Goal: Use online tool/utility: Utilize a website feature to perform a specific function

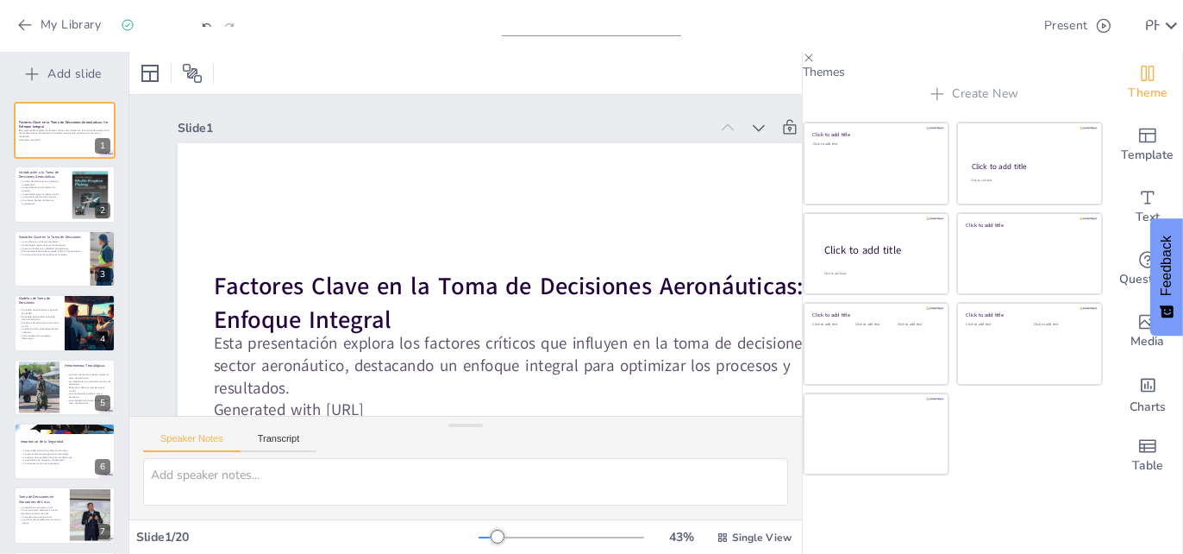
checkbox input "true"
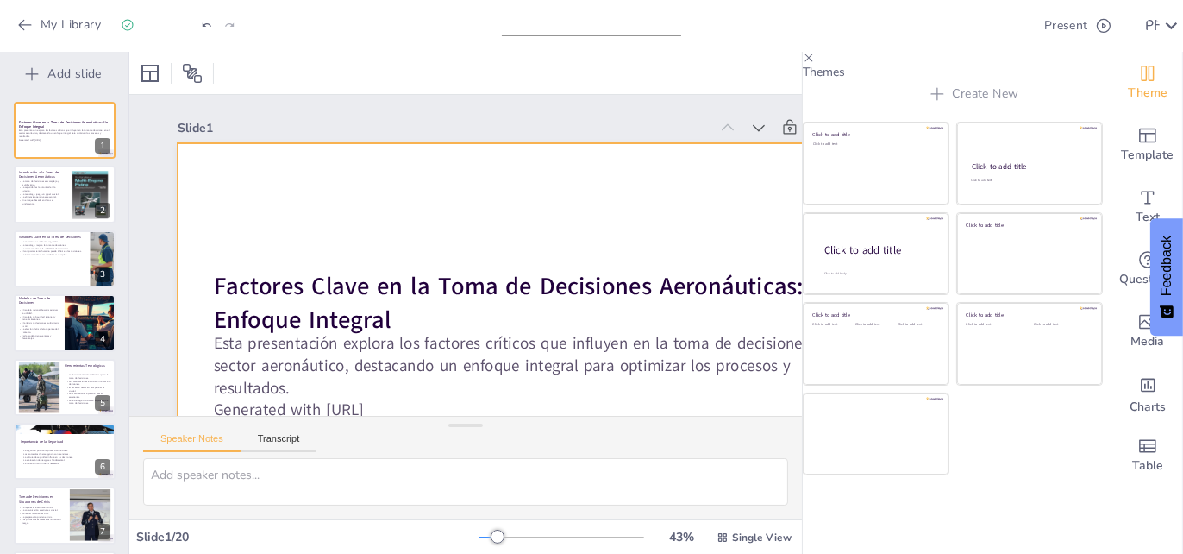
checkbox input "true"
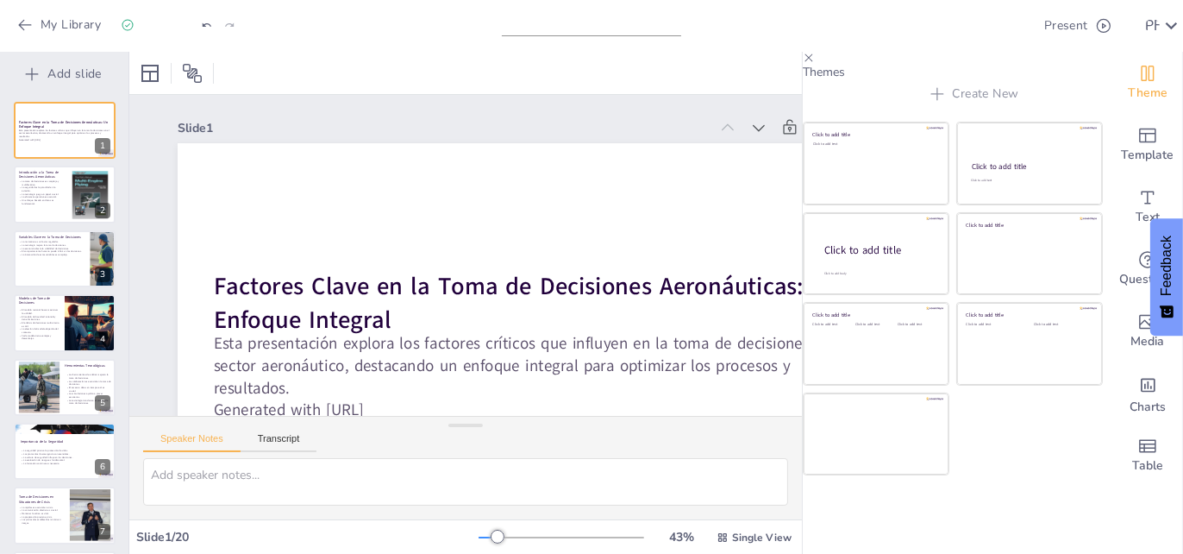
checkbox input "true"
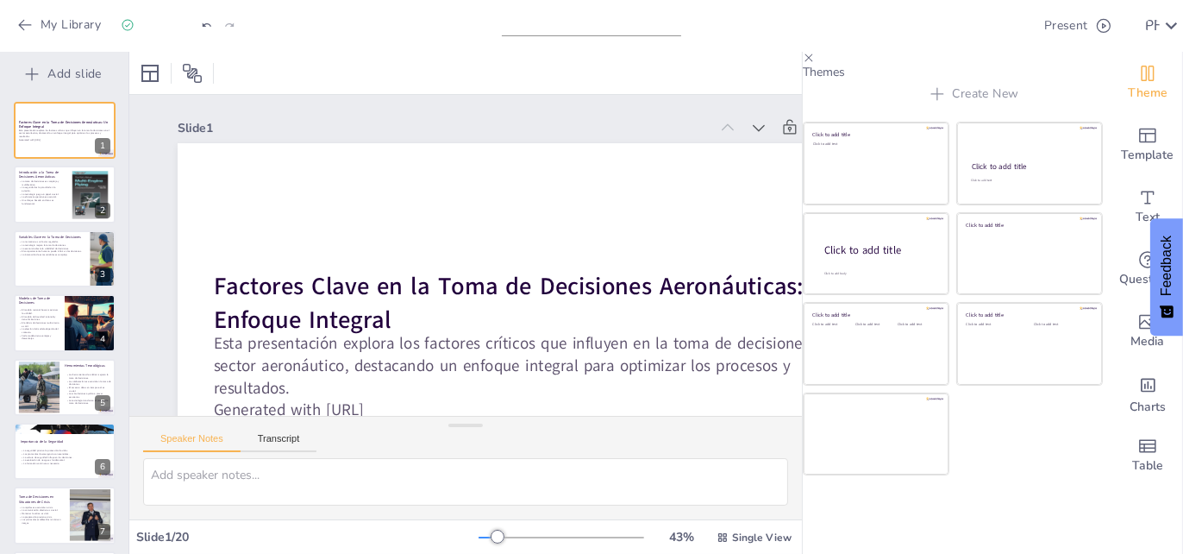
checkbox input "true"
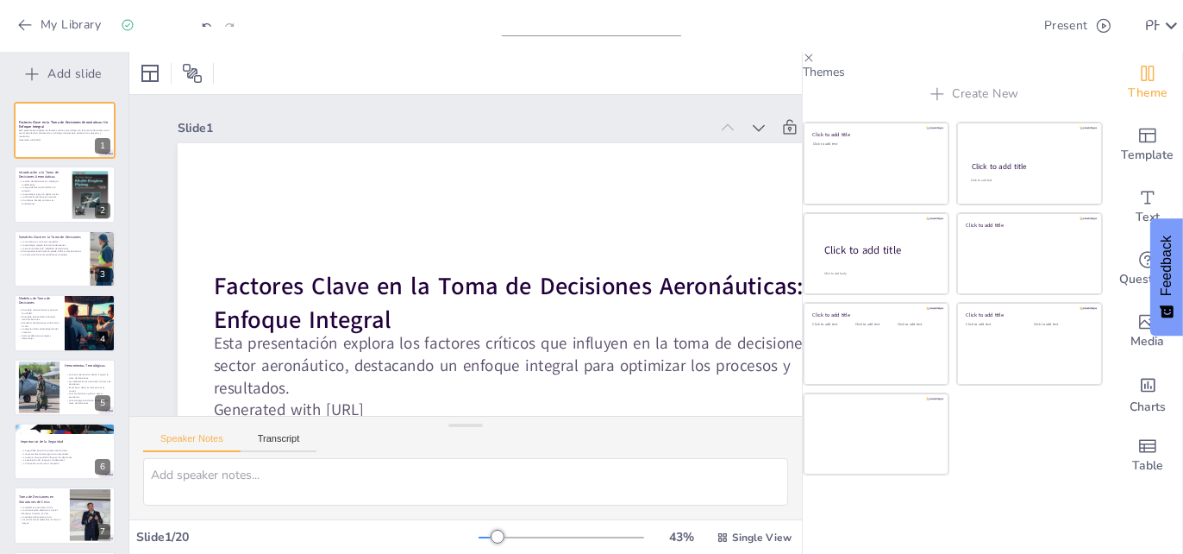
checkbox input "true"
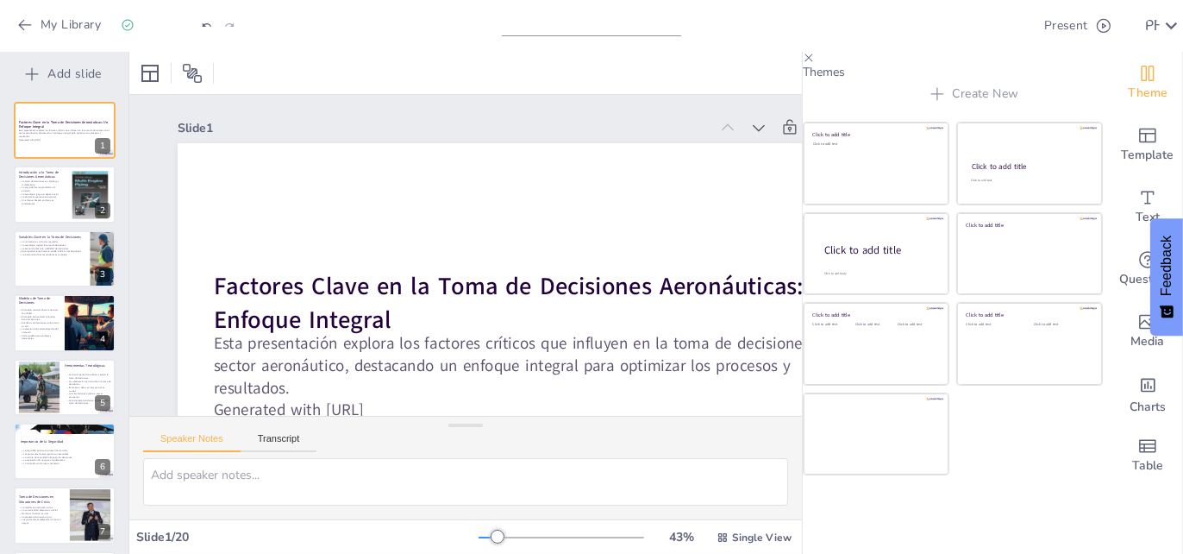
checkbox input "true"
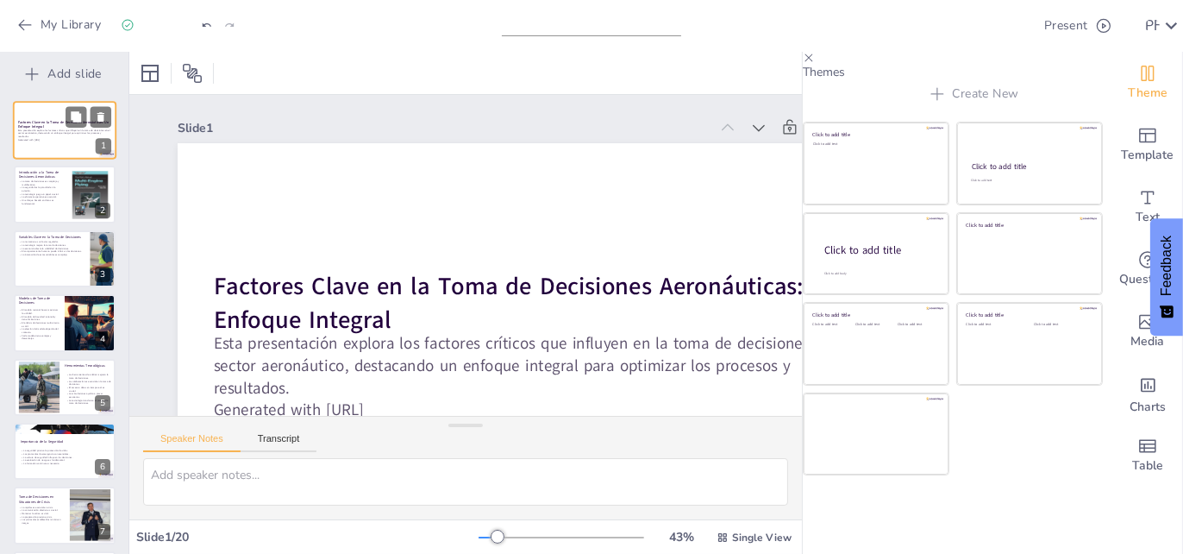
checkbox input "true"
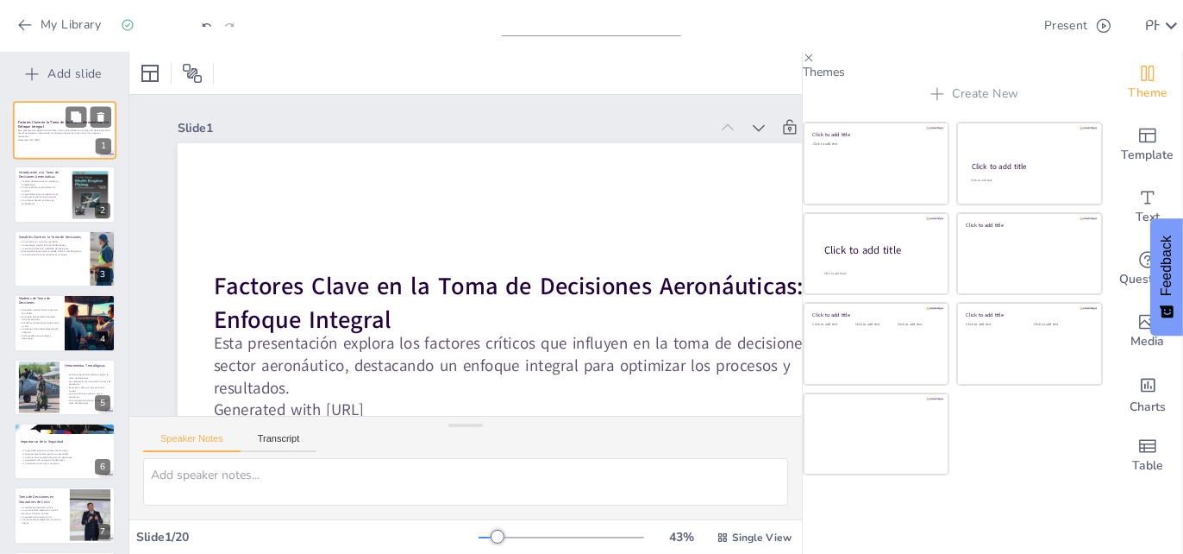
checkbox input "true"
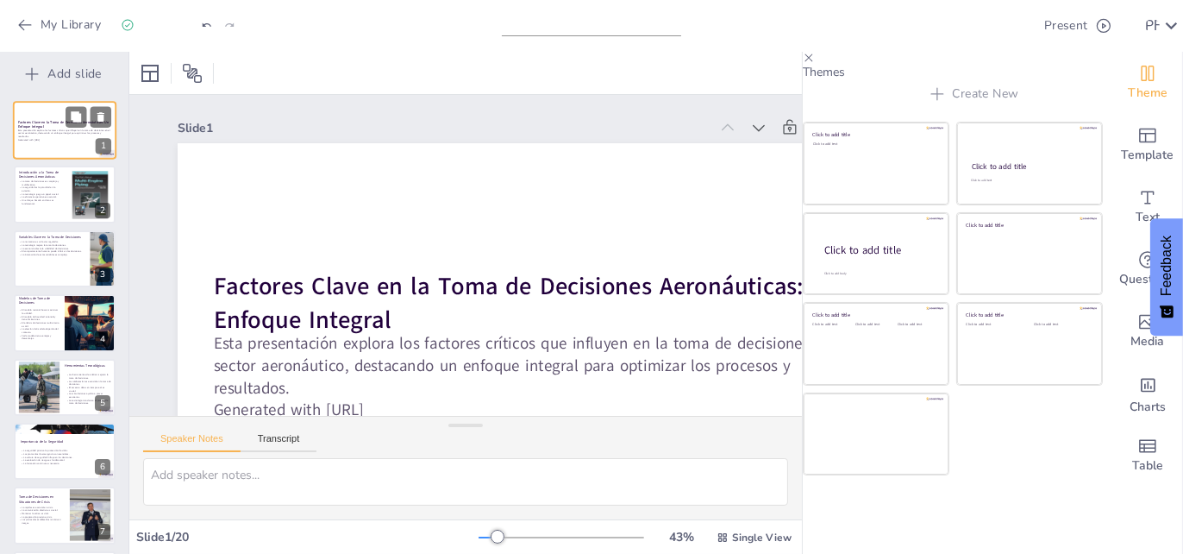
checkbox input "true"
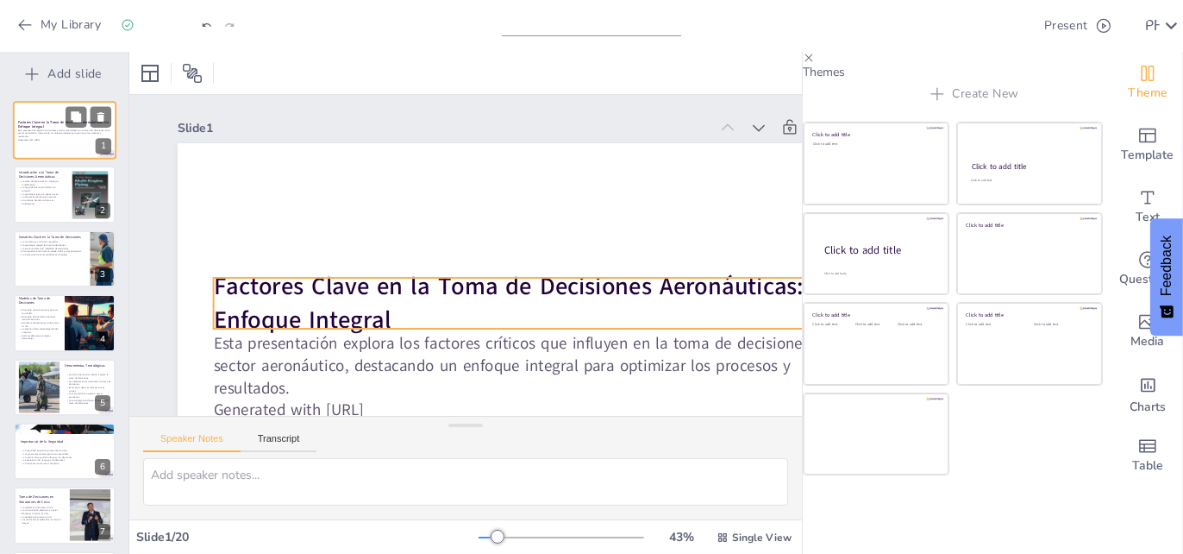
click at [33, 125] on strong "Factores Clave en la Toma de Decisiones Aeronáuticas: Un Enfoque Integral" at bounding box center [63, 124] width 91 height 9
checkbox input "true"
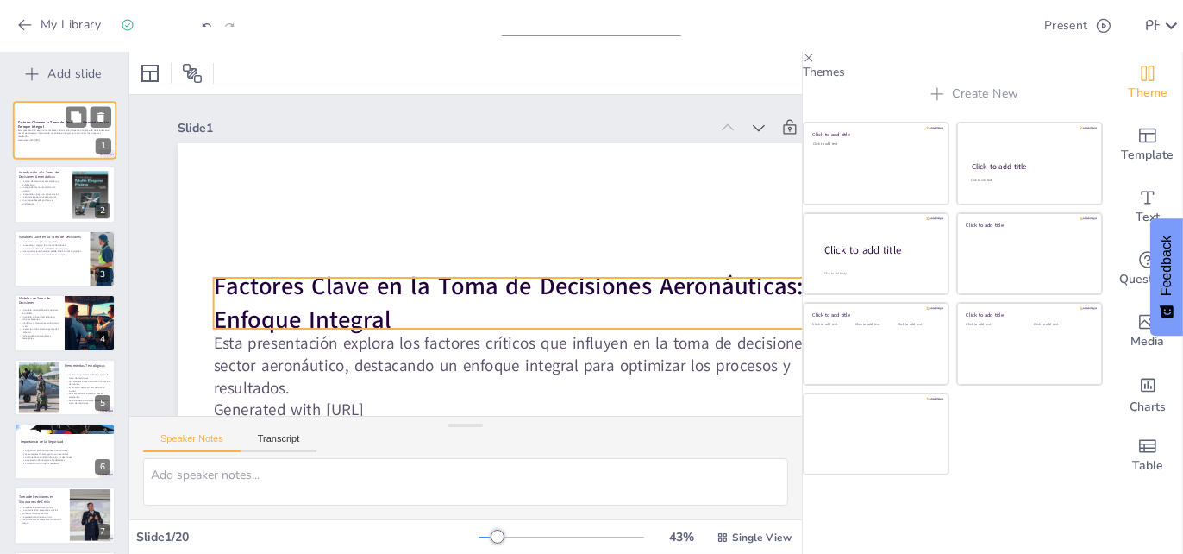
checkbox input "true"
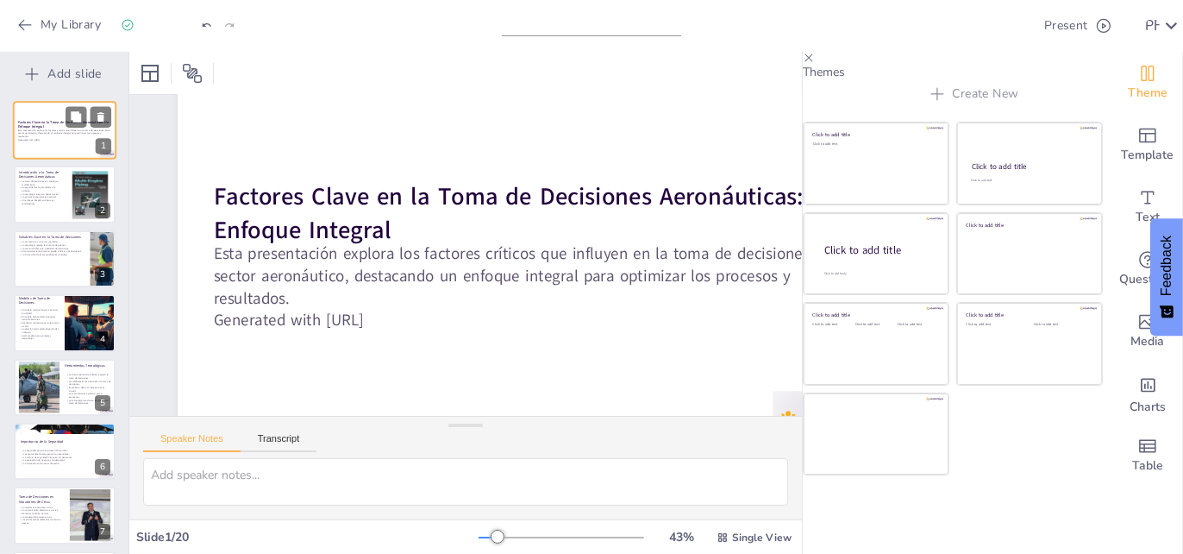
checkbox input "true"
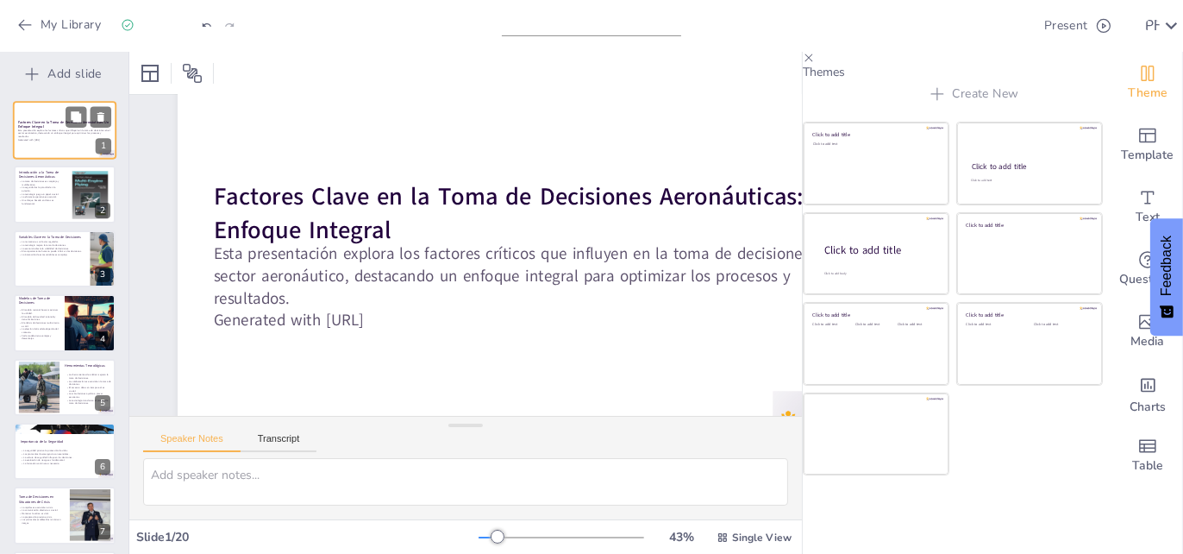
checkbox input "true"
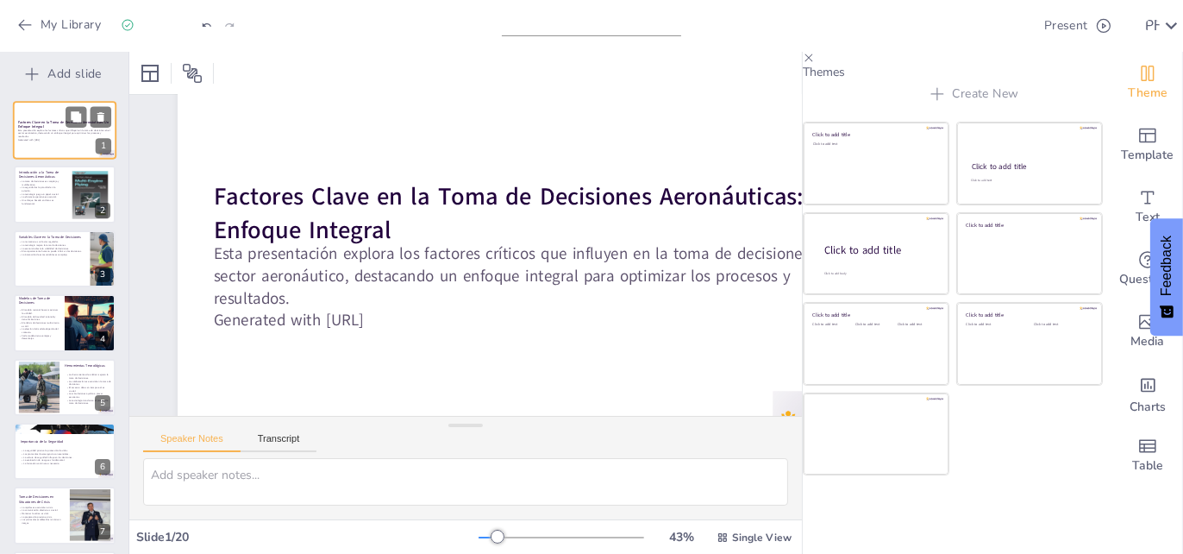
checkbox input "true"
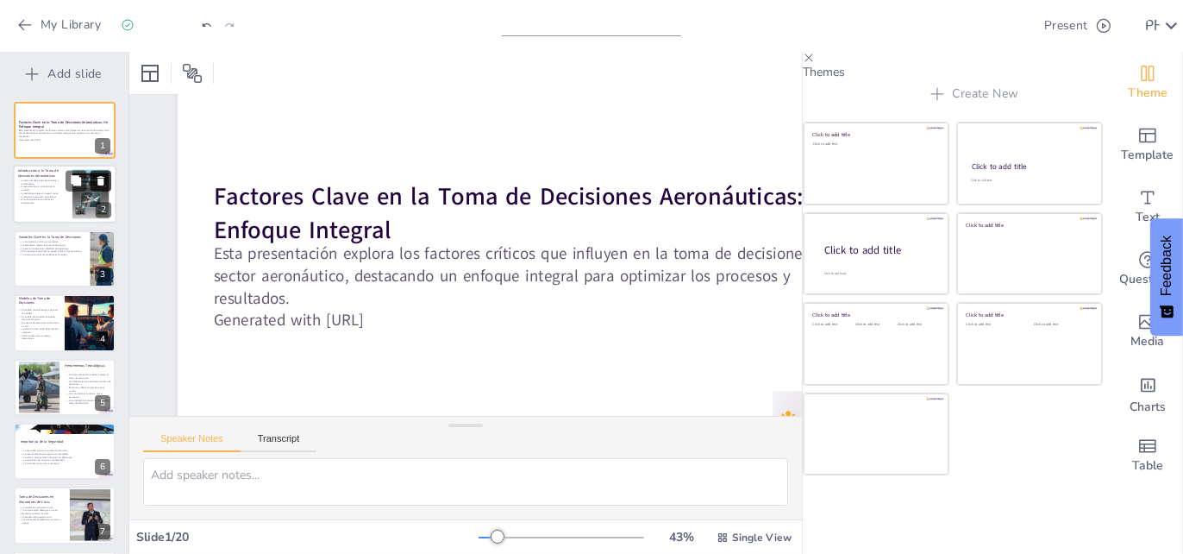
checkbox input "true"
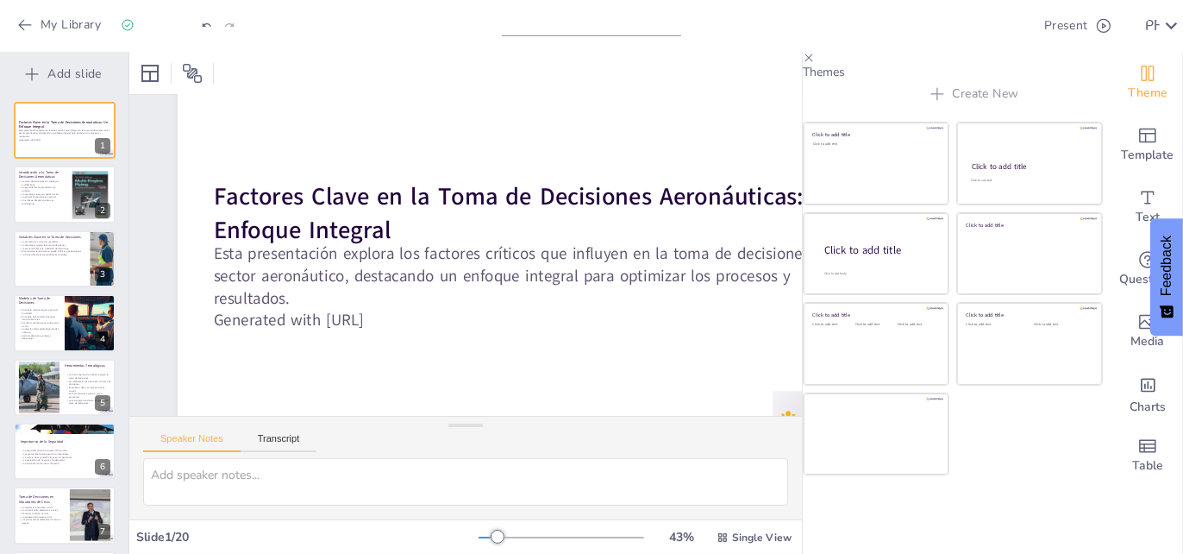
checkbox input "true"
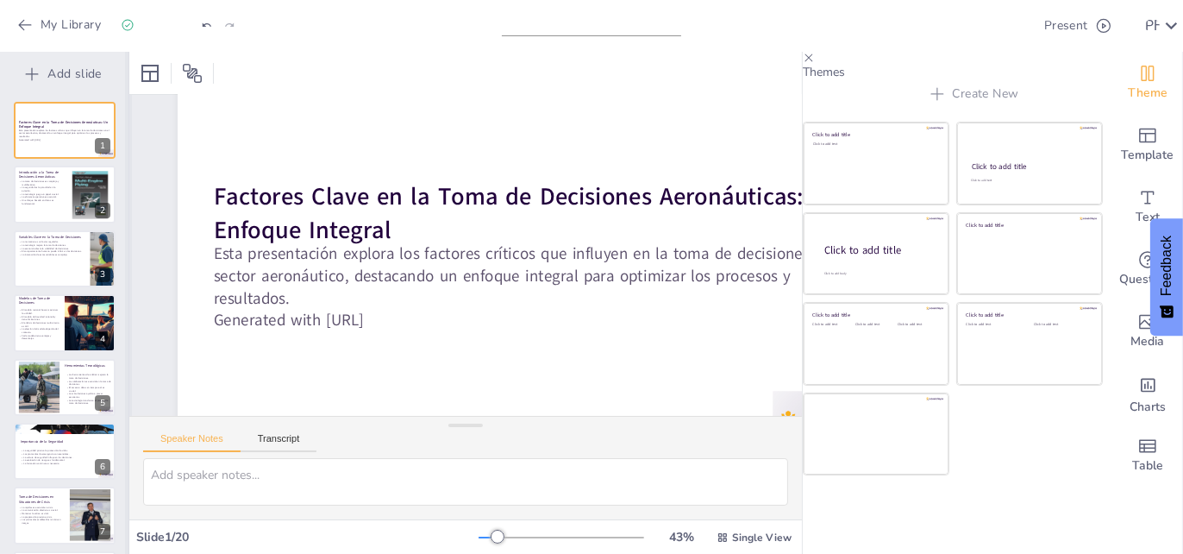
checkbox input "true"
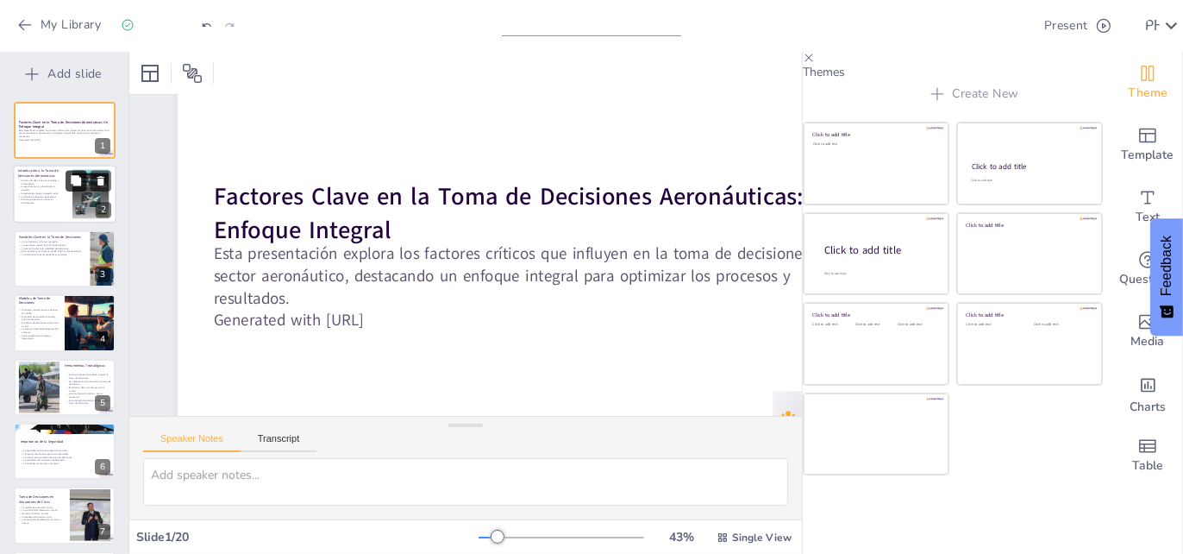
checkbox input "true"
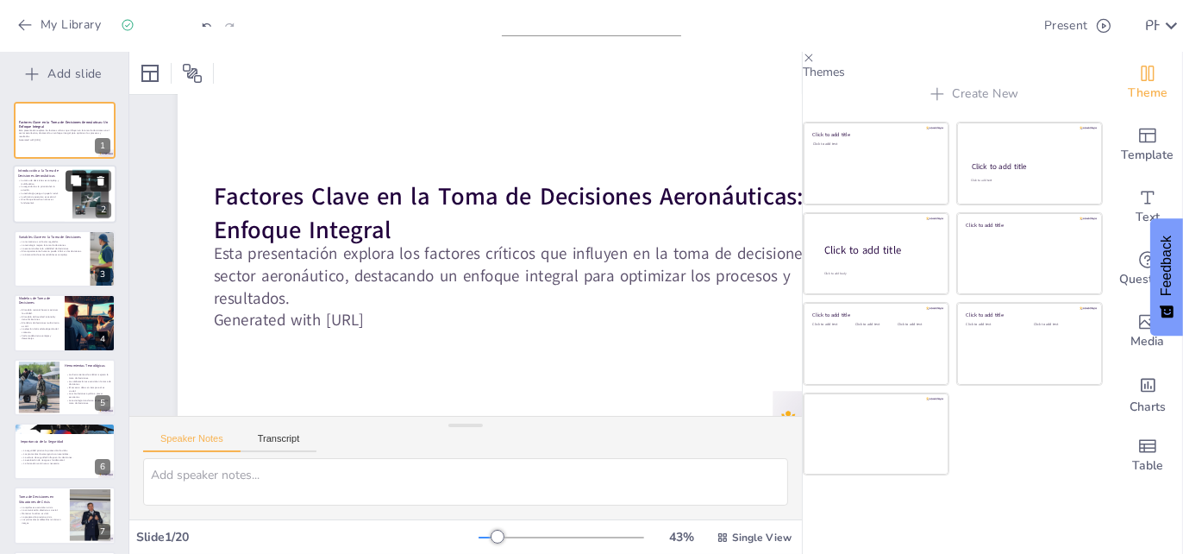
checkbox input "true"
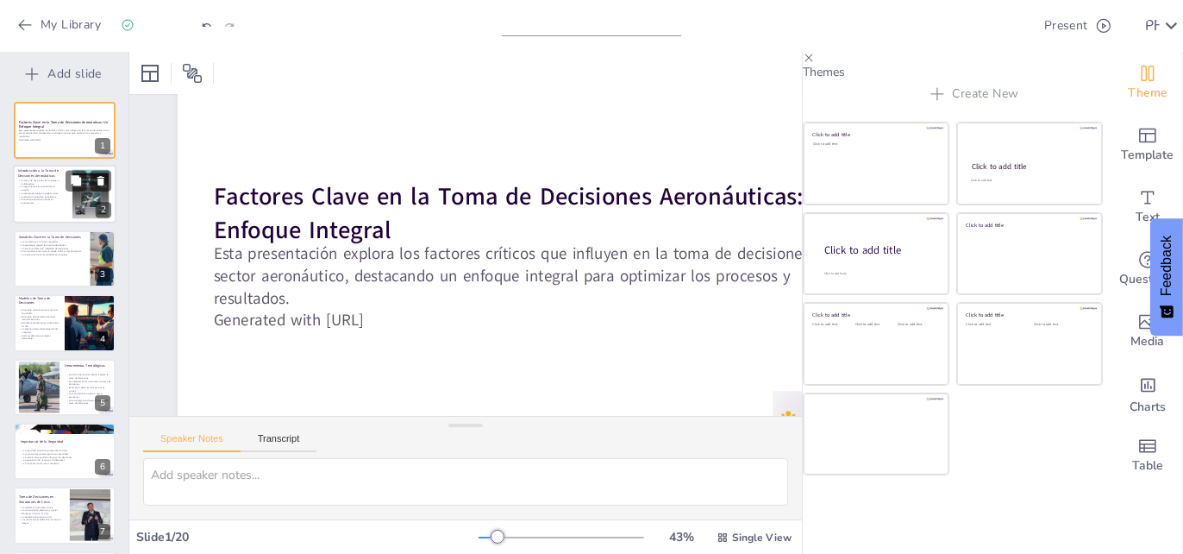
checkbox input "true"
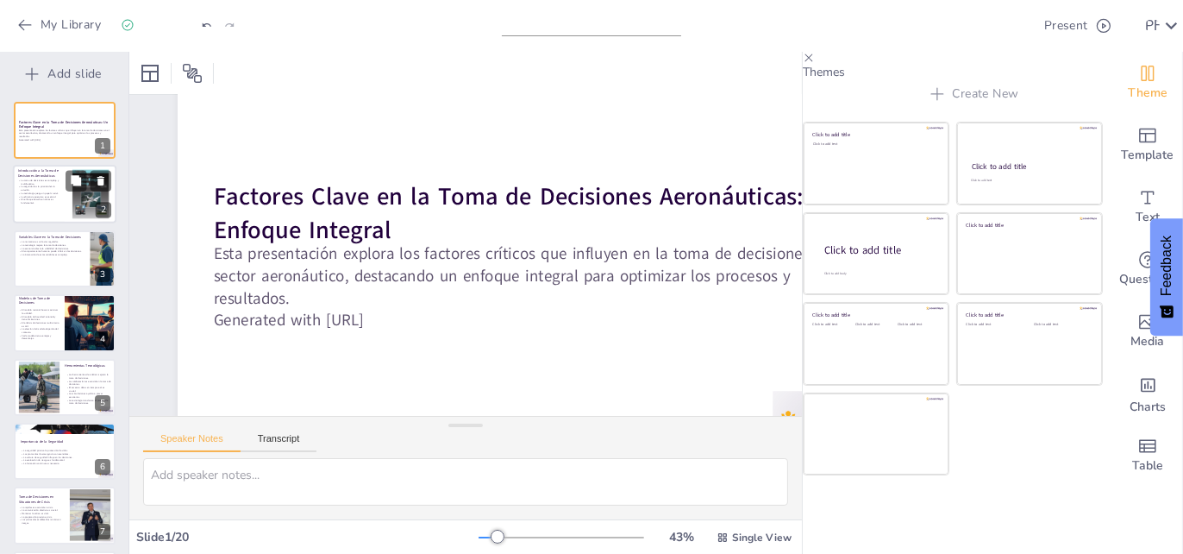
checkbox input "true"
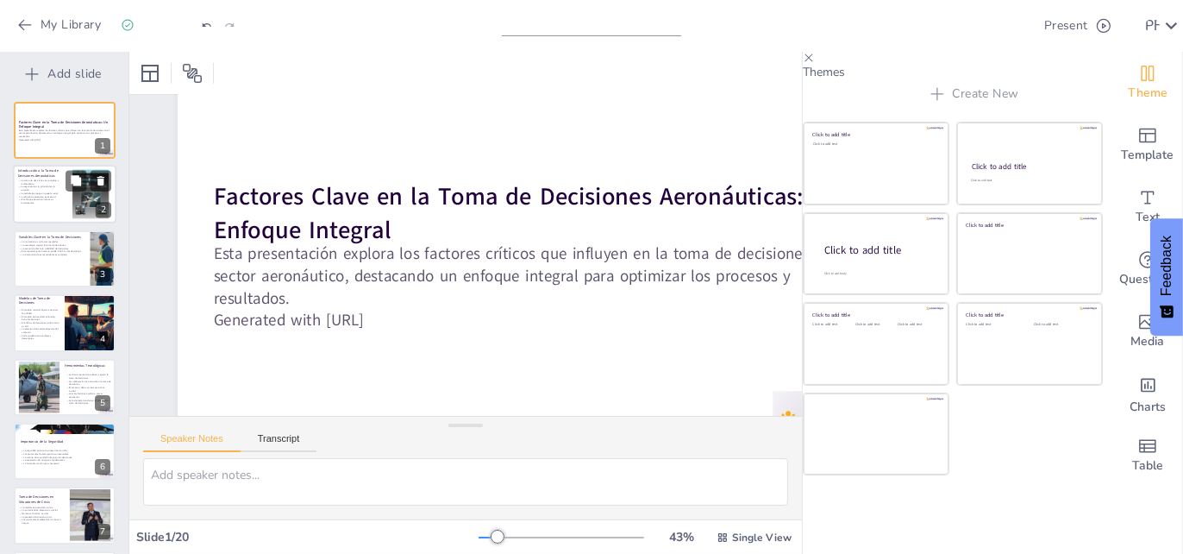
checkbox input "true"
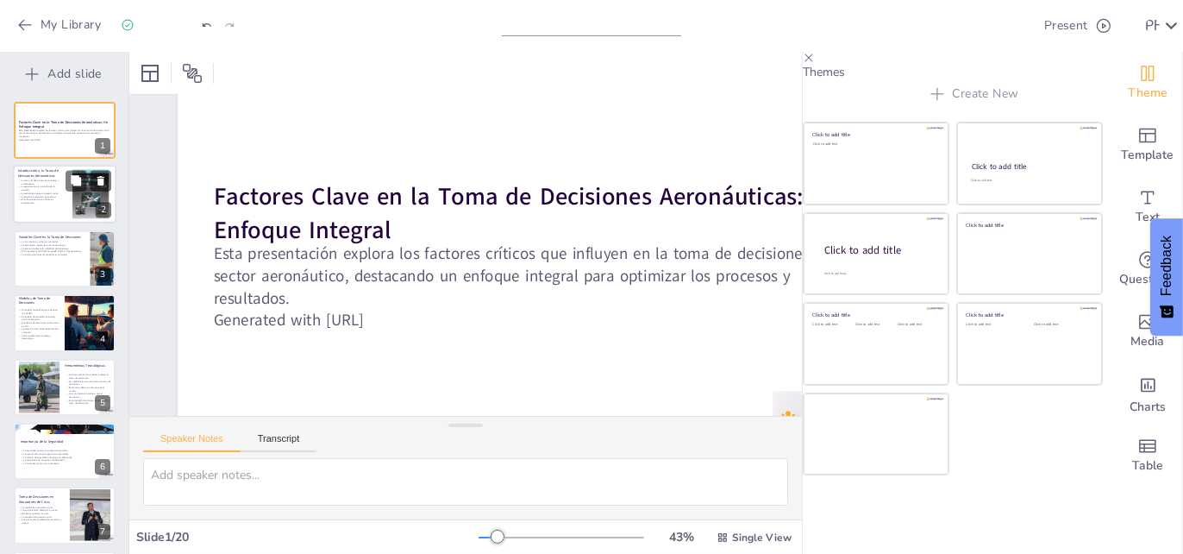
checkbox input "true"
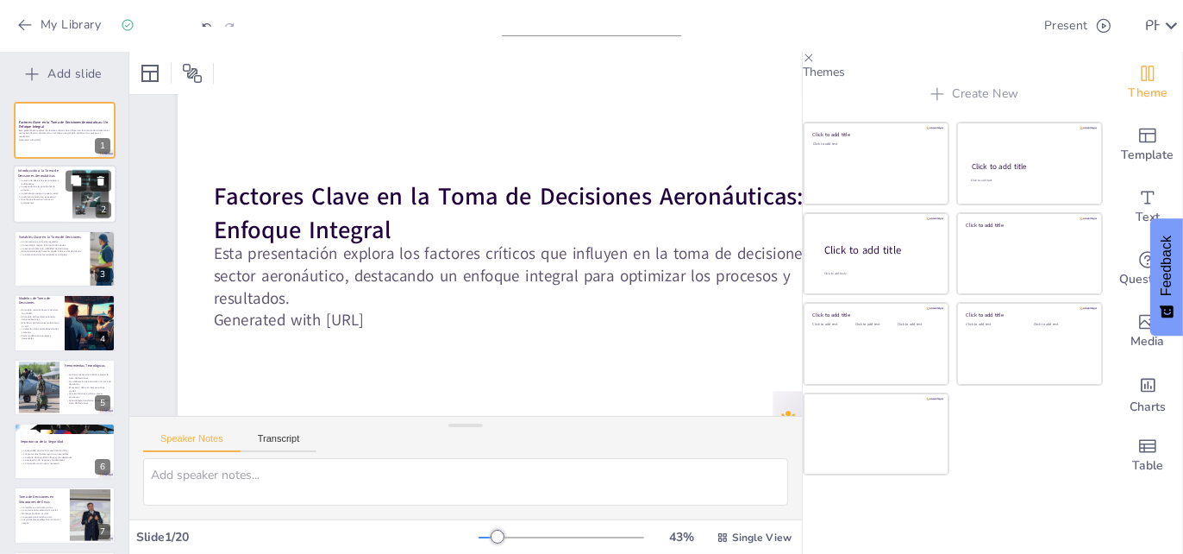
checkbox input "true"
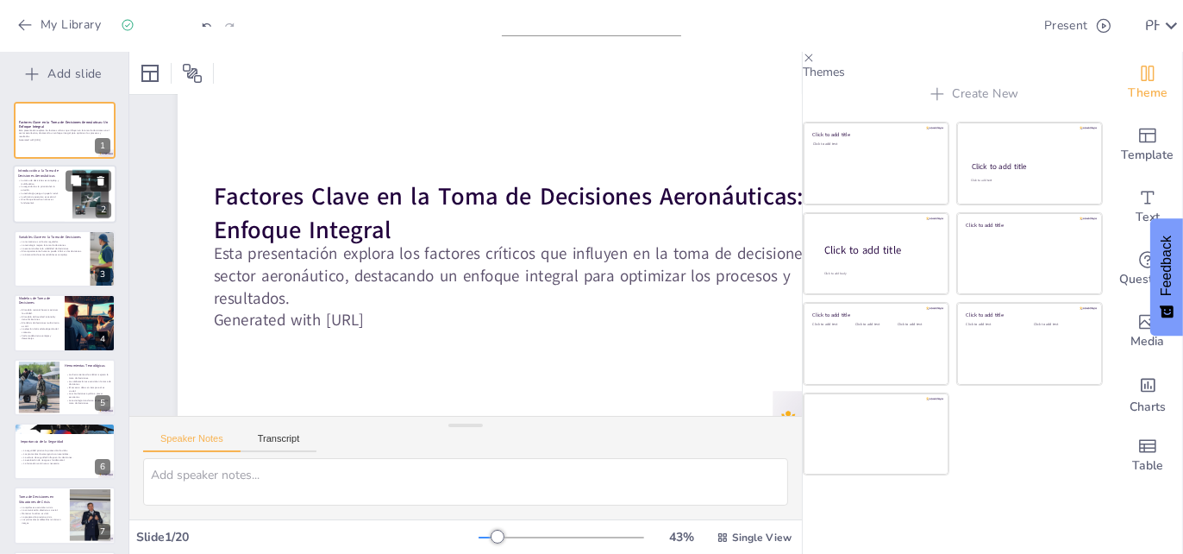
checkbox input "true"
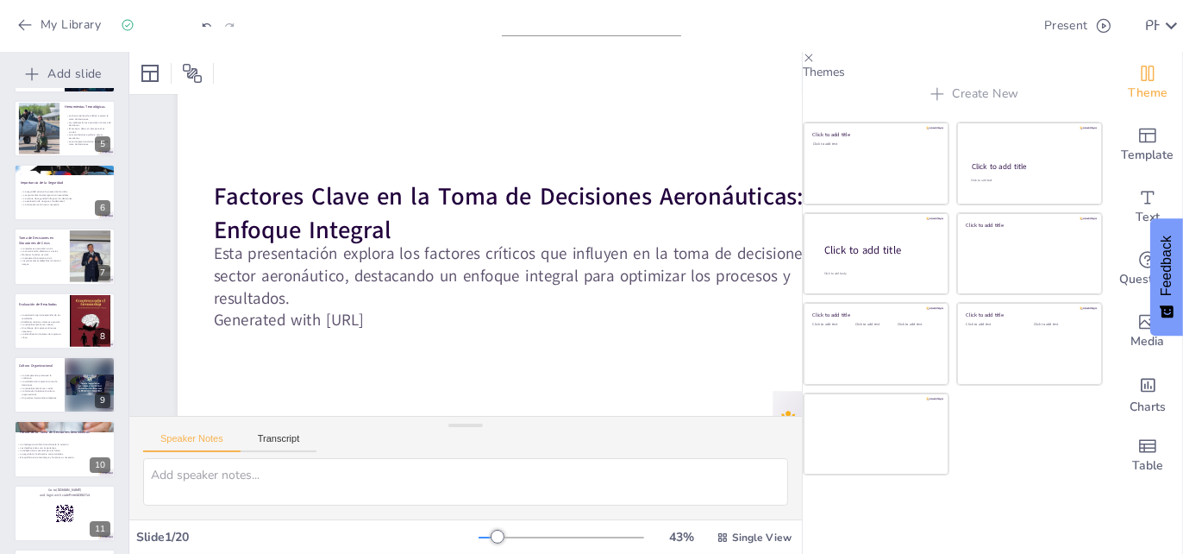
scroll to position [345, 0]
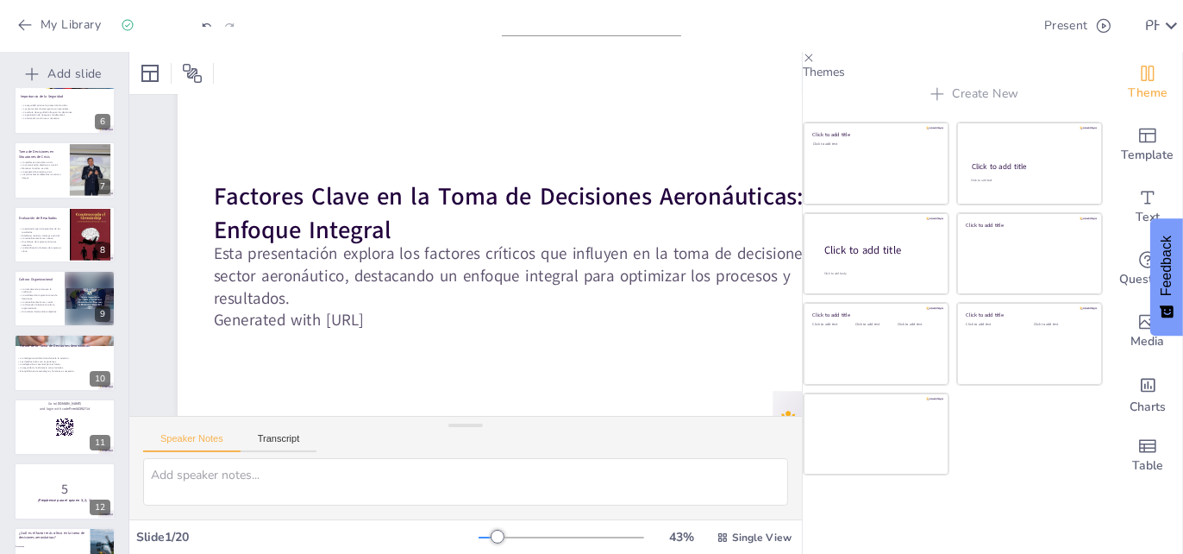
checkbox input "true"
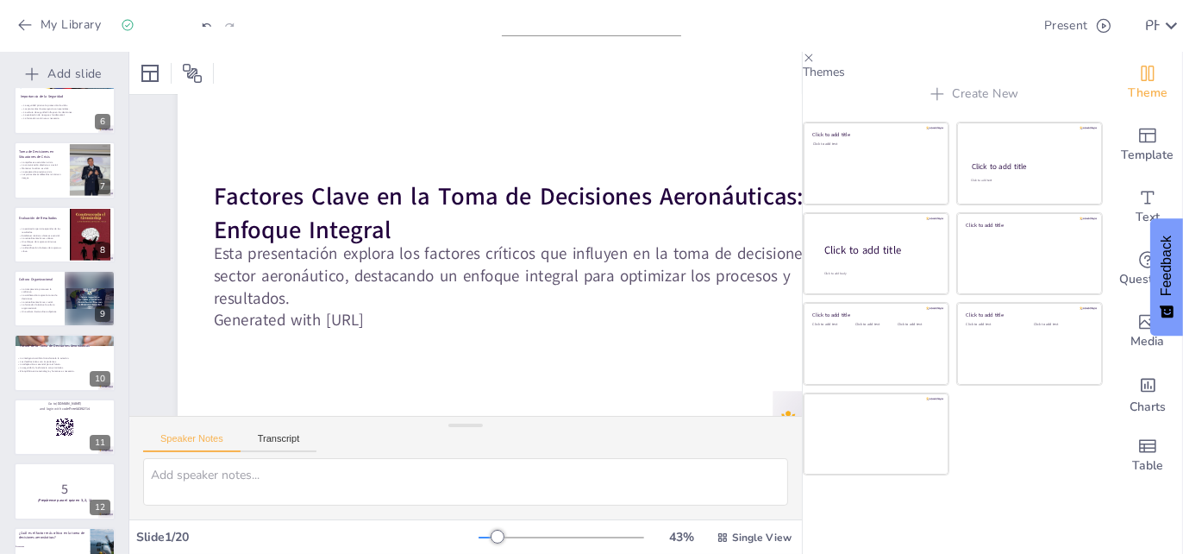
scroll to position [0, 0]
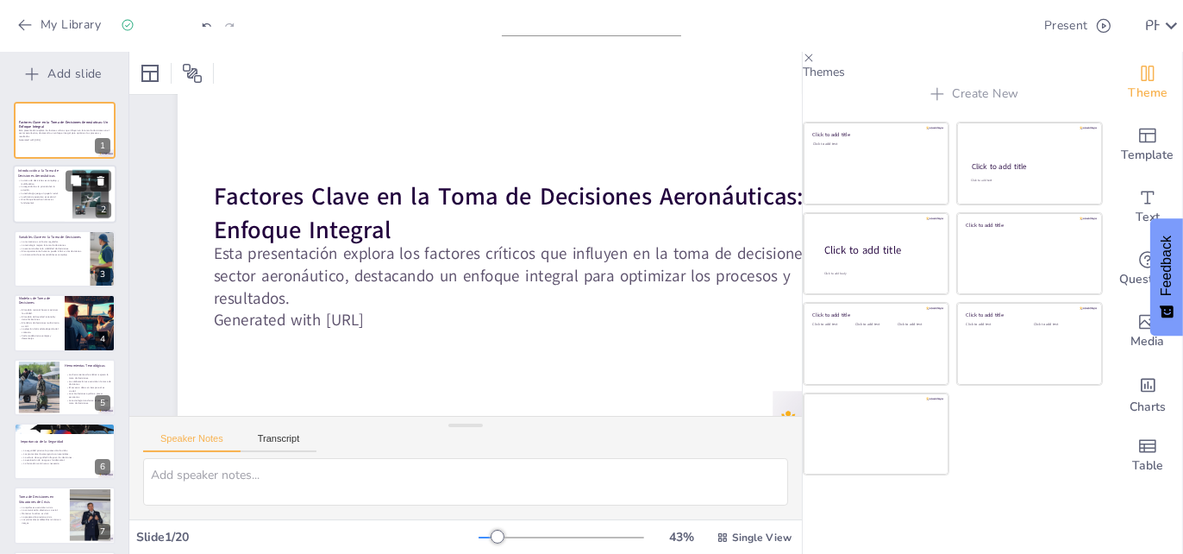
checkbox input "true"
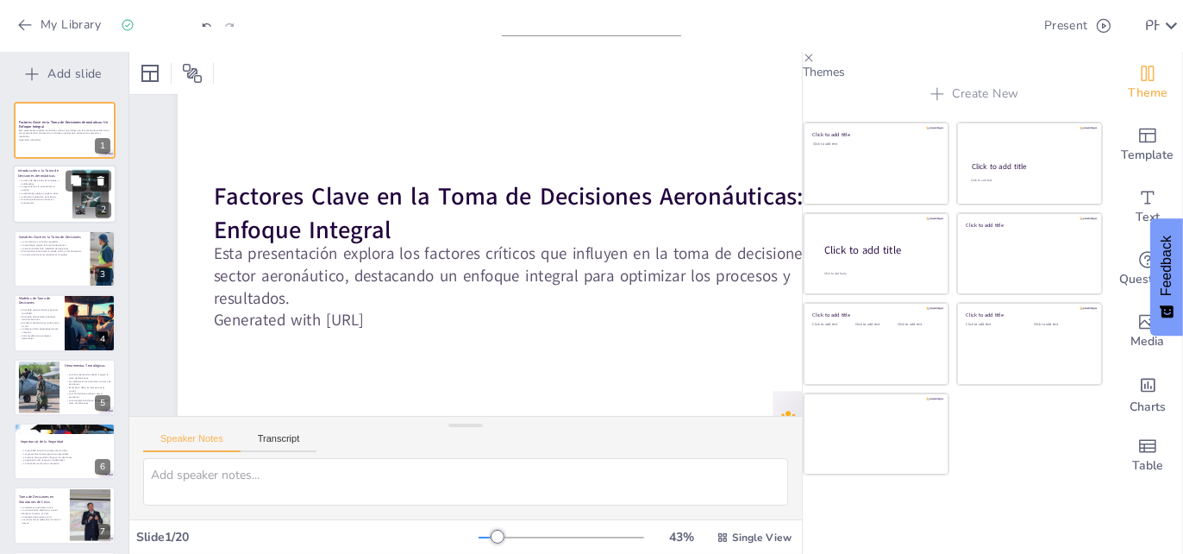
checkbox input "true"
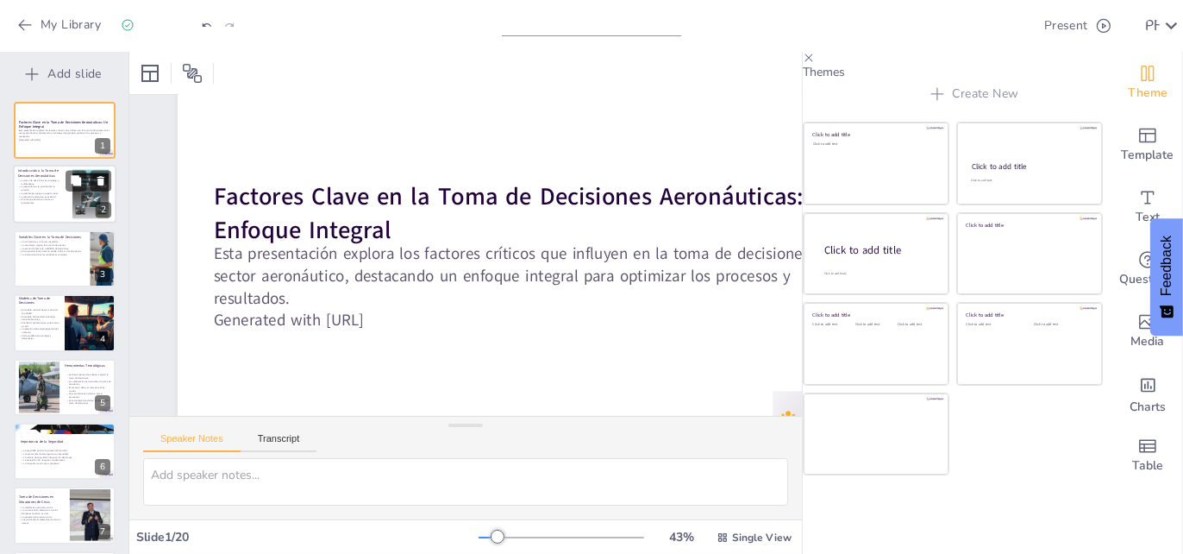
checkbox input "true"
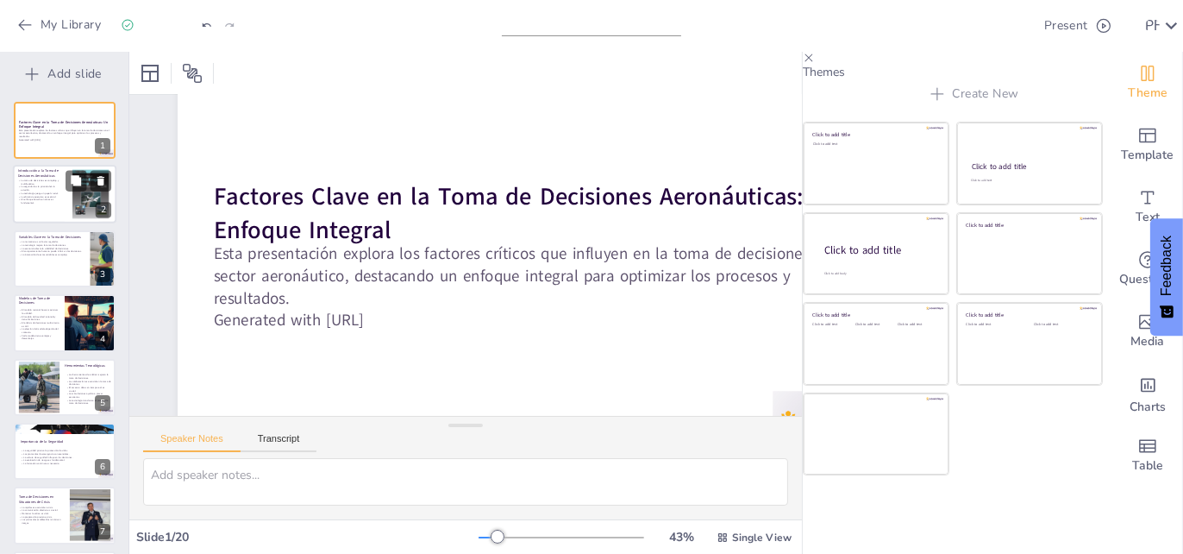
click at [28, 192] on p "La tecnología juega un papel crucial." at bounding box center [38, 193] width 41 height 3
checkbox input "true"
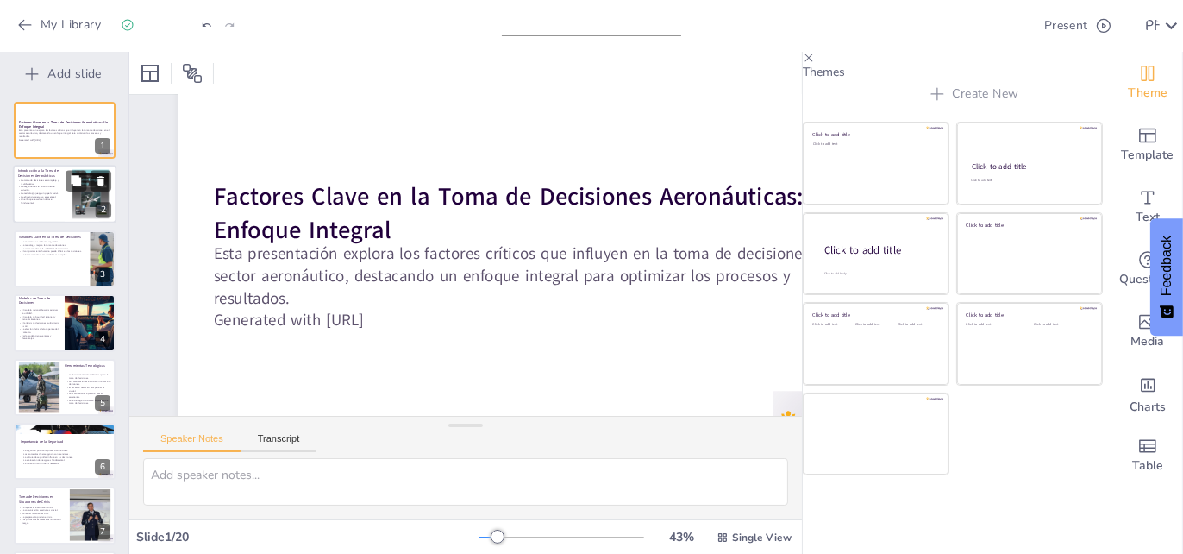
checkbox input "true"
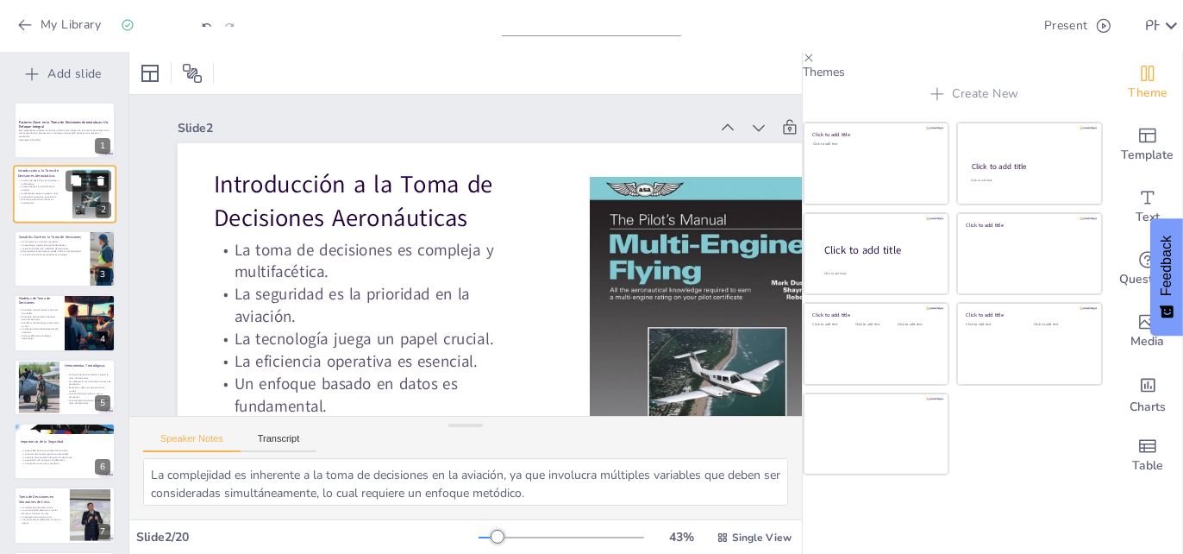
checkbox input "true"
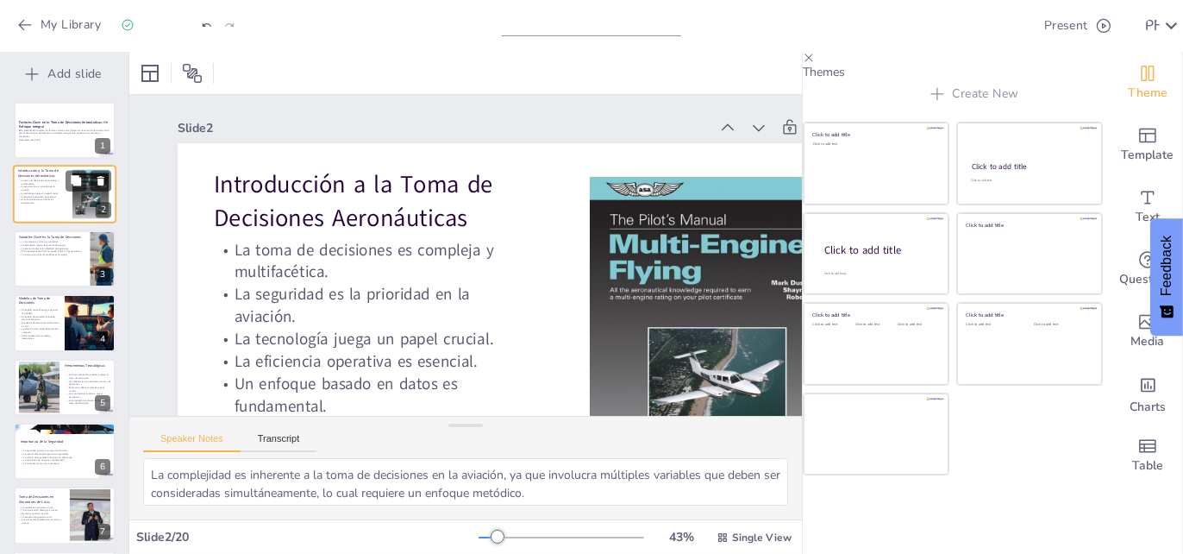
checkbox input "true"
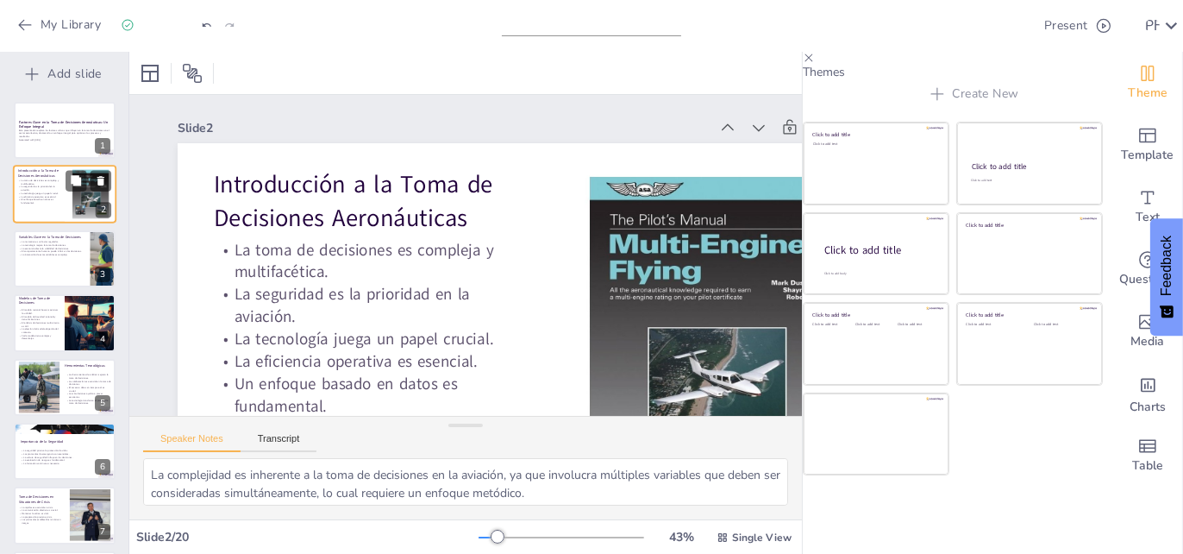
checkbox input "true"
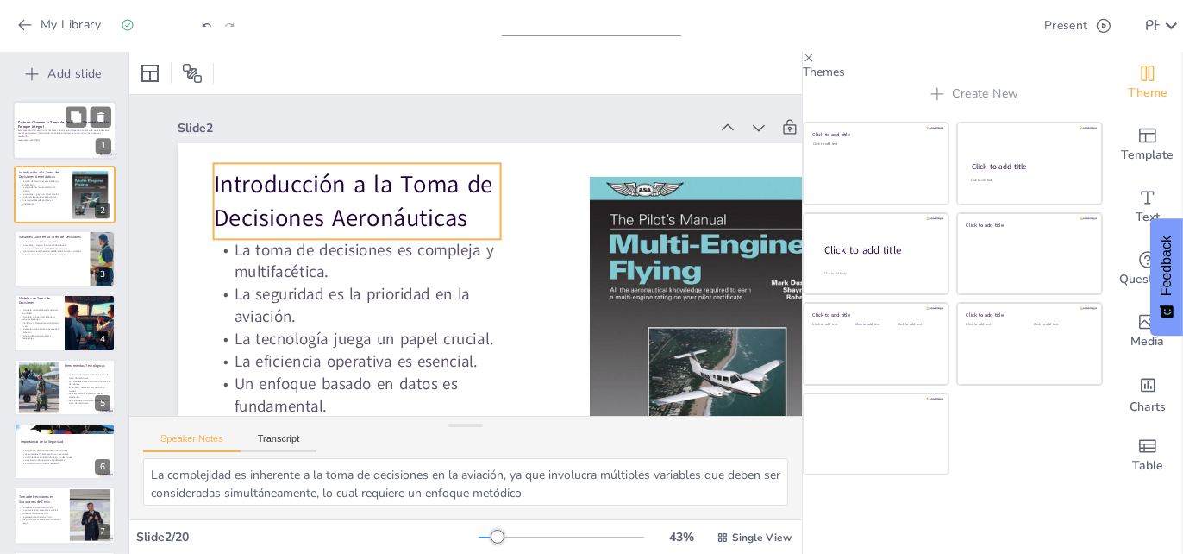
checkbox input "true"
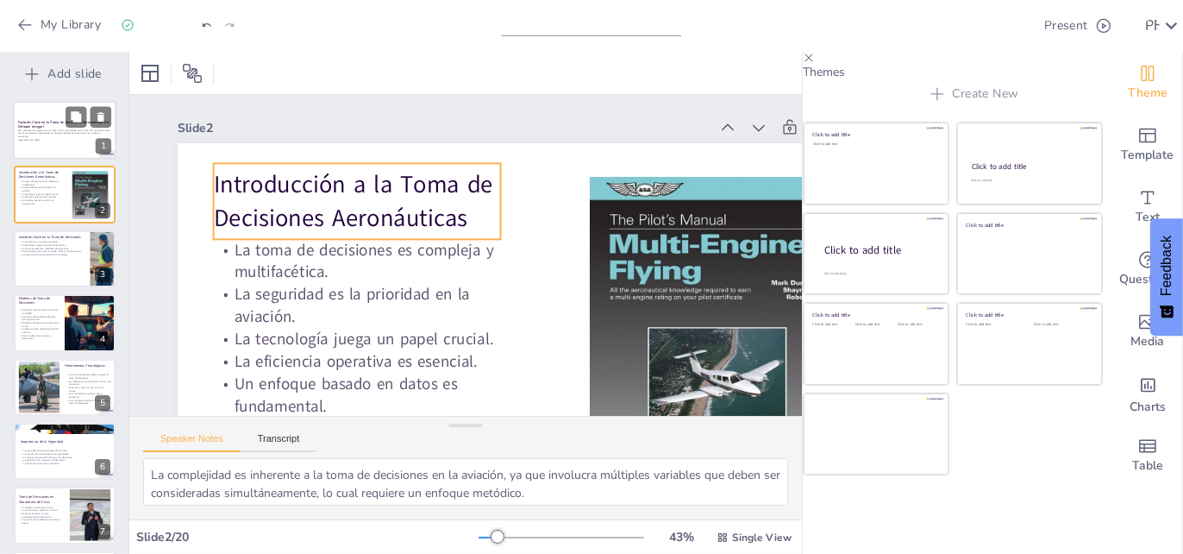
checkbox input "true"
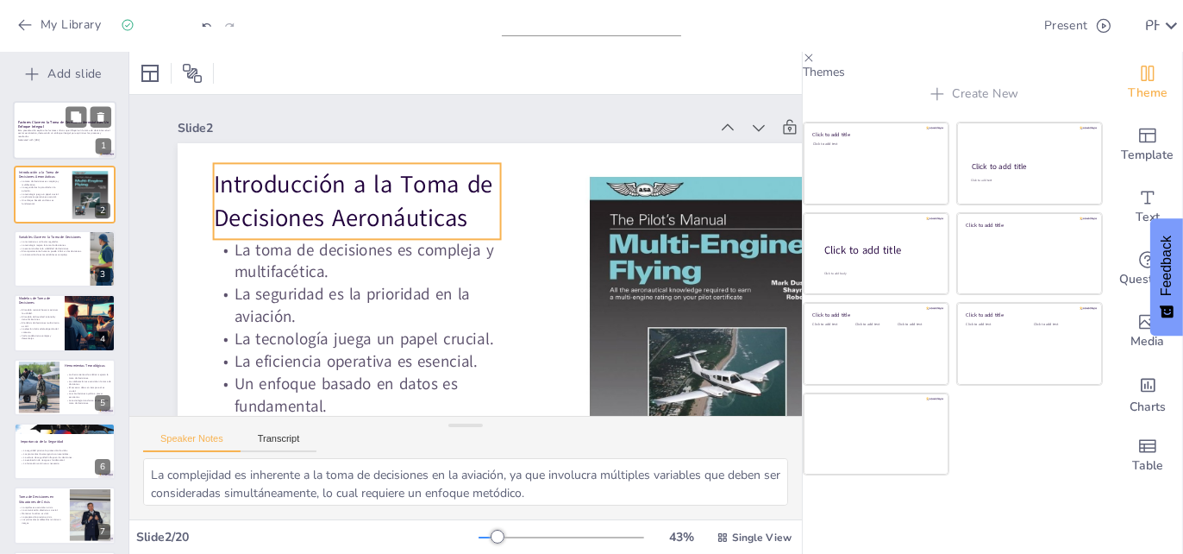
checkbox input "true"
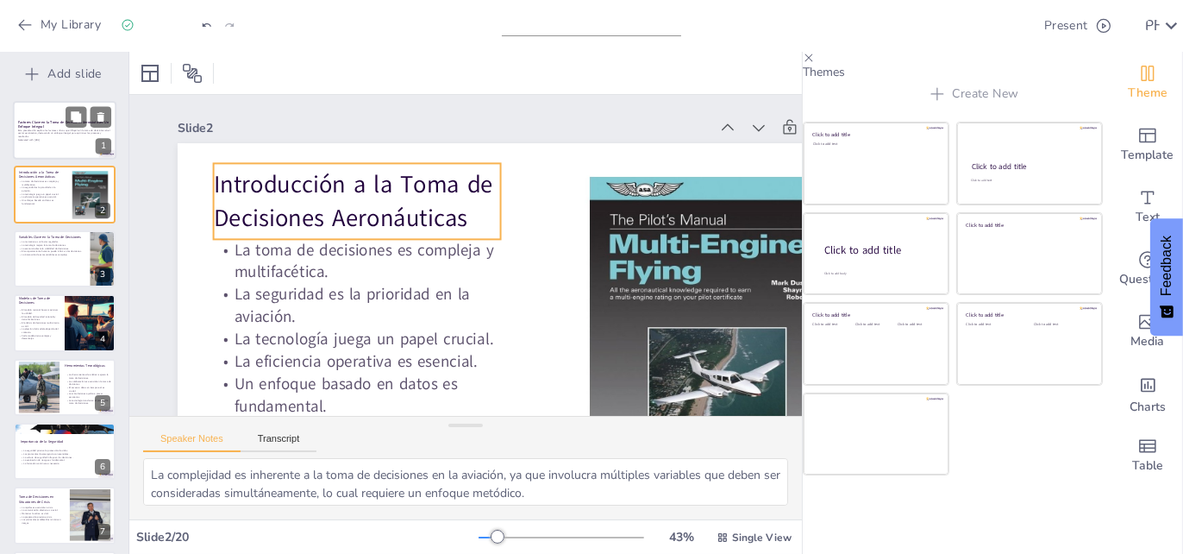
checkbox input "true"
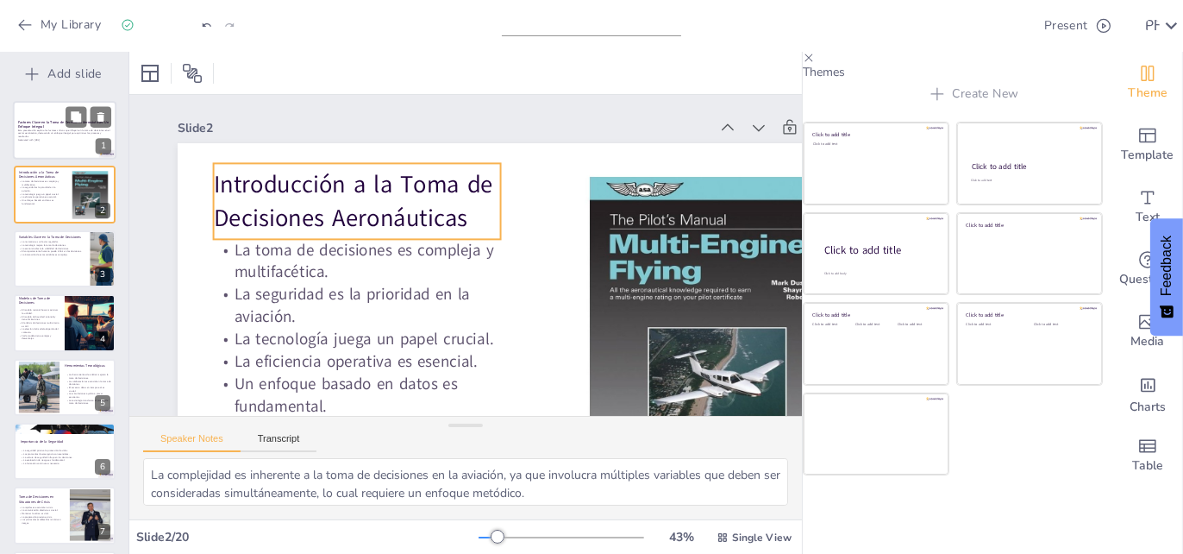
checkbox input "true"
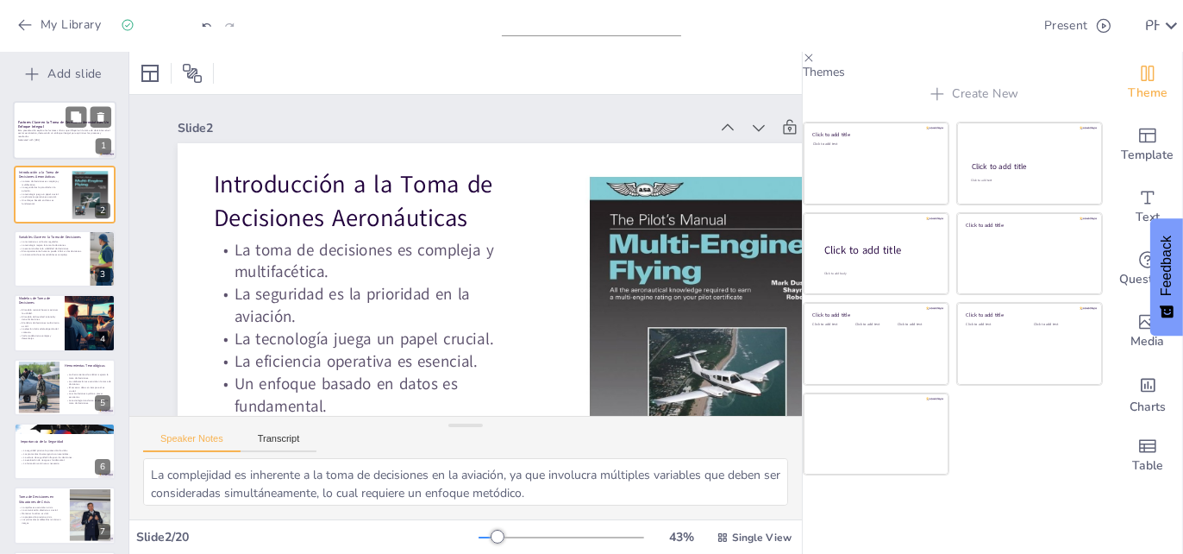
checkbox input "true"
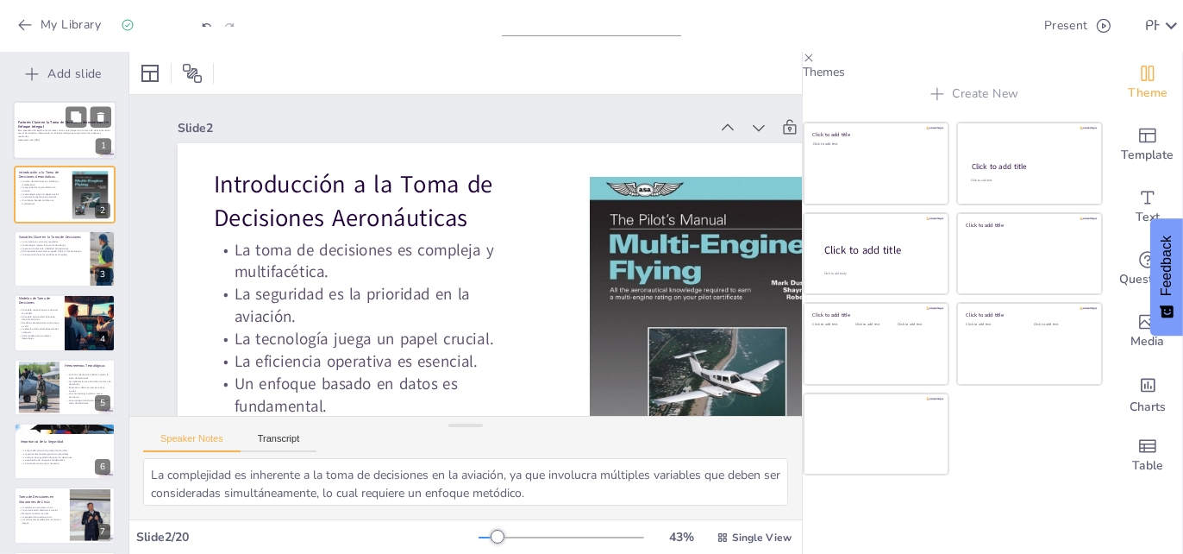
checkbox input "true"
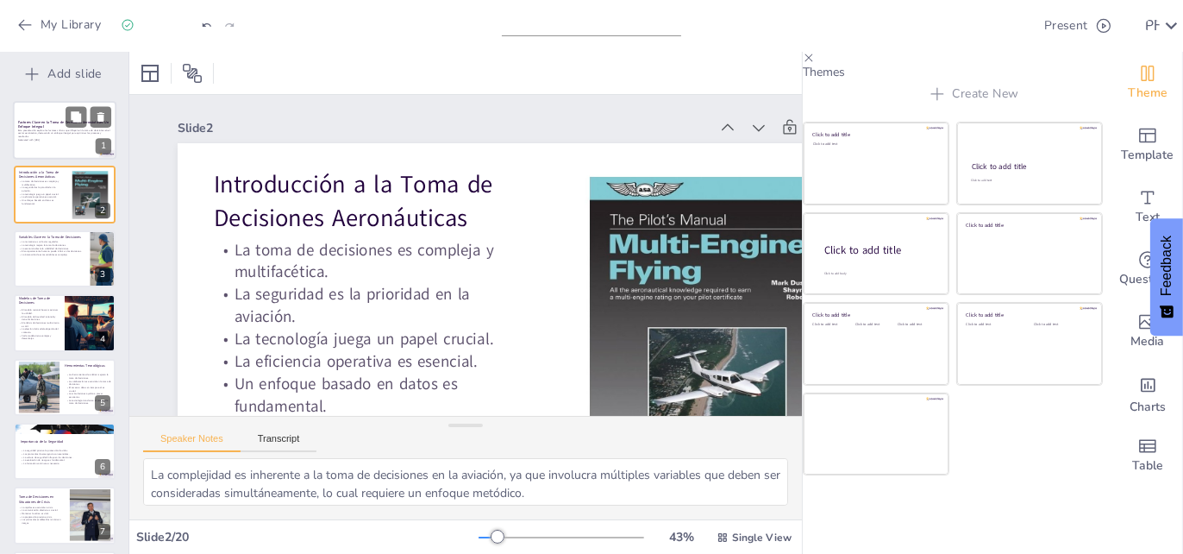
checkbox input "true"
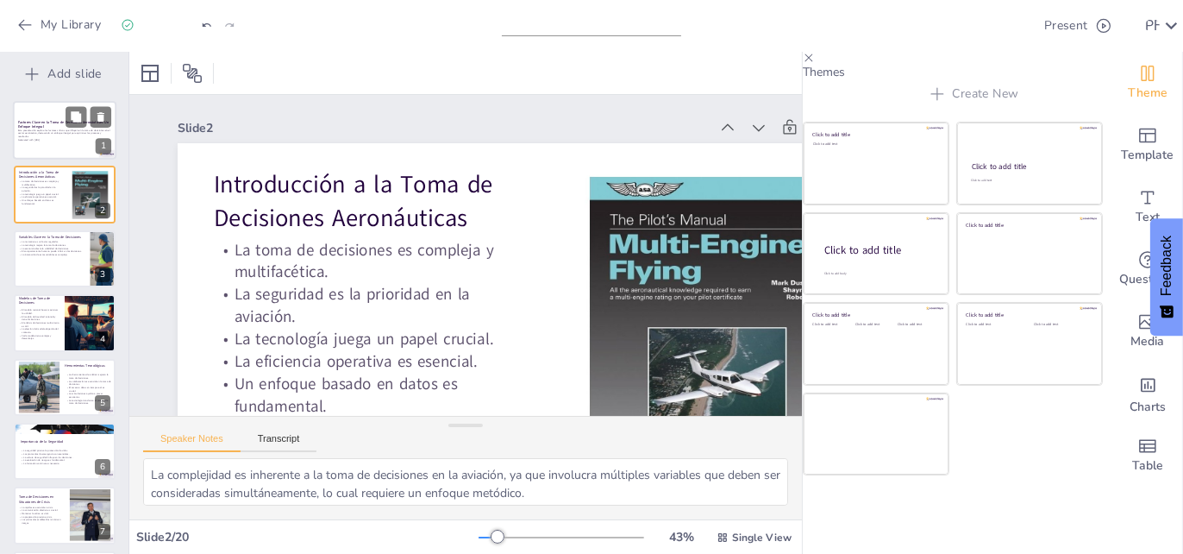
click at [34, 123] on strong "Factores Clave en la Toma de Decisiones Aeronáuticas: Un Enfoque Integral" at bounding box center [63, 124] width 91 height 9
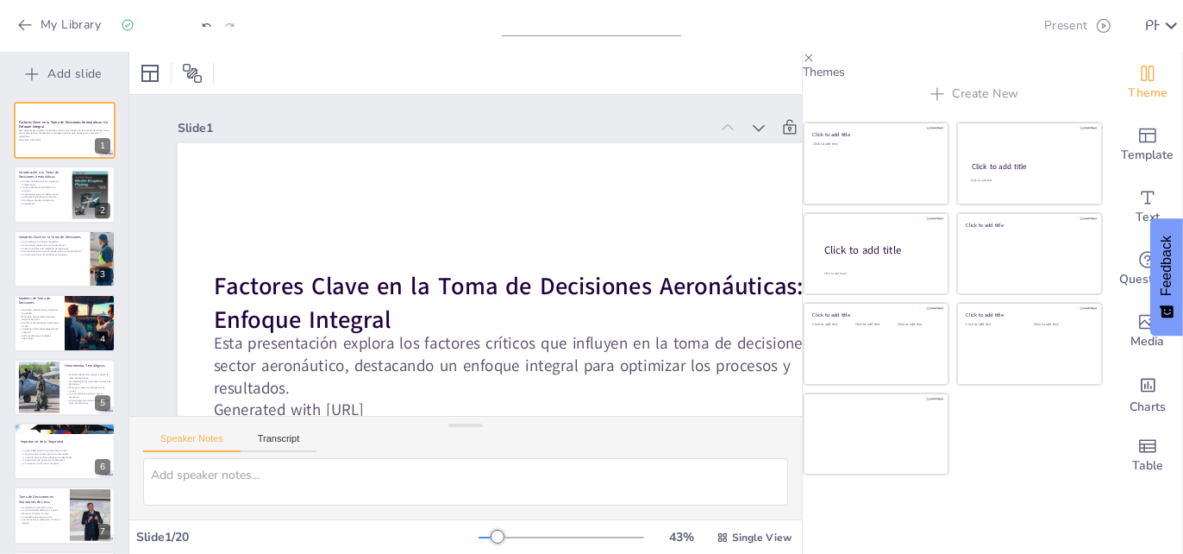
click at [1061, 26] on button "Present" at bounding box center [1077, 26] width 78 height 34
click at [1057, 97] on li "Play presentation" at bounding box center [1083, 106] width 137 height 28
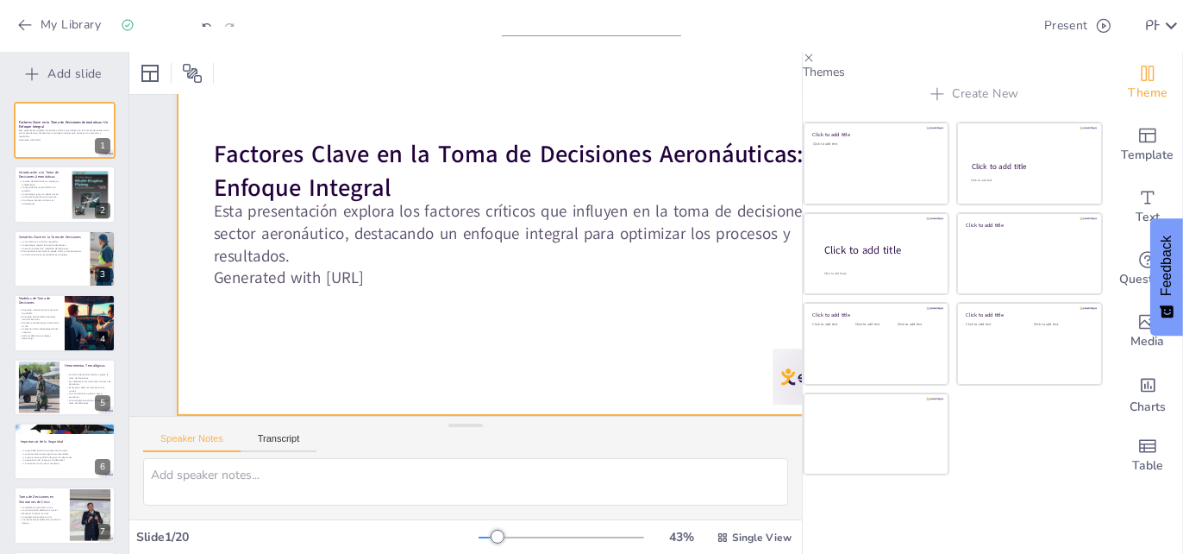
scroll to position [144, 0]
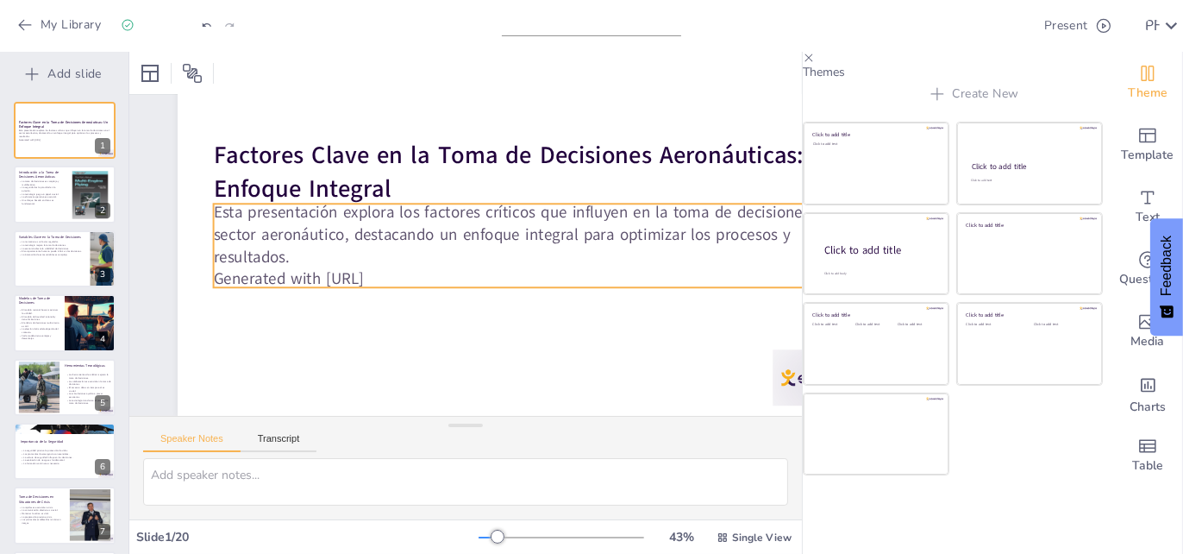
click at [423, 268] on p "Generated with [URL]" at bounding box center [537, 279] width 646 height 22
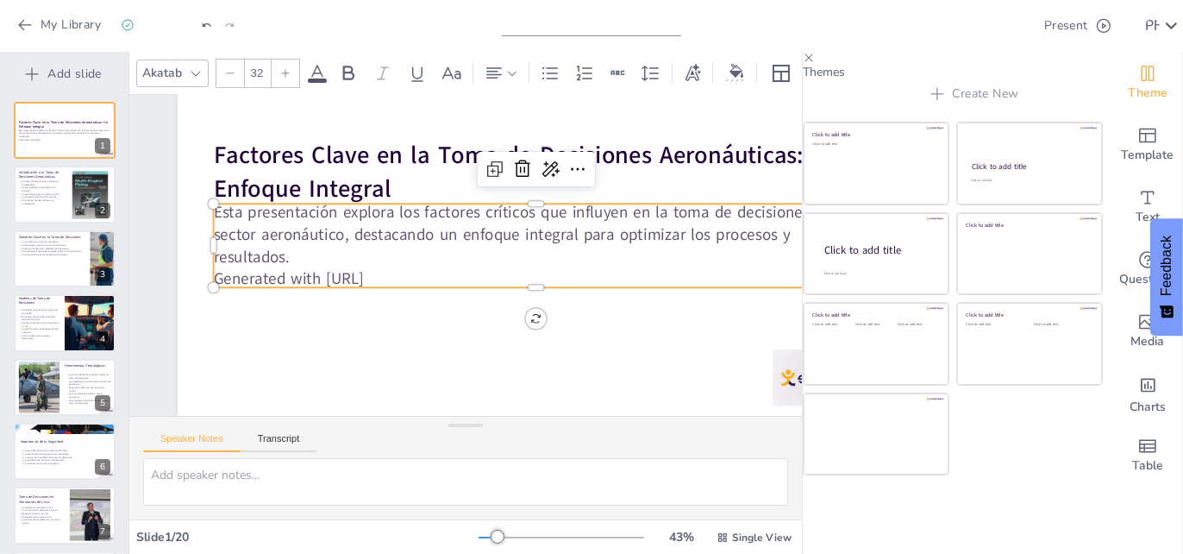
click at [413, 268] on p "Generated with [URL]" at bounding box center [537, 279] width 646 height 22
click at [412, 268] on p "Generated with [URL]" at bounding box center [537, 279] width 646 height 22
click at [410, 268] on p "Generated with [URL]" at bounding box center [537, 279] width 646 height 22
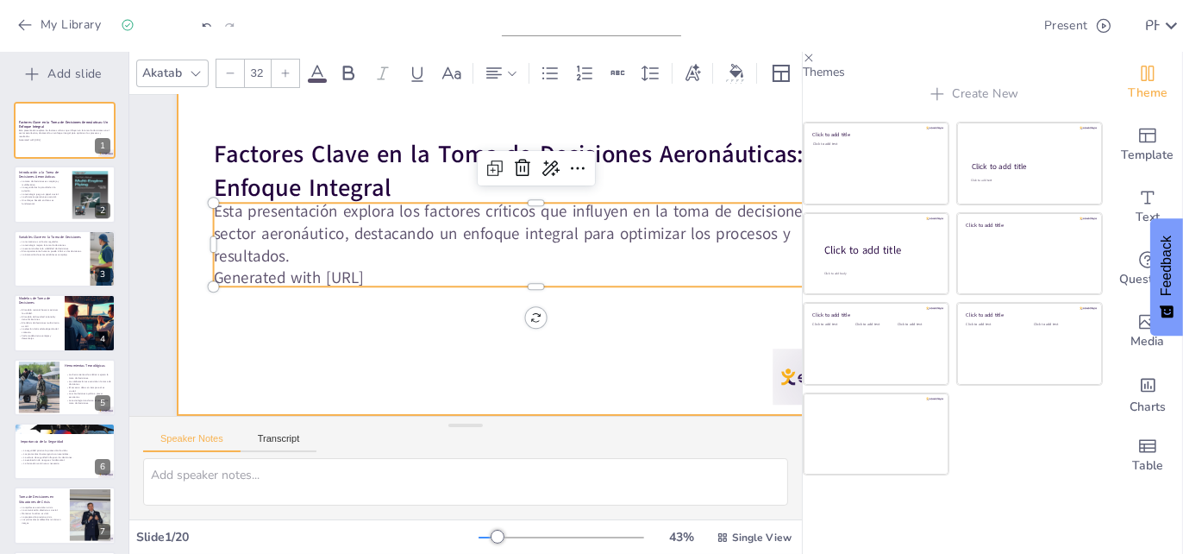
click at [280, 334] on div at bounding box center [537, 213] width 718 height 404
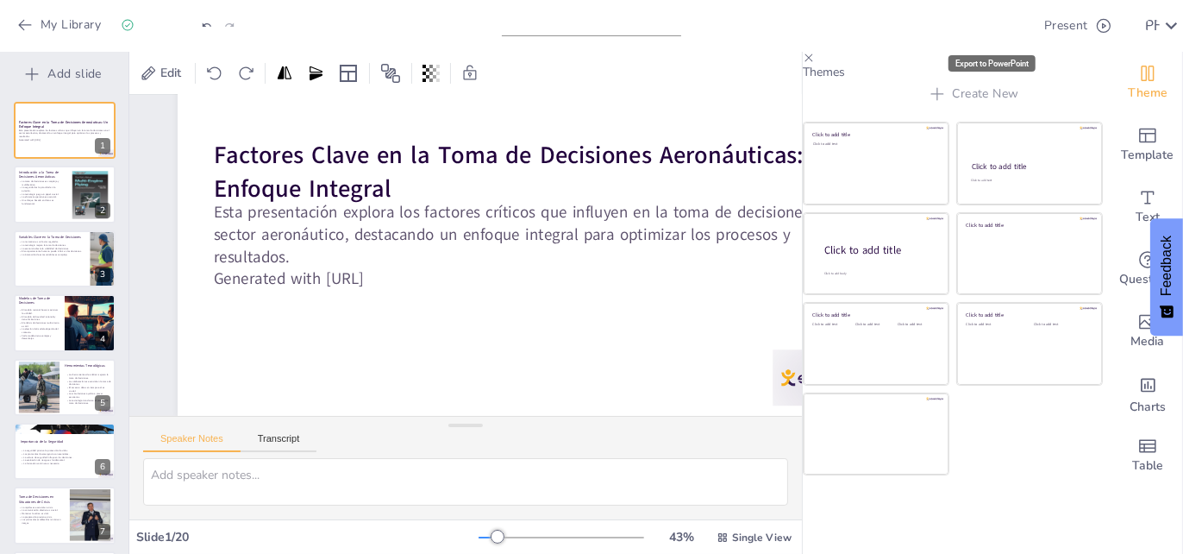
click at [1009, 24] on icon "Export to PowerPoint" at bounding box center [1018, 26] width 18 height 18
click at [1009, 34] on icon "Export to PowerPoint" at bounding box center [1018, 26] width 18 height 18
click at [1047, 24] on button "Present" at bounding box center [1077, 26] width 78 height 34
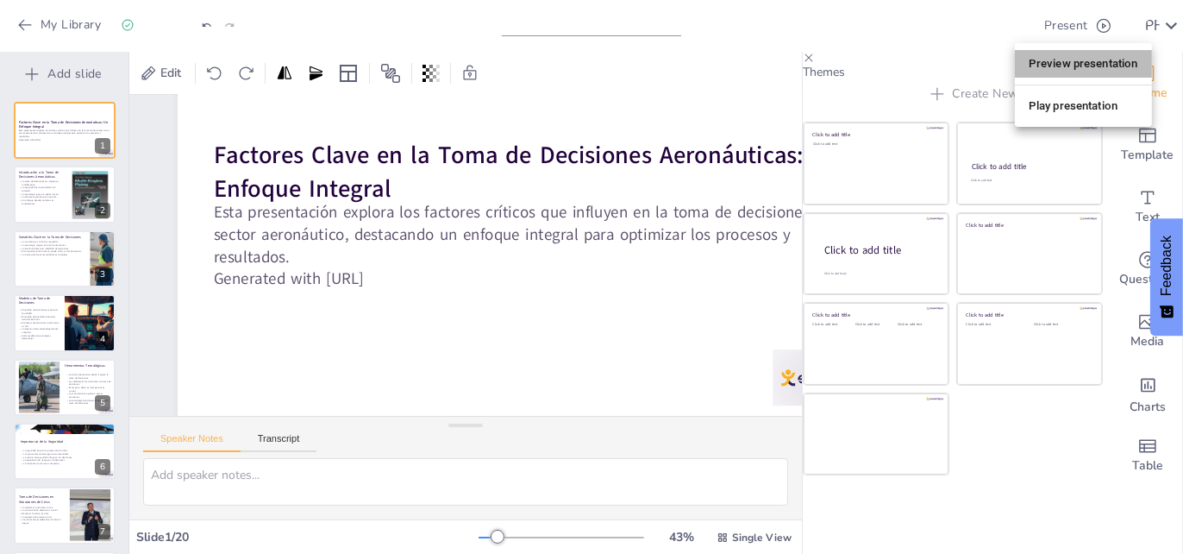
click at [1075, 58] on li "Preview presentation" at bounding box center [1083, 64] width 137 height 28
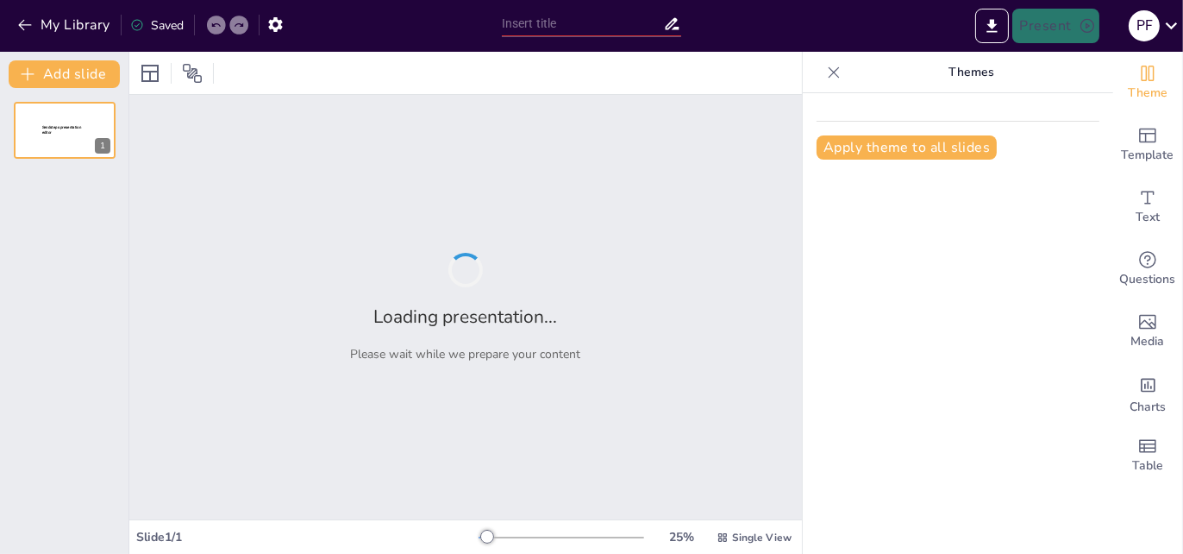
type input "Factores Clave en la Toma de Decisiones Aeronáuticas: Un Enfoque Integral"
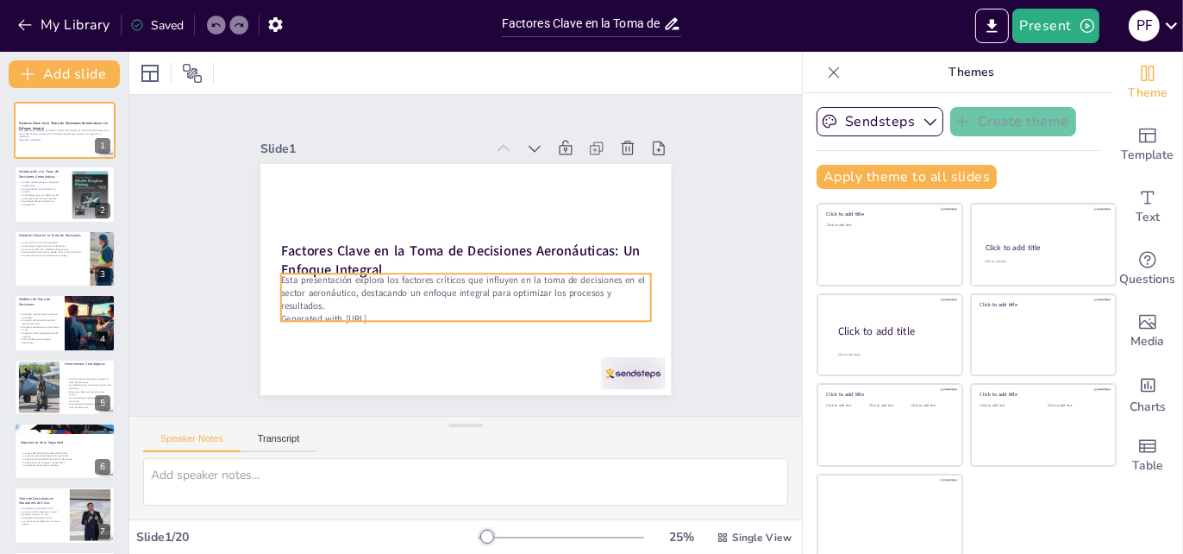
checkbox input "true"
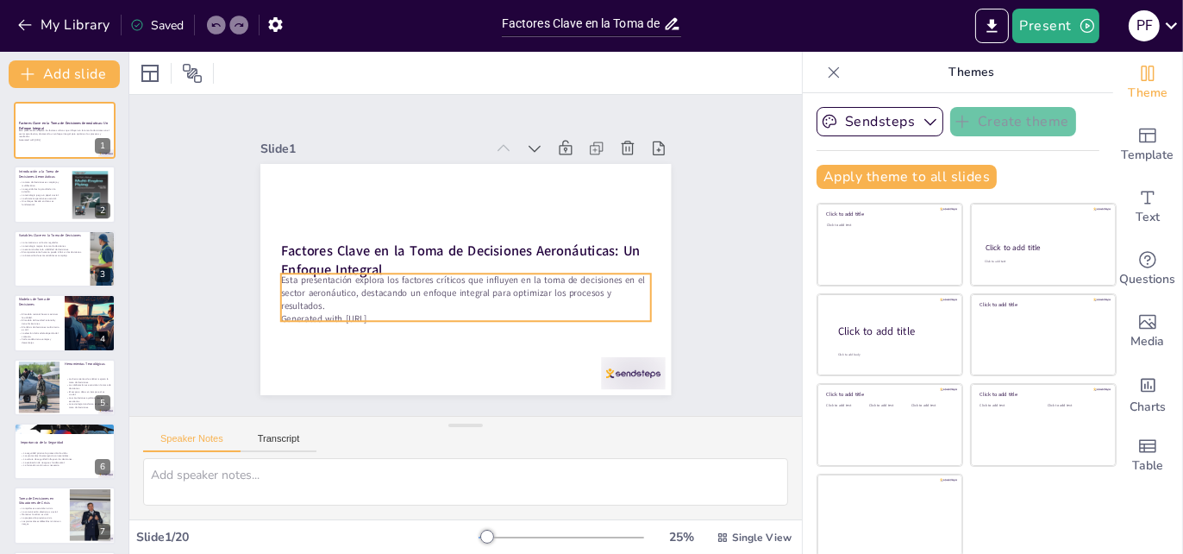
checkbox input "true"
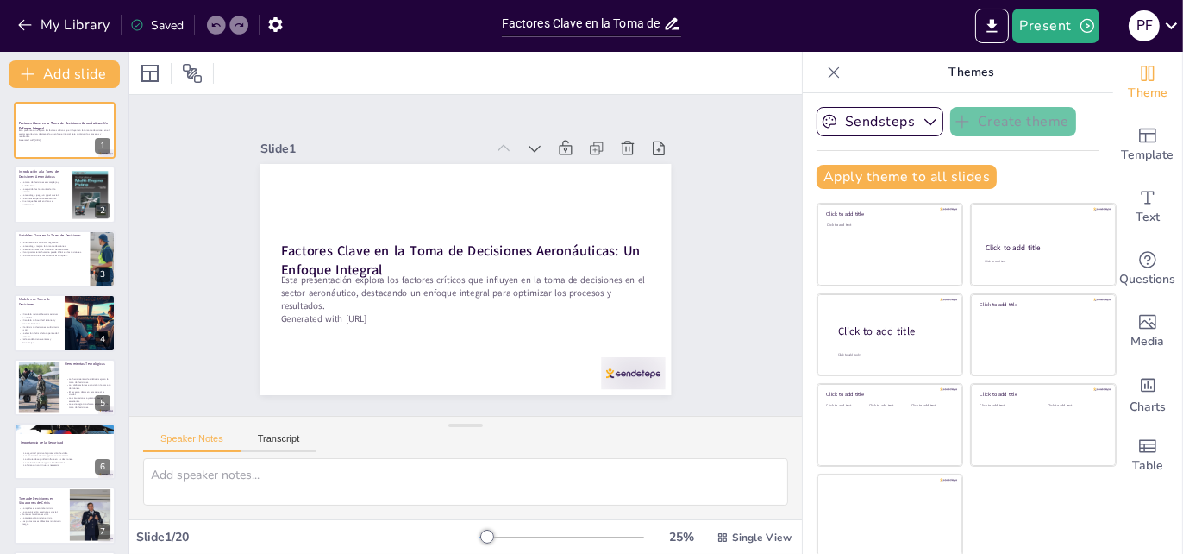
checkbox input "true"
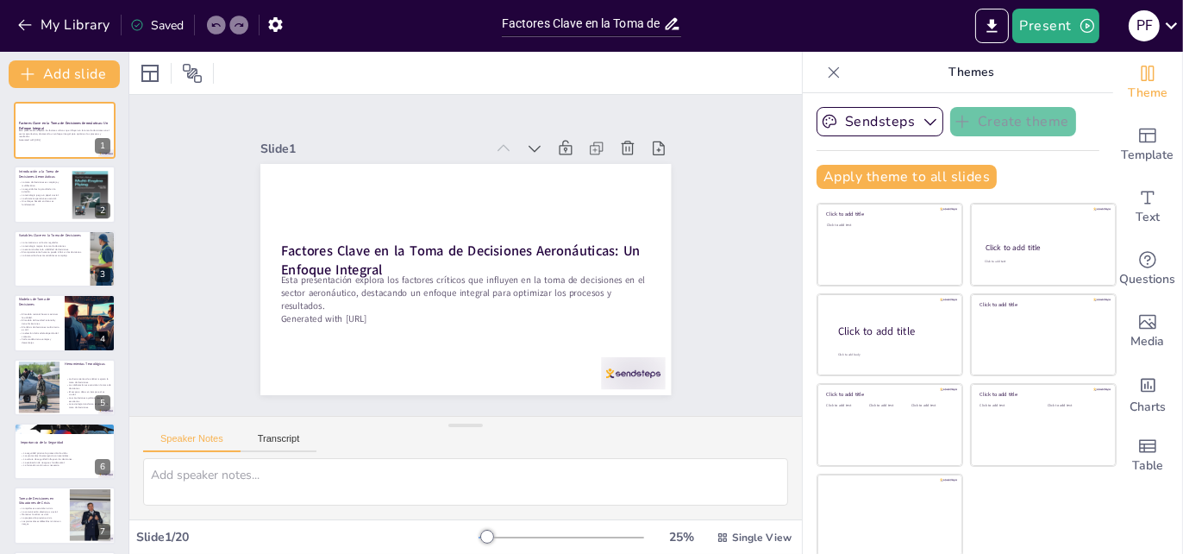
checkbox input "true"
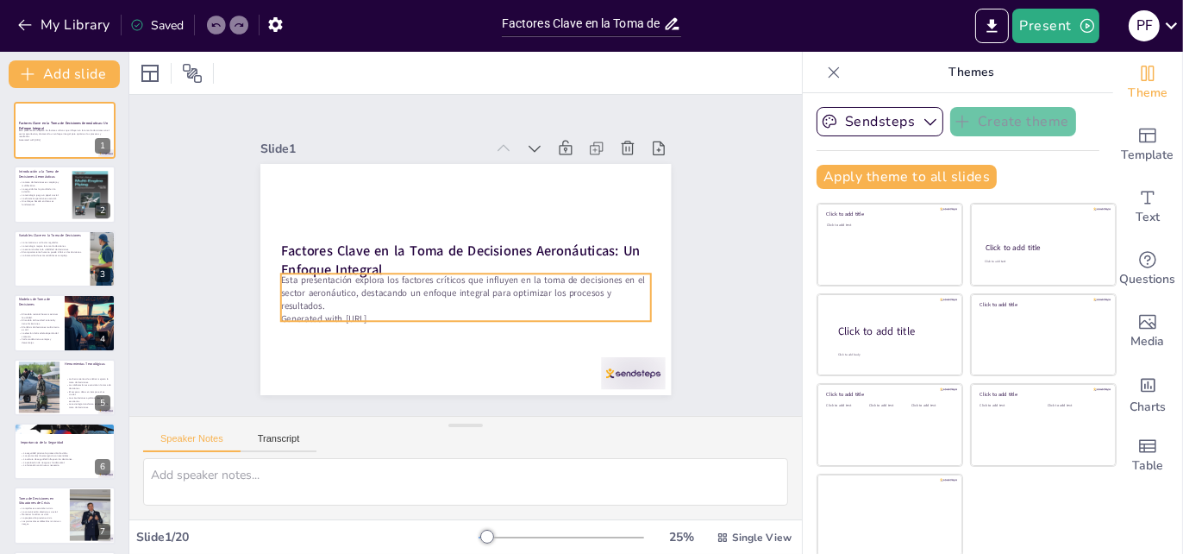
checkbox input "true"
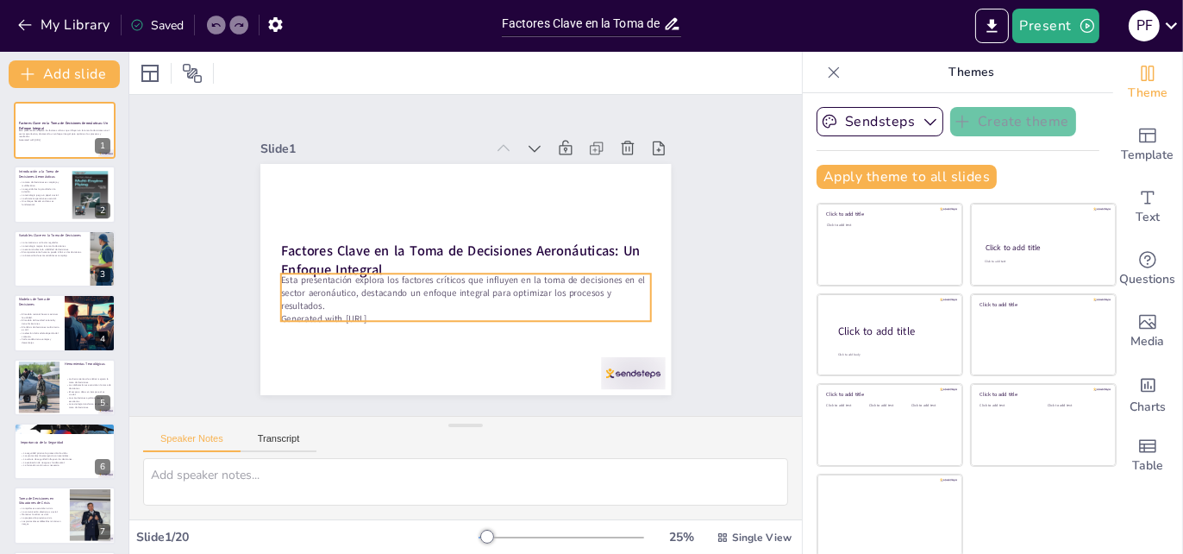
checkbox input "true"
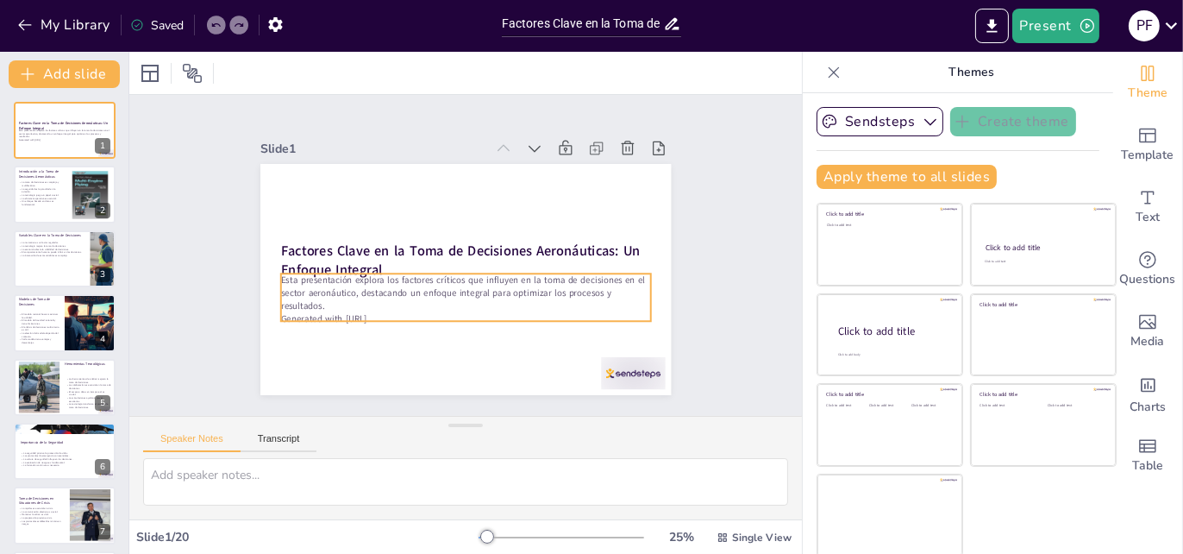
checkbox input "true"
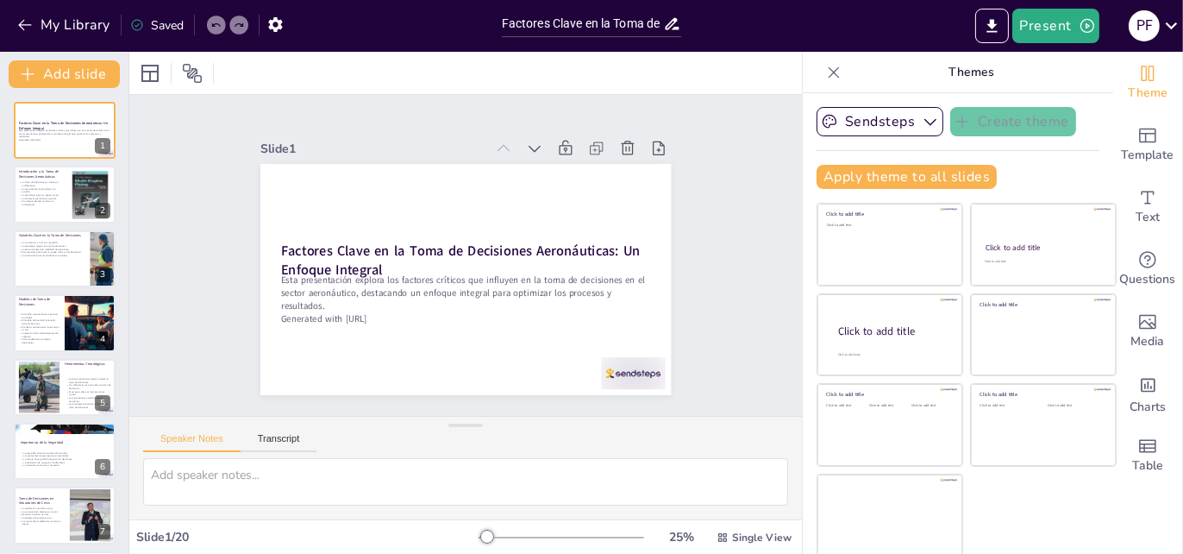
checkbox input "true"
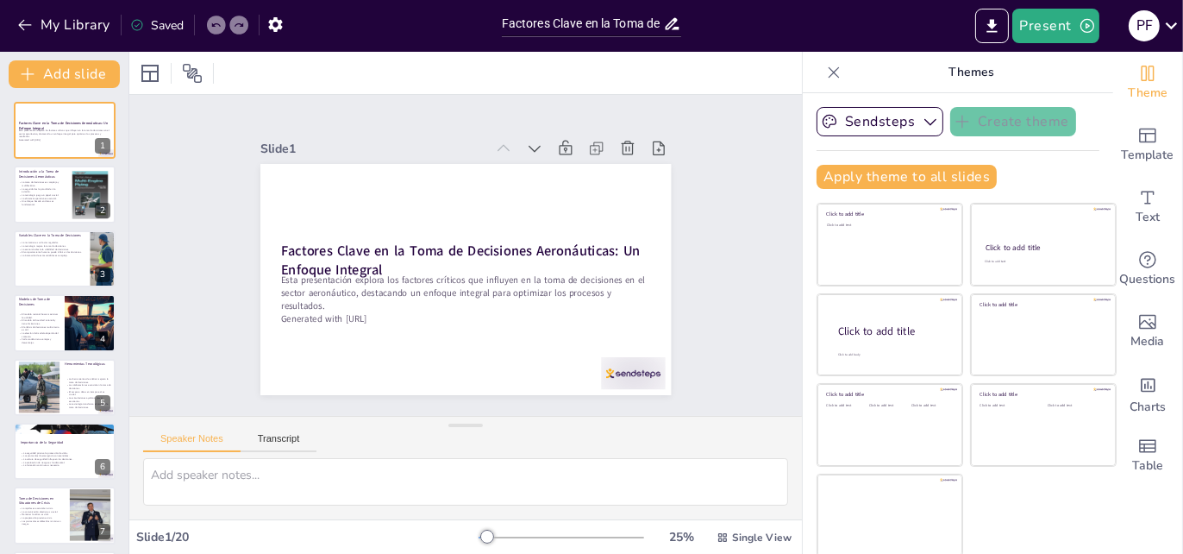
checkbox input "true"
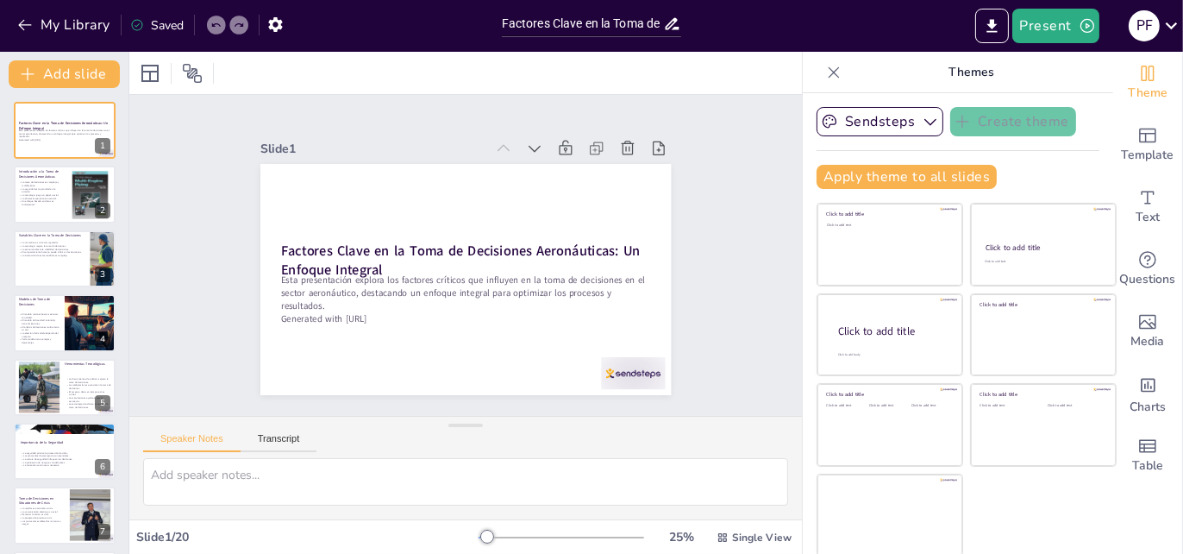
checkbox input "true"
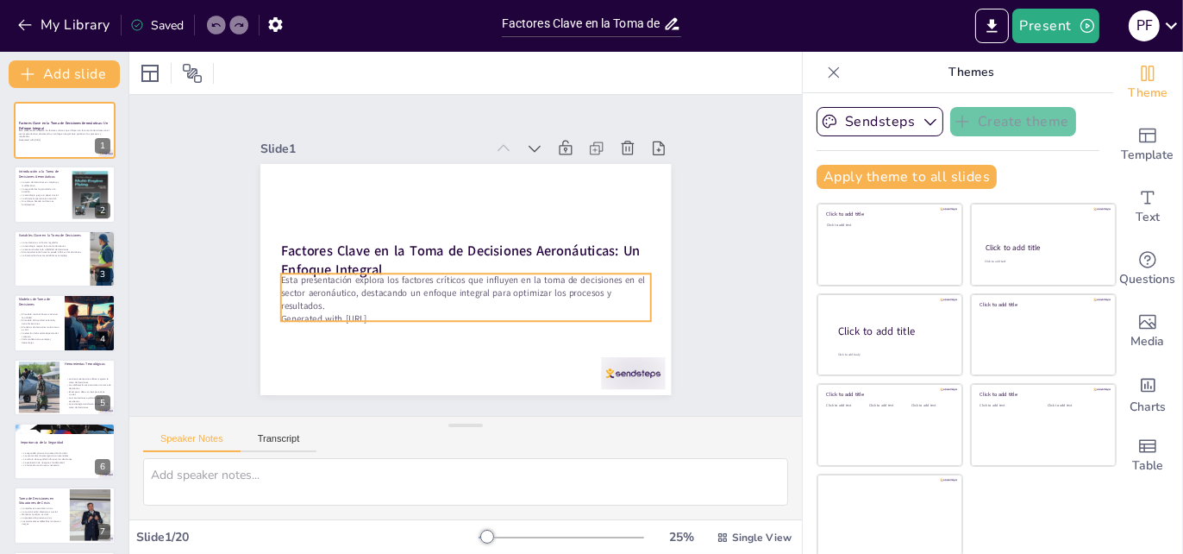
checkbox input "true"
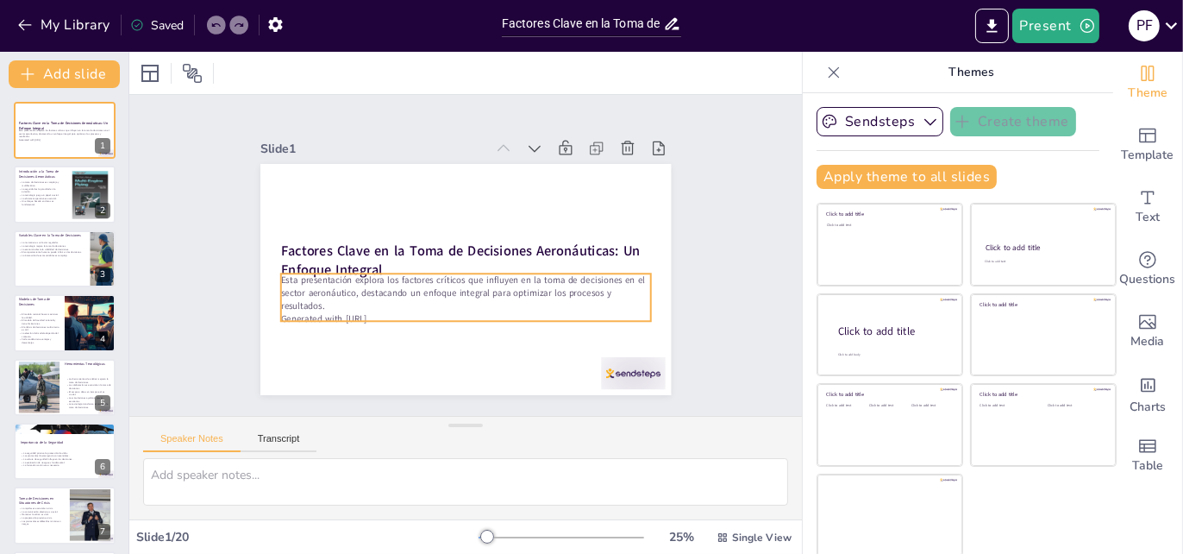
checkbox input "true"
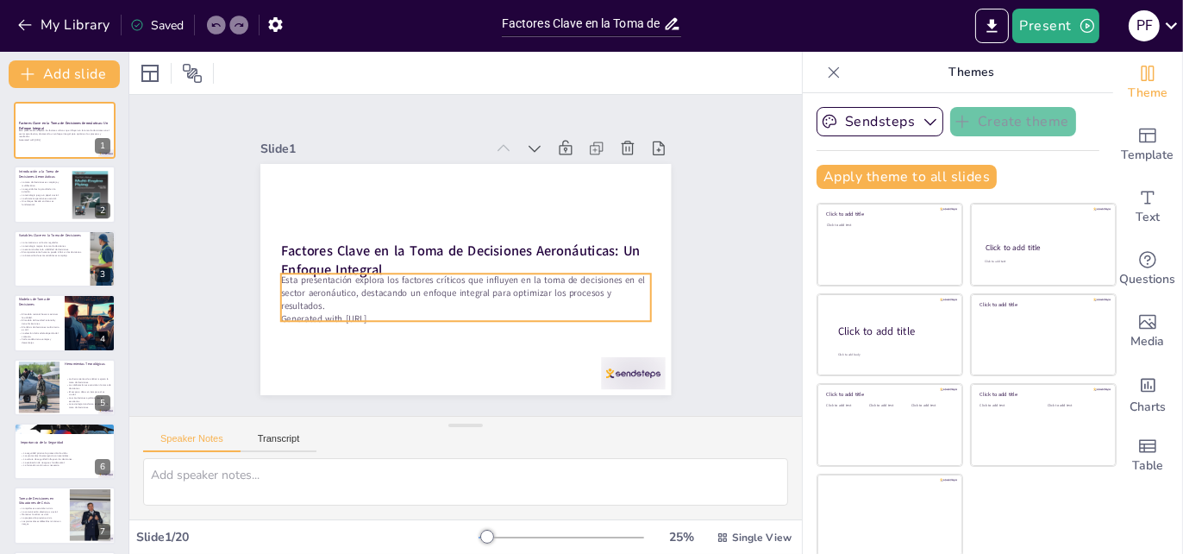
checkbox input "true"
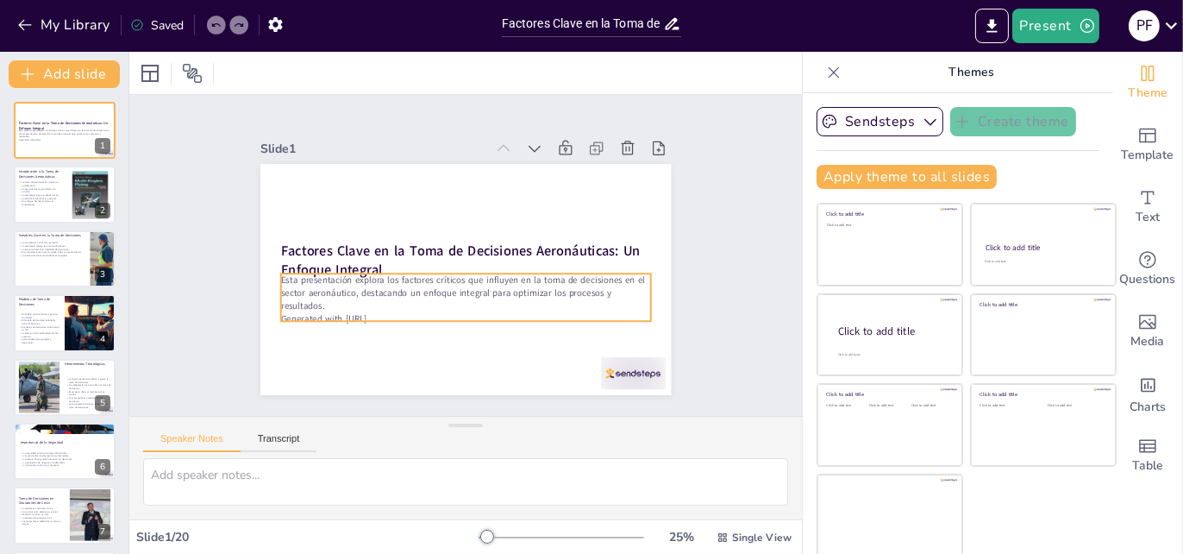
checkbox input "true"
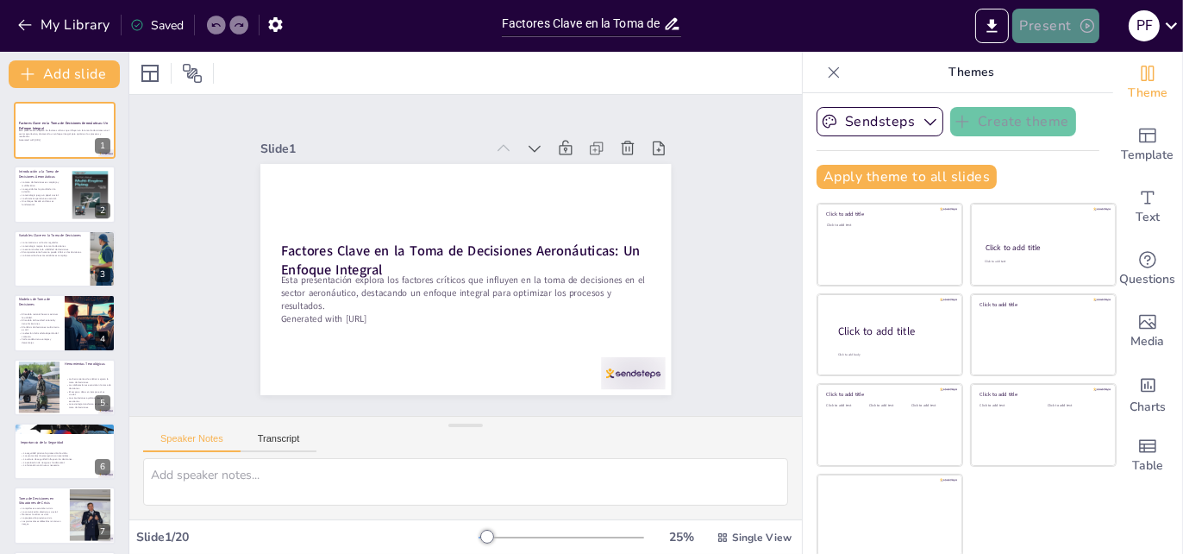
click at [1043, 22] on button "Present" at bounding box center [1056, 26] width 86 height 34
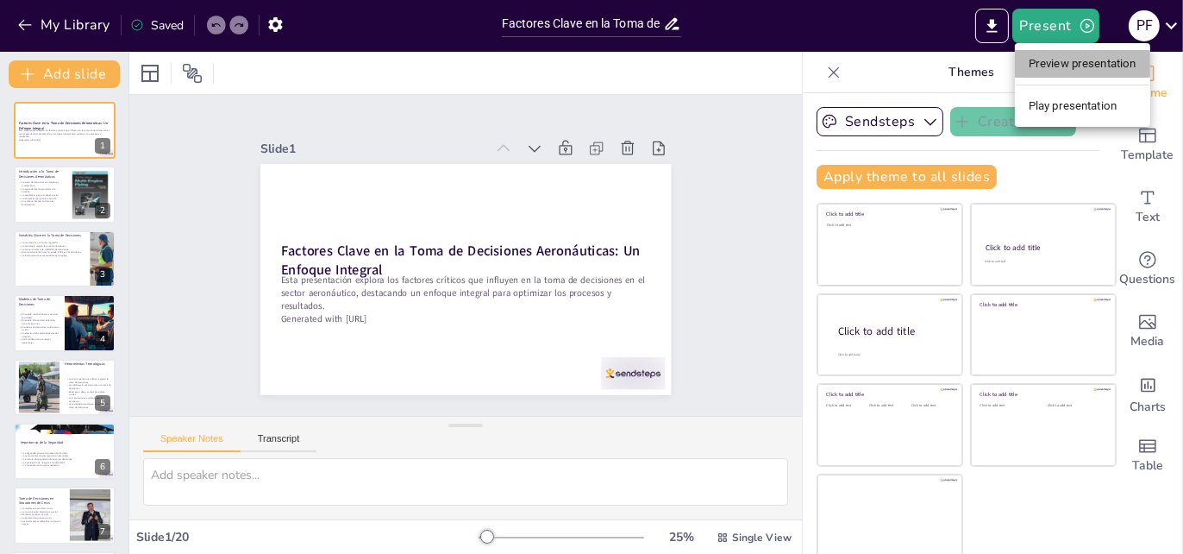
click at [1061, 71] on li "Preview presentation" at bounding box center [1082, 64] width 135 height 28
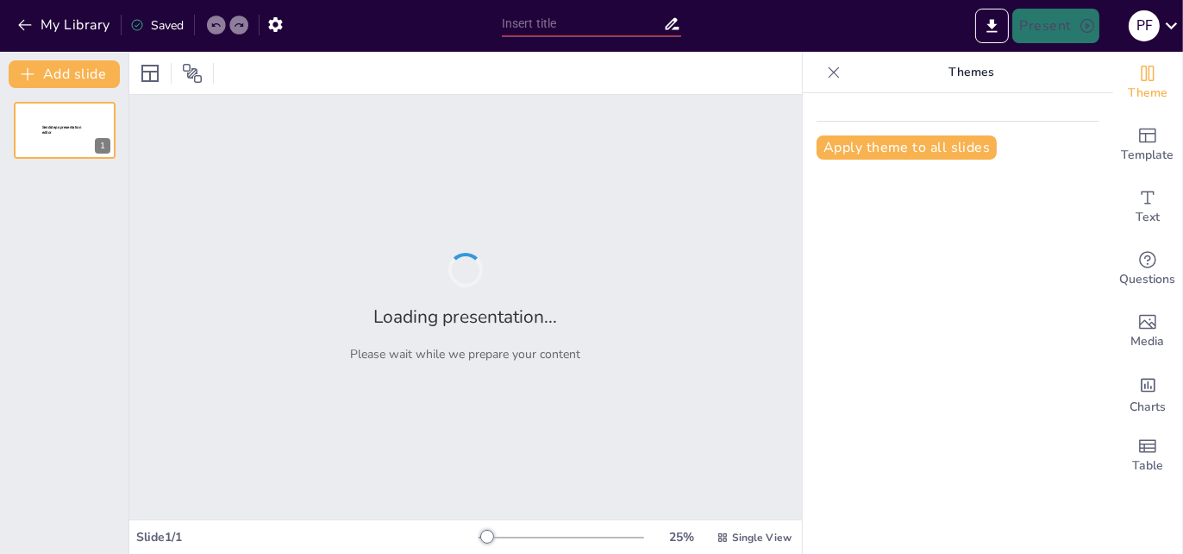
type input "Factores Clave en la Toma de Decisiones Aeronáuticas: Un Enfoque Integral"
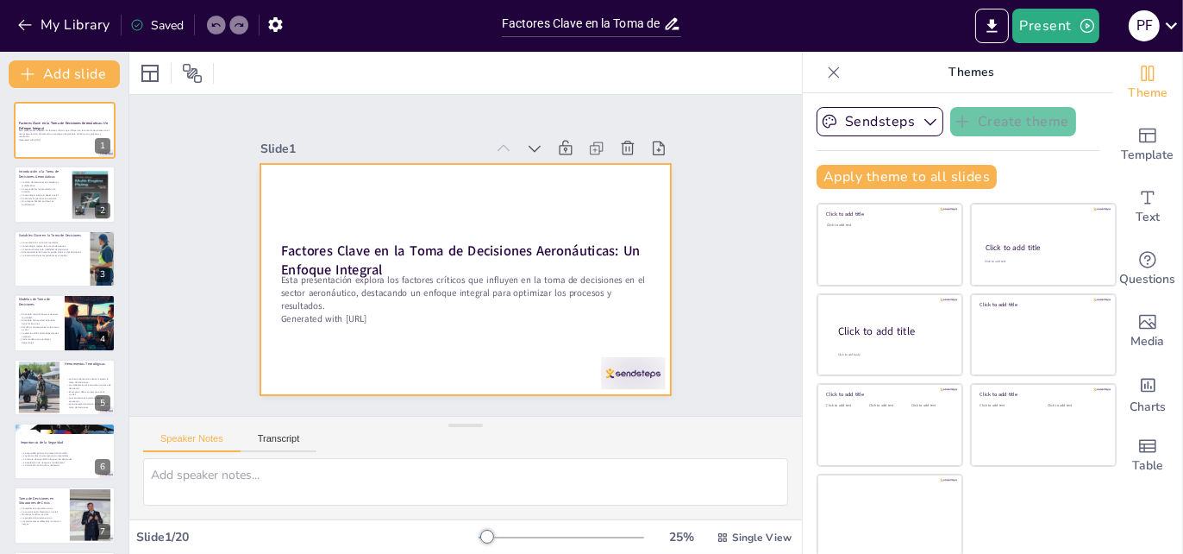
checkbox input "true"
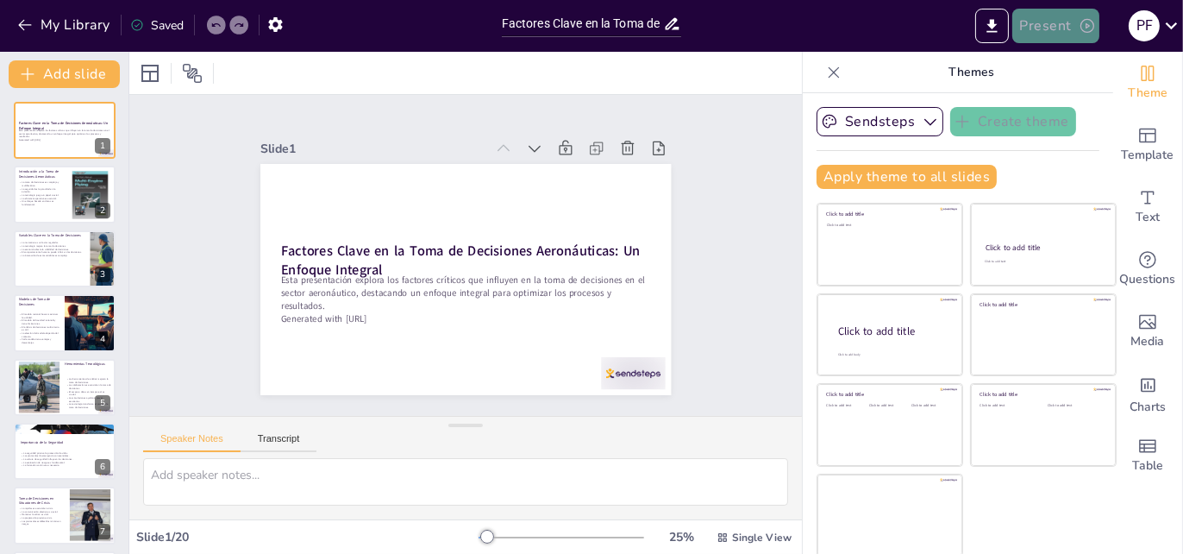
click at [1041, 21] on button "Present" at bounding box center [1056, 26] width 86 height 34
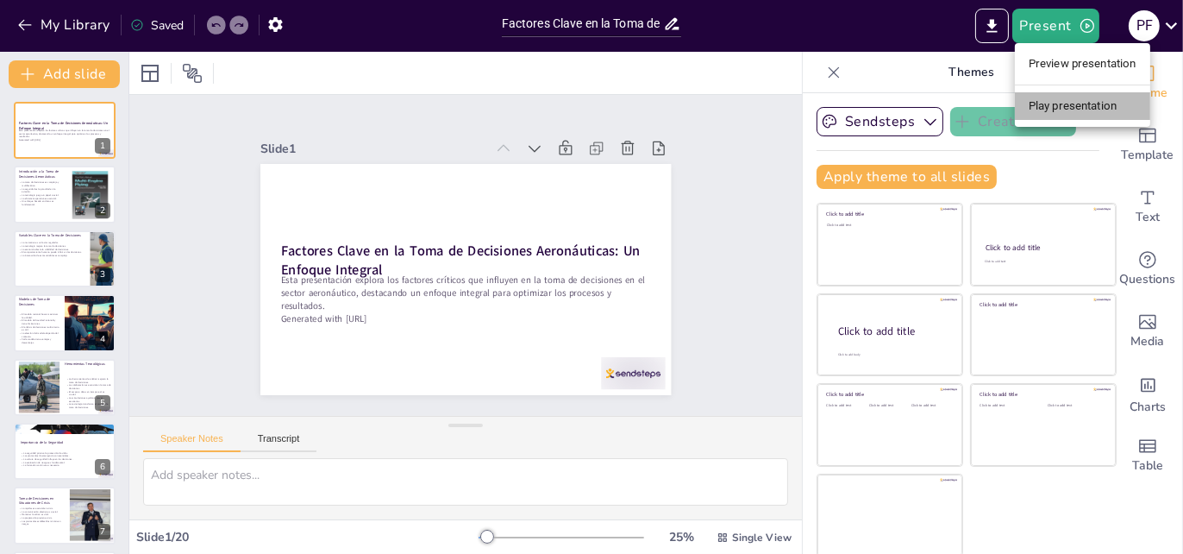
click at [1049, 99] on li "Play presentation" at bounding box center [1082, 106] width 135 height 28
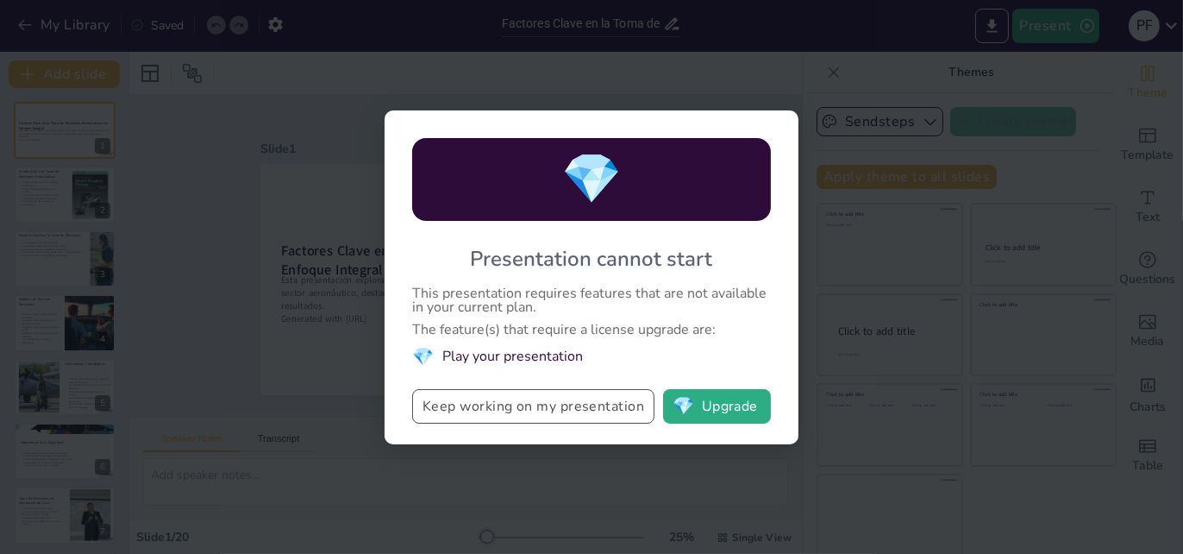
click at [528, 401] on button "Keep working on my presentation" at bounding box center [533, 406] width 242 height 34
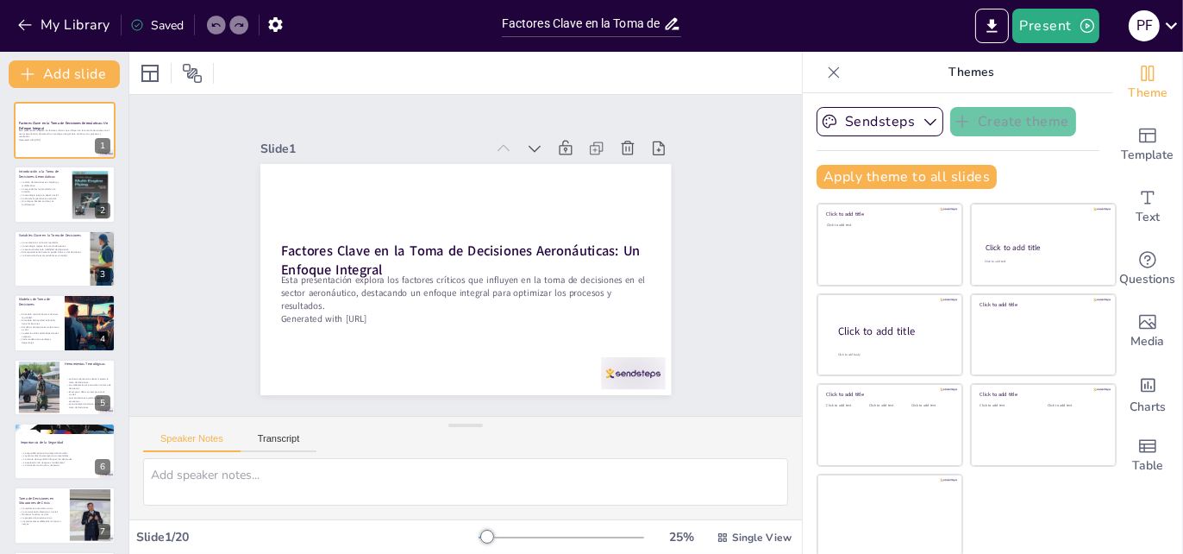
checkbox input "true"
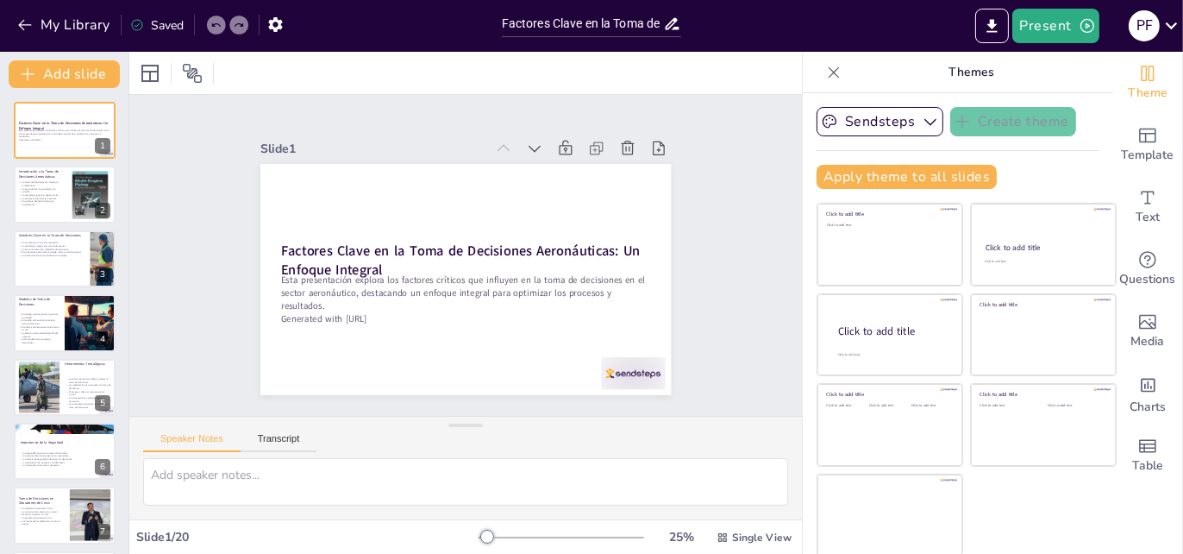
checkbox input "true"
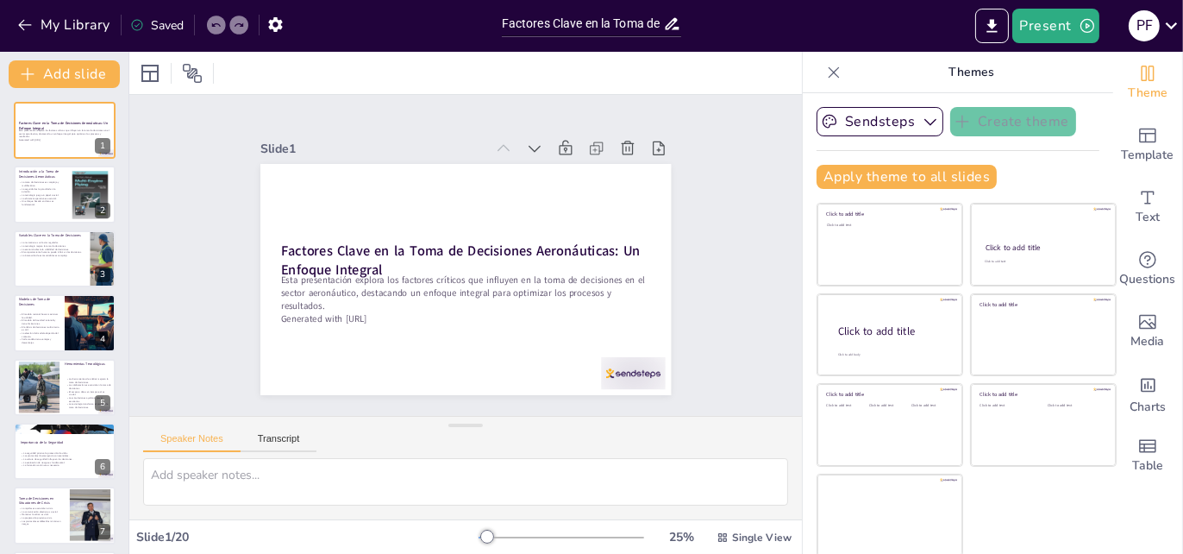
checkbox input "true"
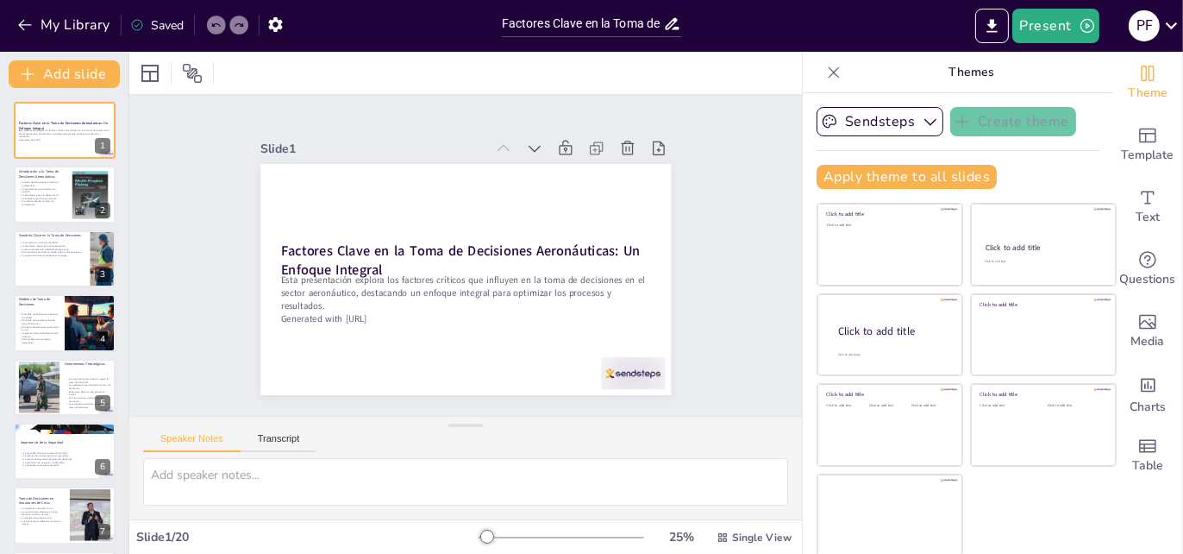
checkbox input "true"
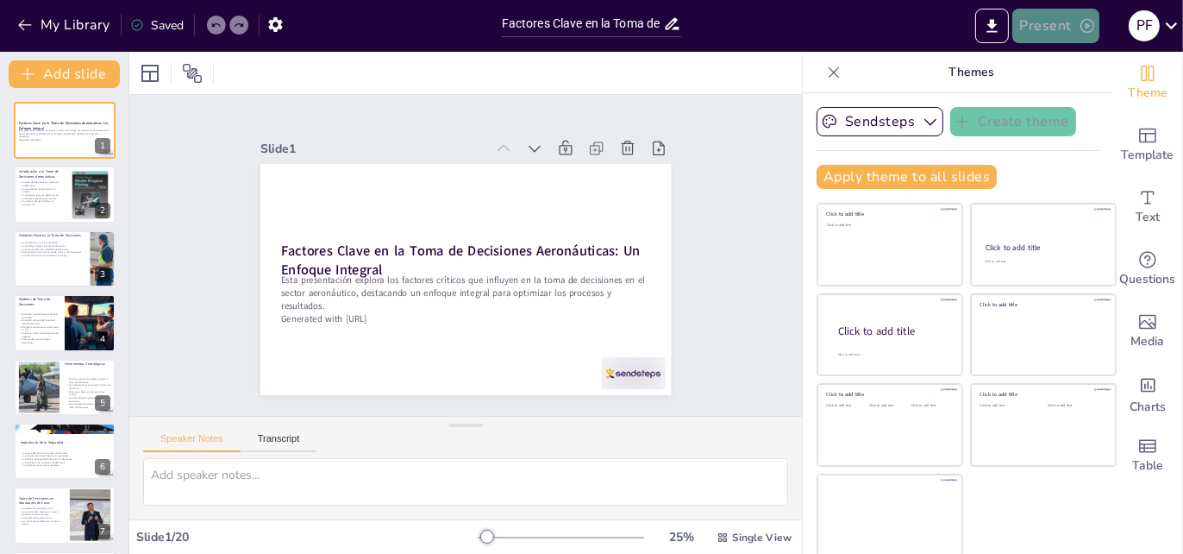
click at [1041, 27] on button "Present" at bounding box center [1056, 26] width 86 height 34
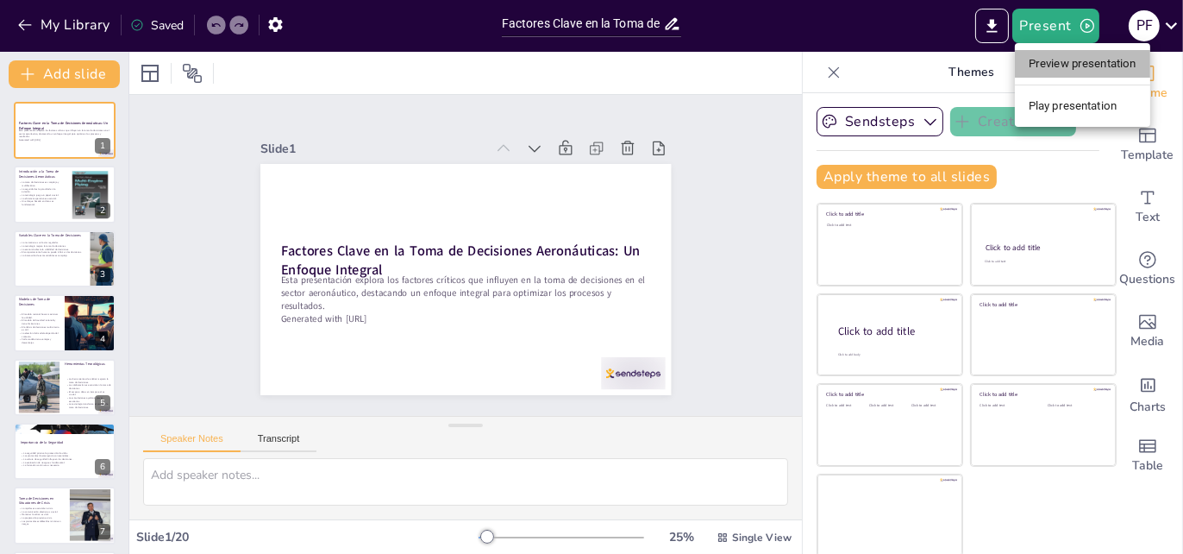
click at [1057, 69] on li "Preview presentation" at bounding box center [1082, 64] width 135 height 28
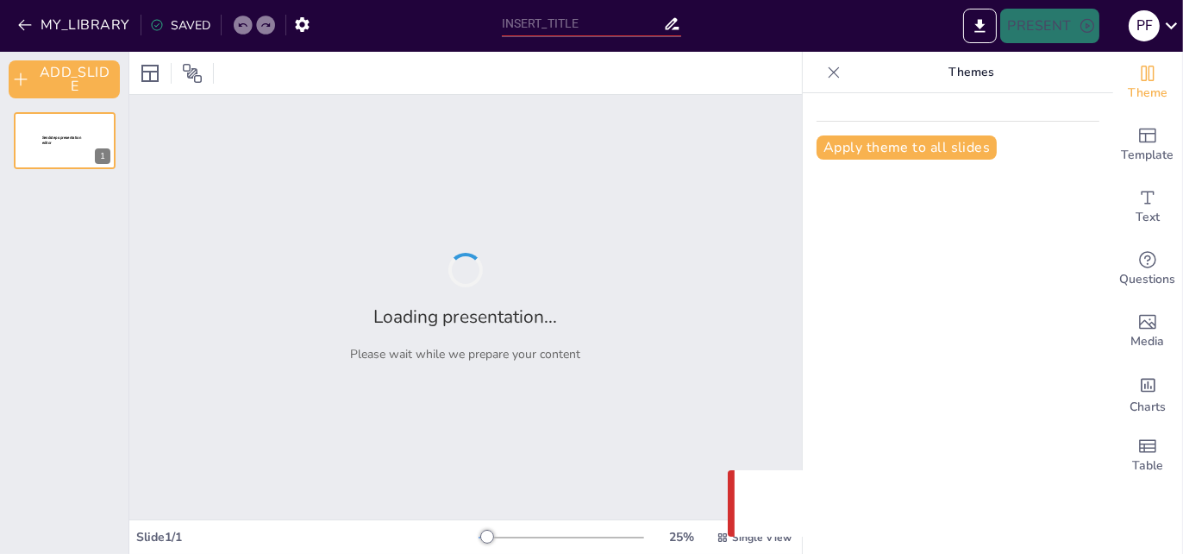
type input "Factores Clave en la Toma de Decisiones Aeronáuticas: Un Enfoque Integral"
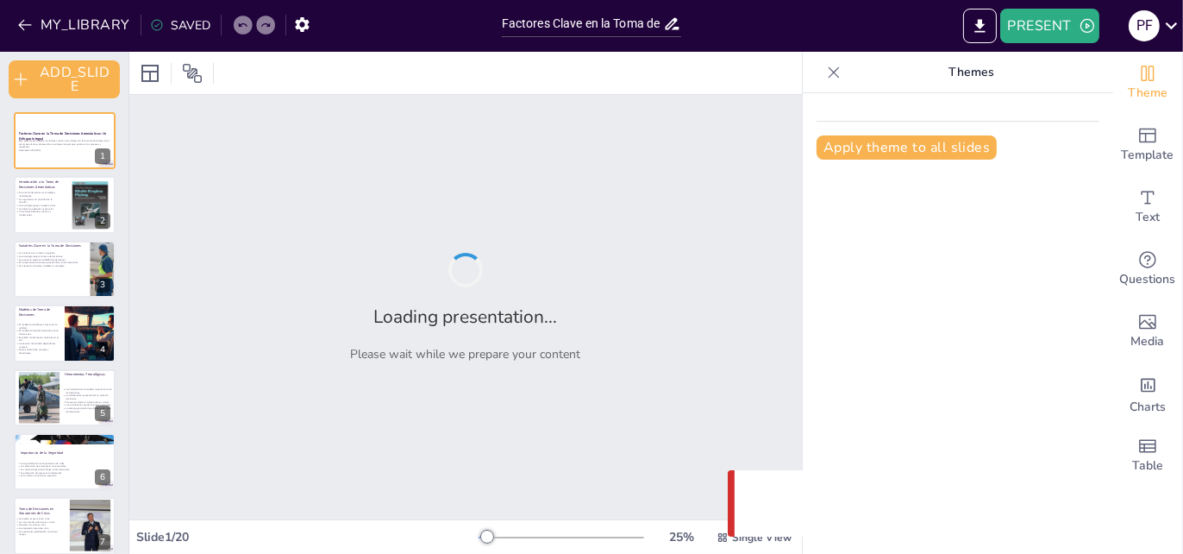
checkbox input "true"
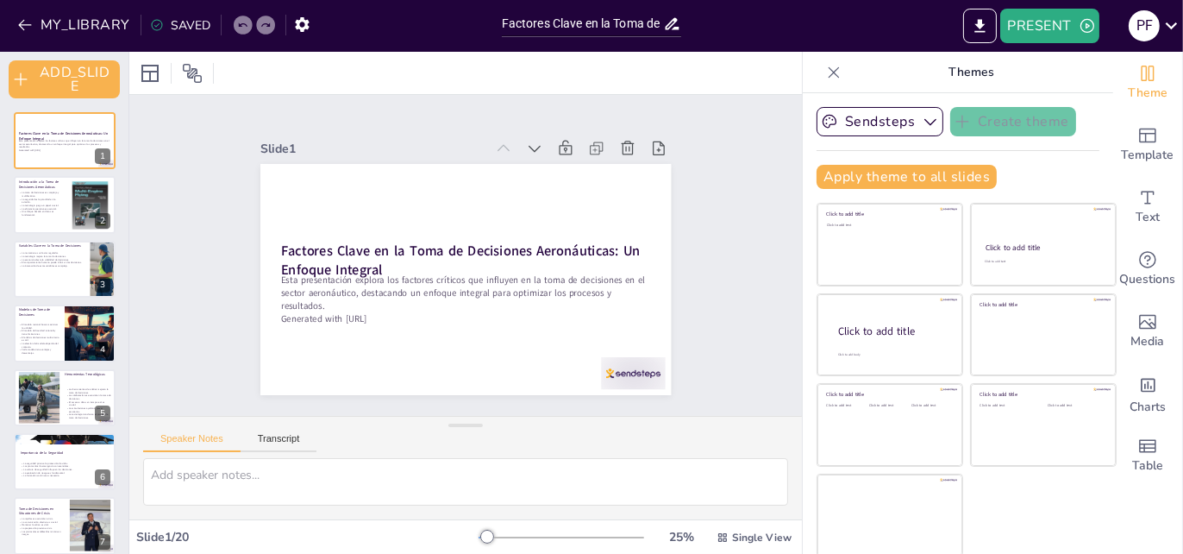
checkbox input "true"
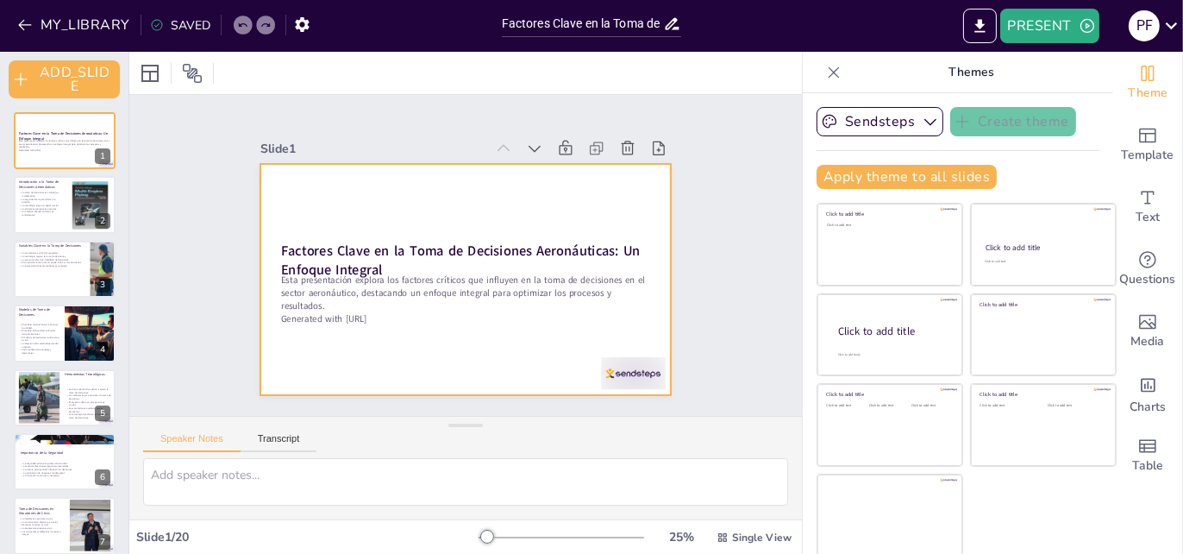
checkbox input "true"
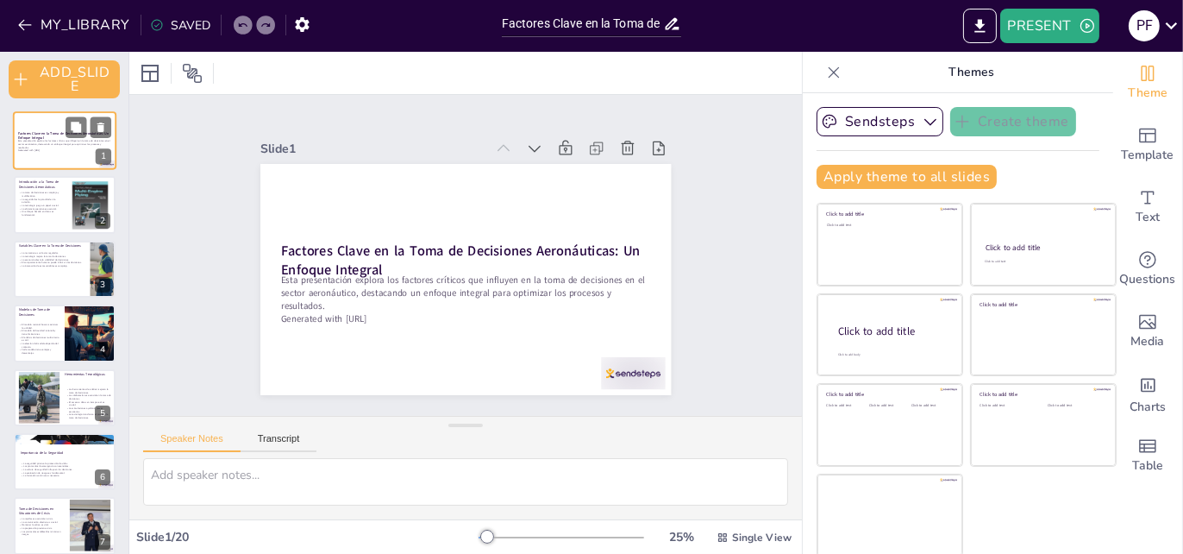
checkbox input "true"
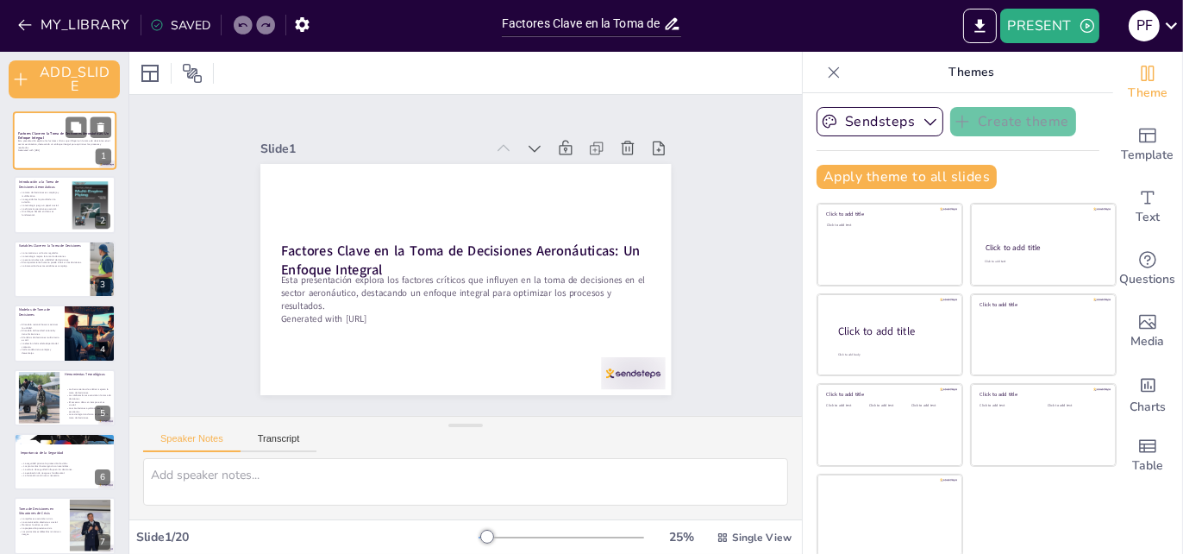
checkbox input "true"
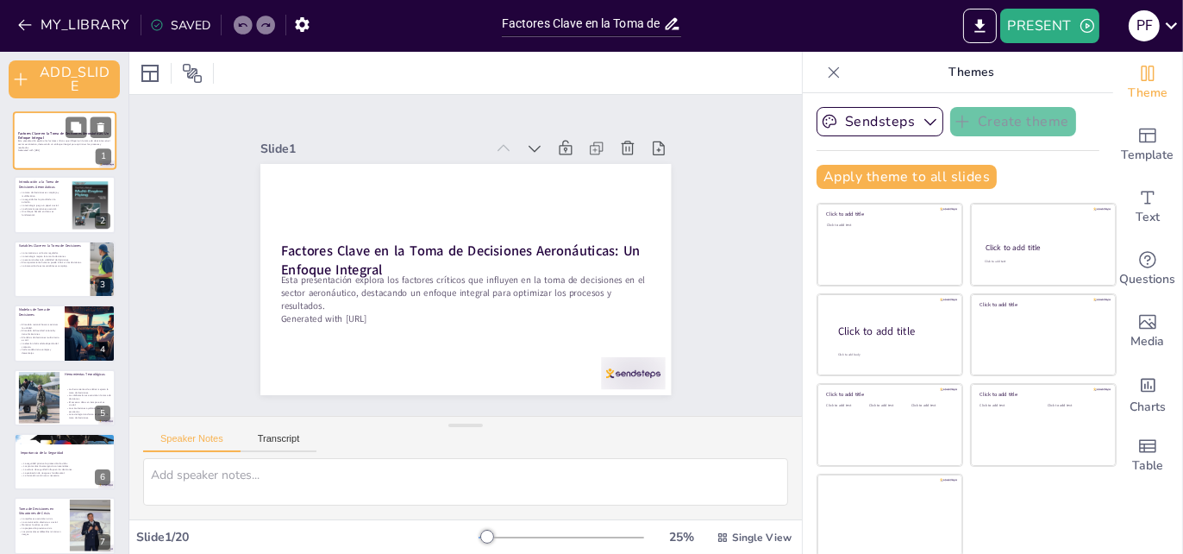
checkbox input "true"
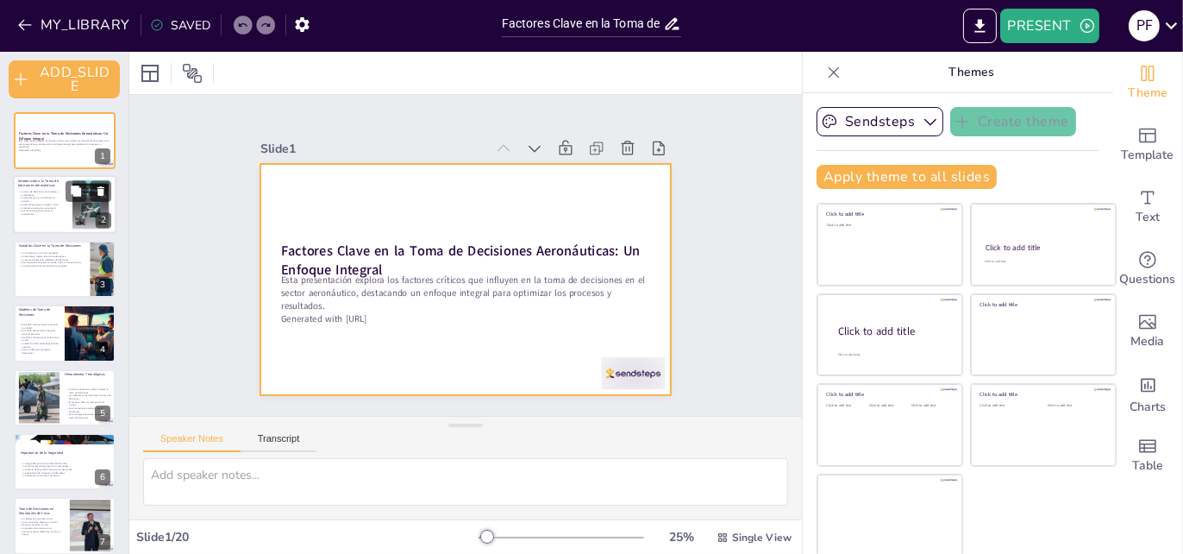
checkbox input "true"
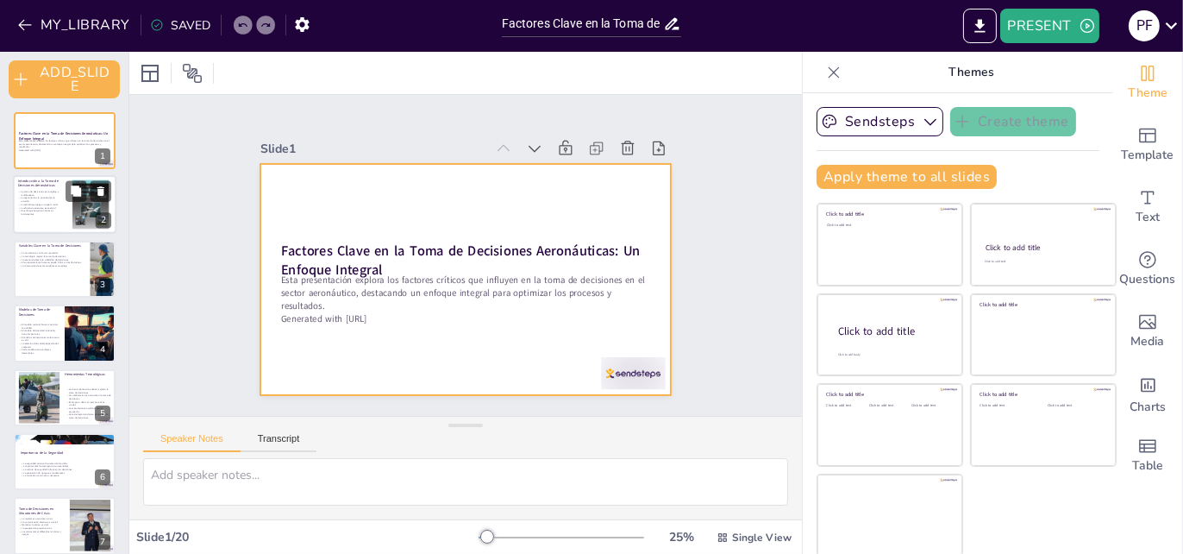
checkbox input "true"
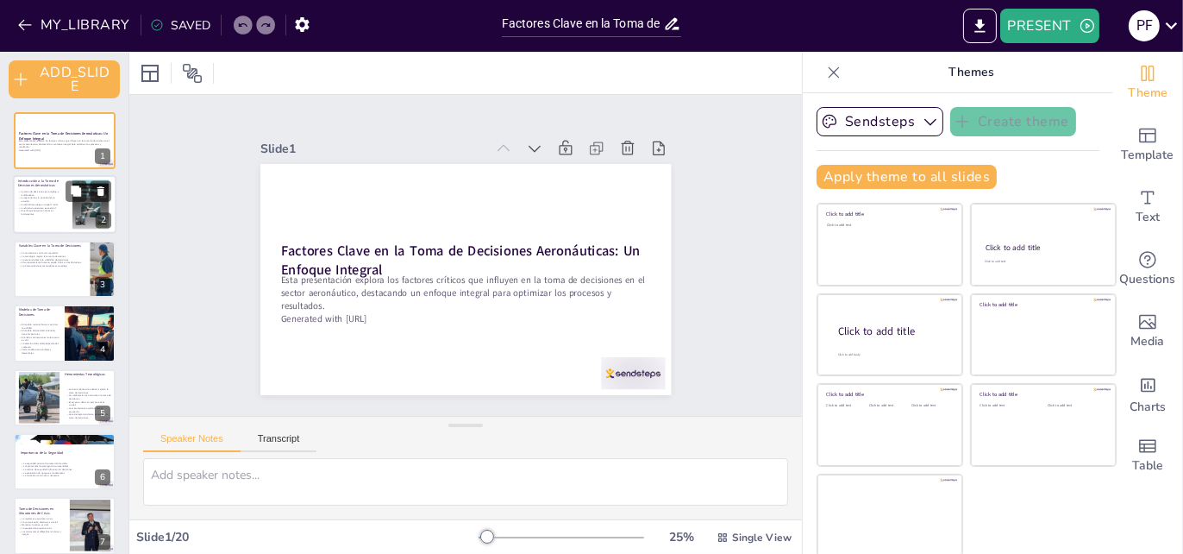
checkbox input "true"
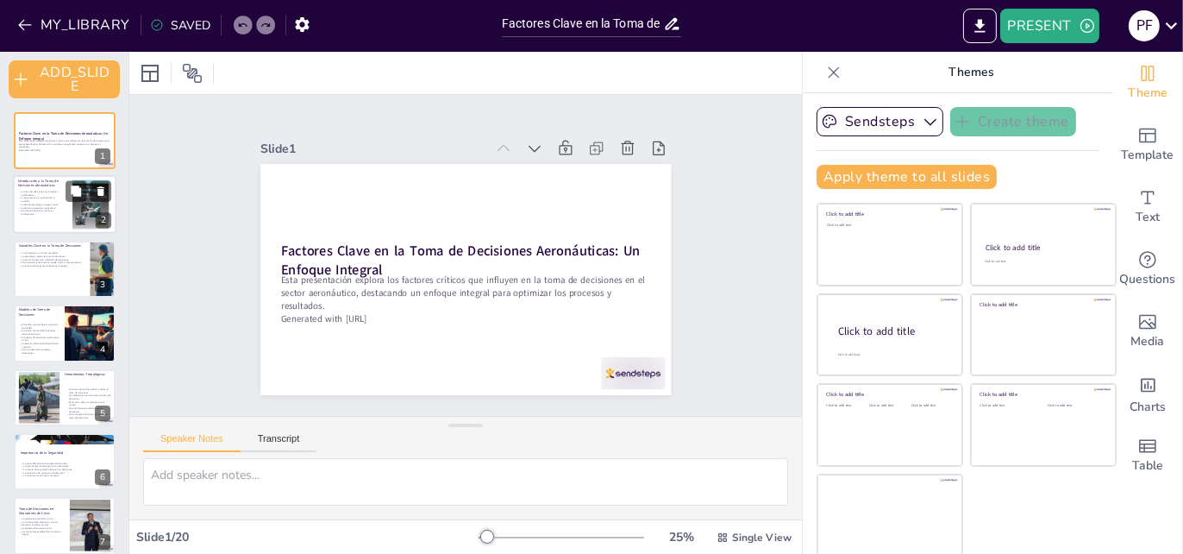
checkbox input "true"
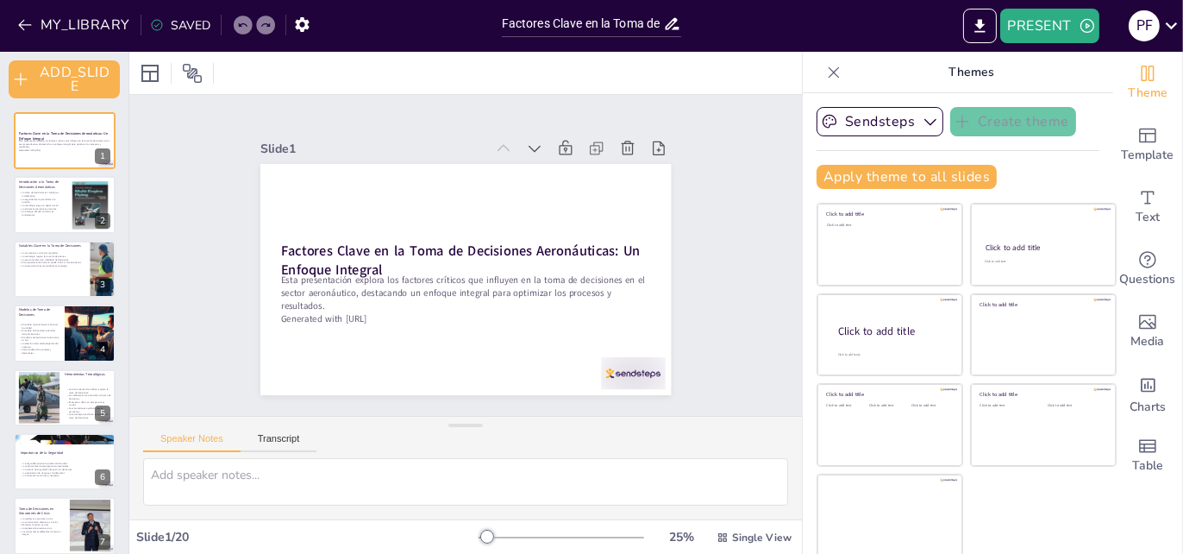
checkbox input "true"
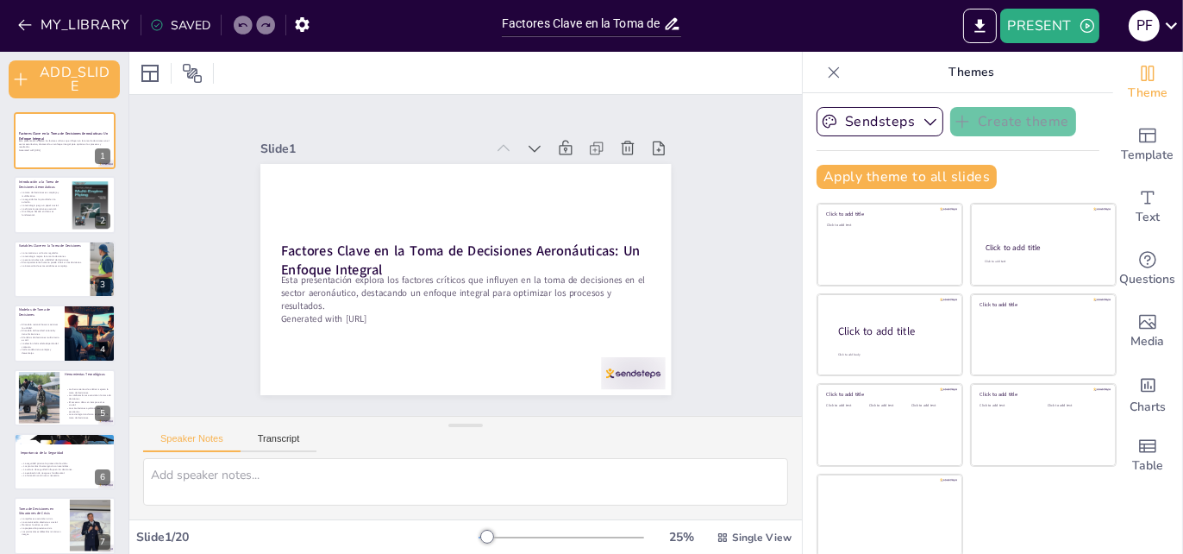
checkbox input "true"
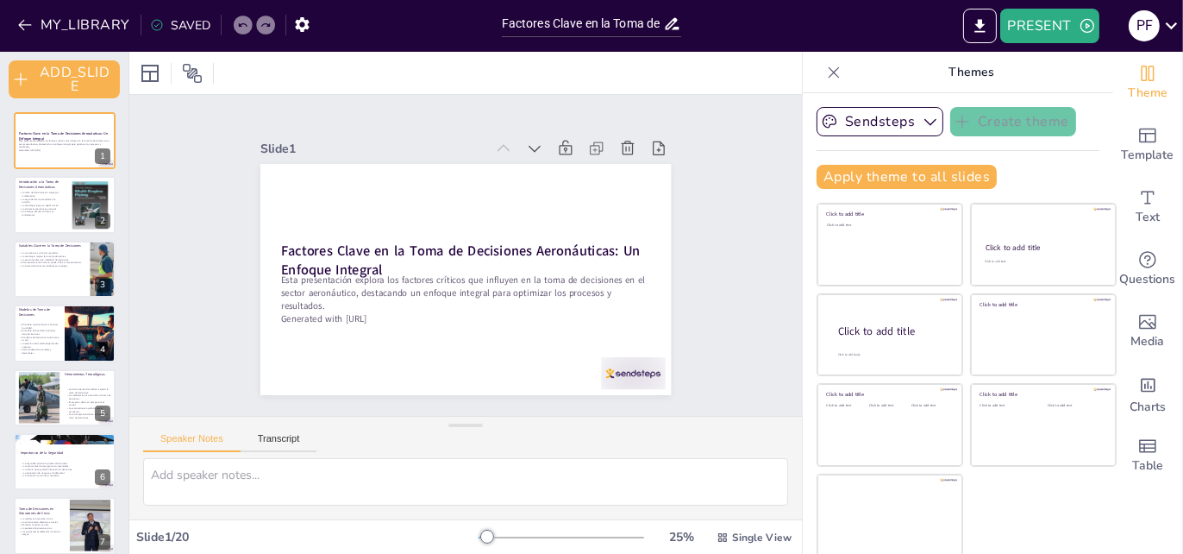
checkbox input "true"
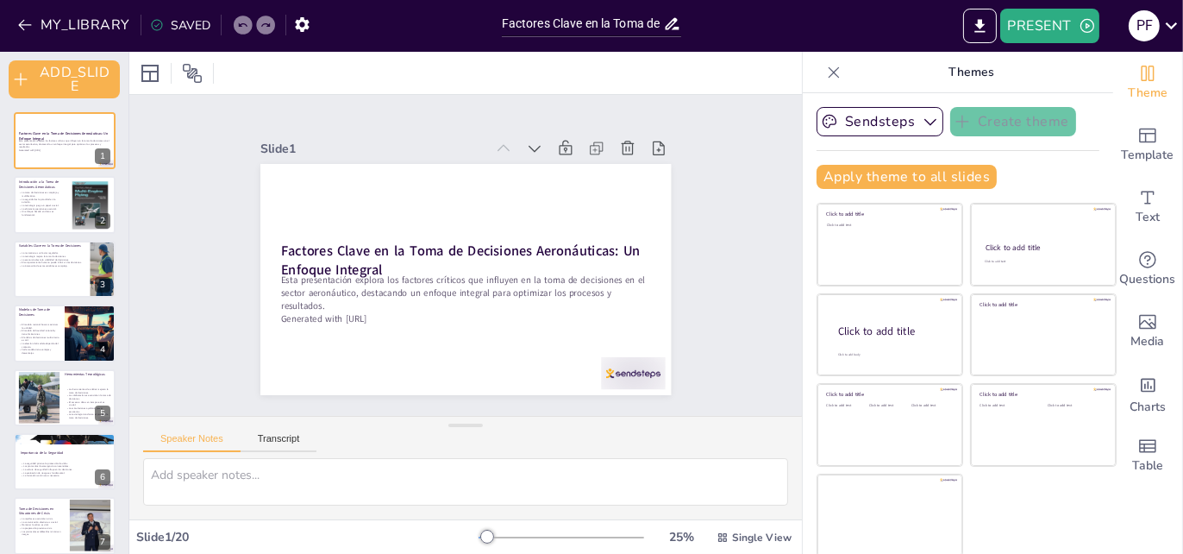
checkbox input "true"
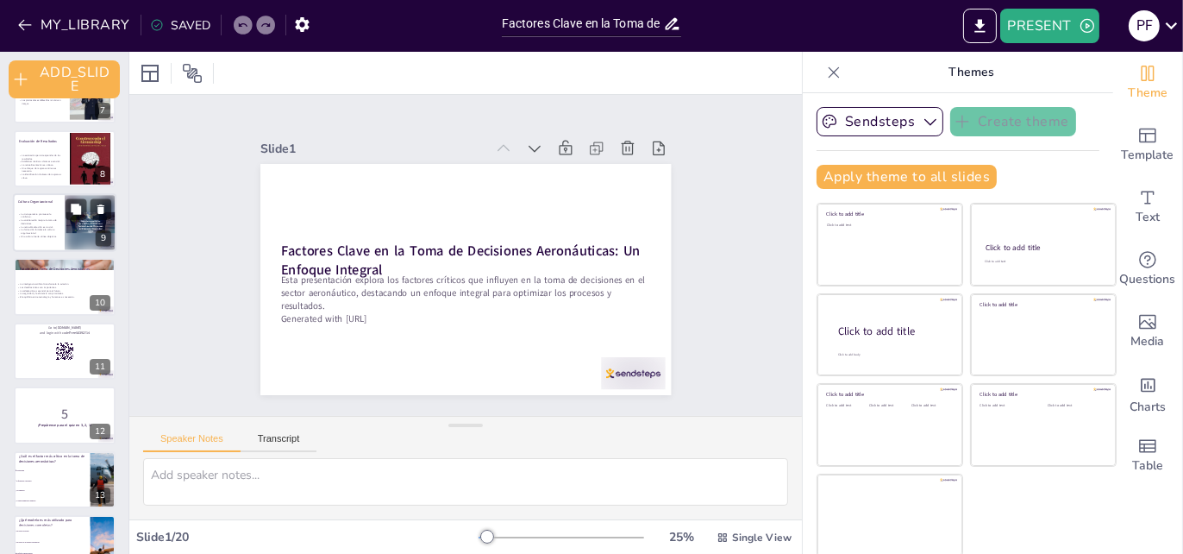
scroll to position [604, 0]
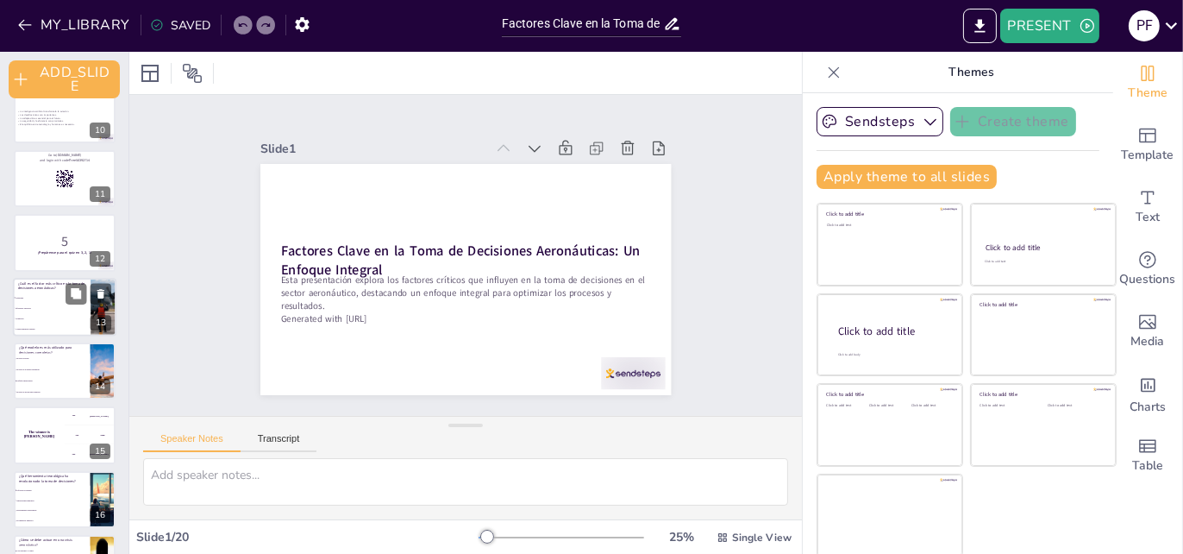
checkbox input "true"
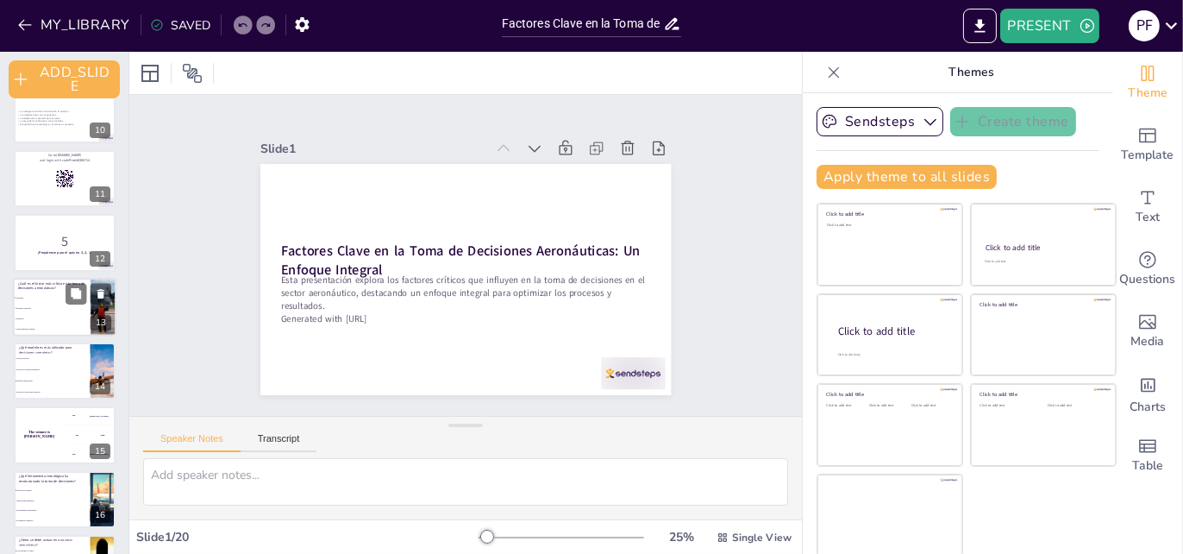
checkbox input "true"
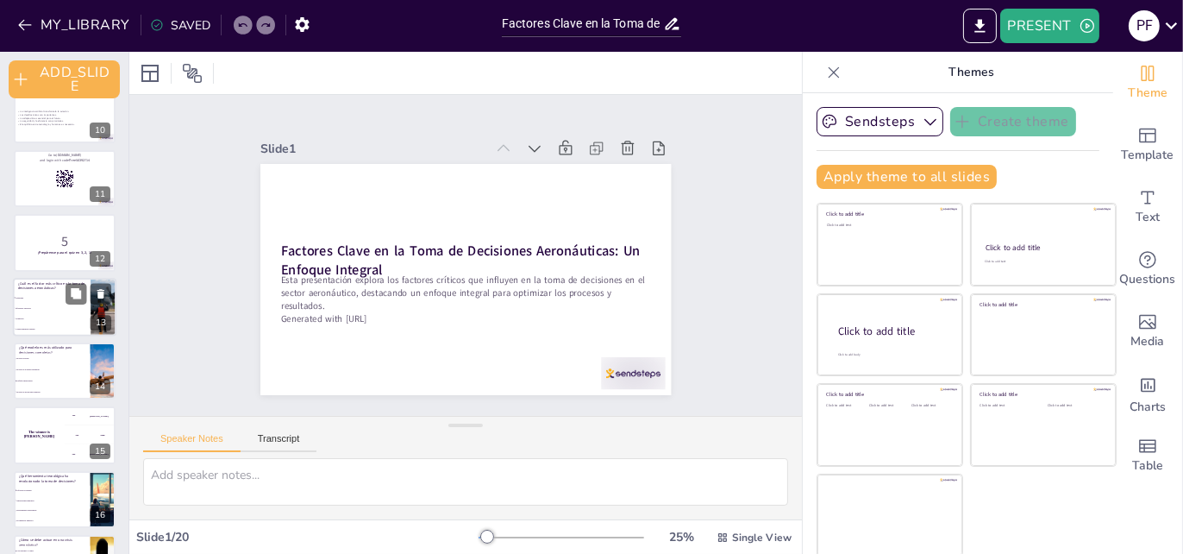
checkbox input "true"
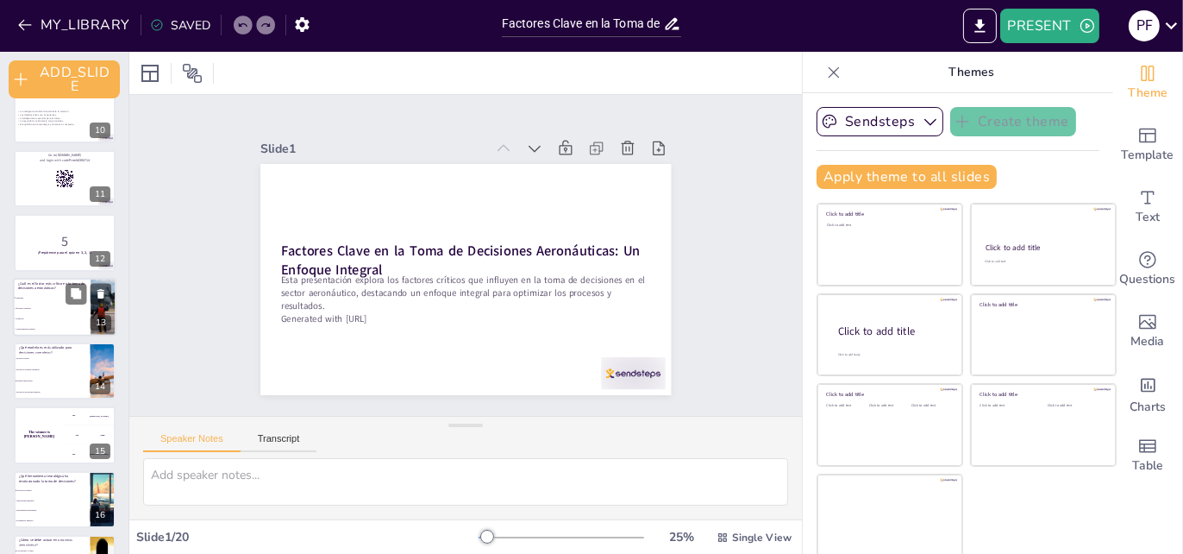
checkbox input "true"
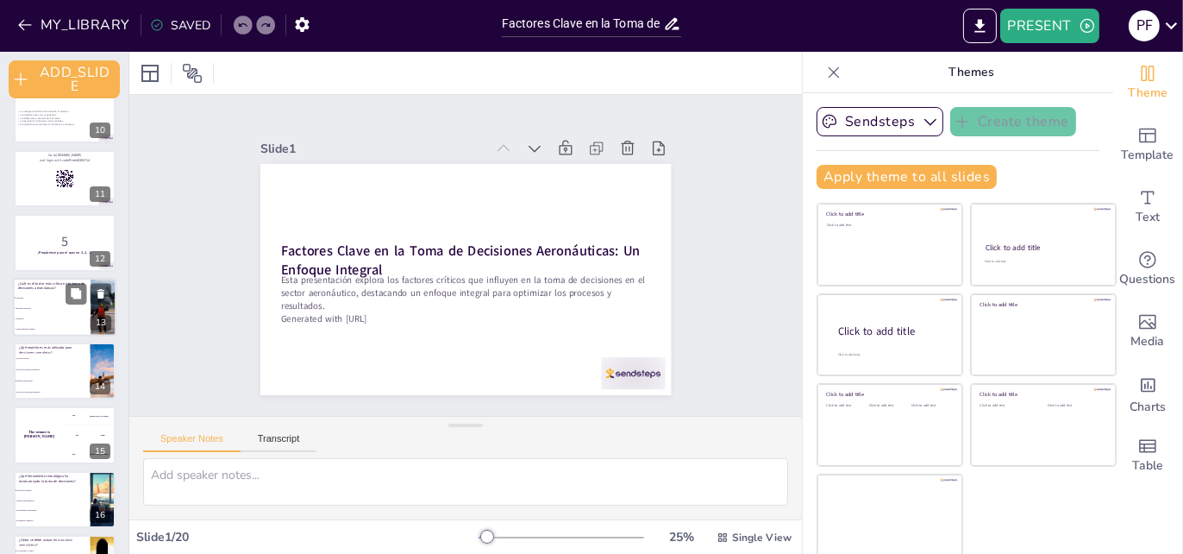
checkbox input "true"
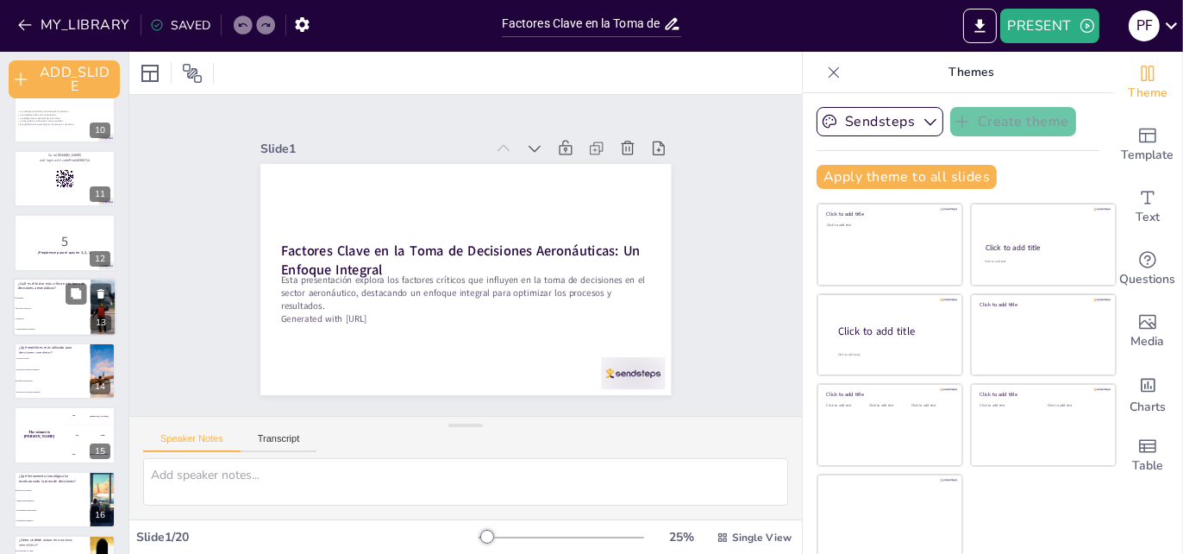
checkbox input "true"
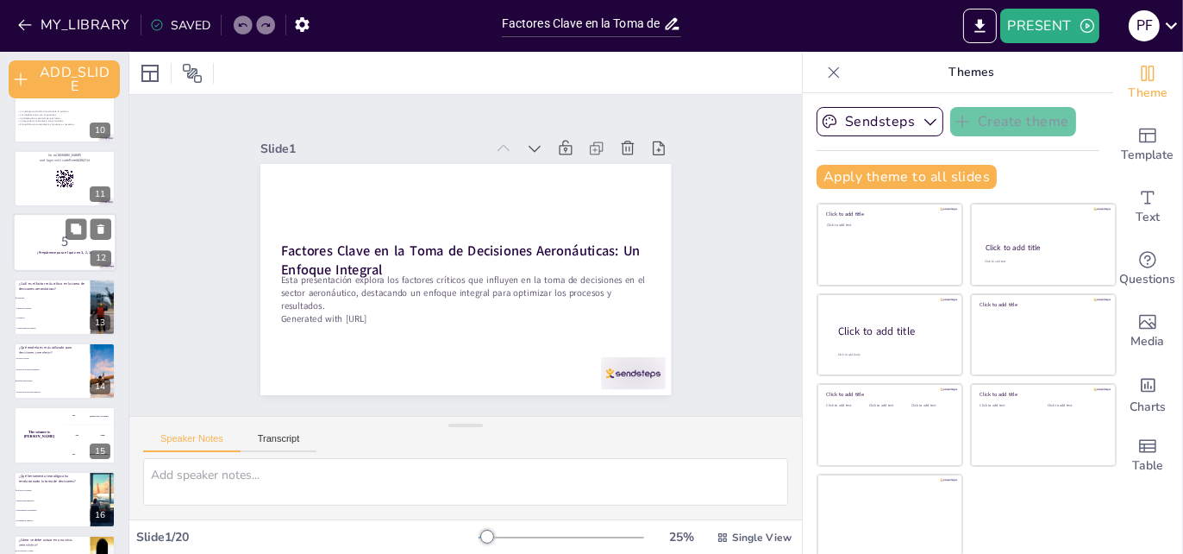
checkbox input "true"
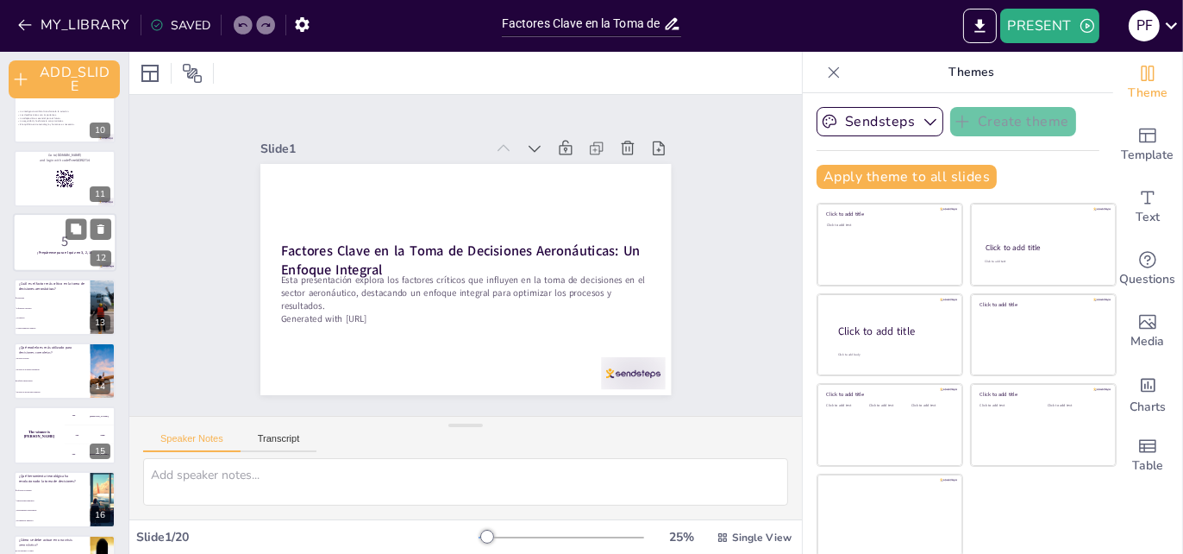
checkbox input "true"
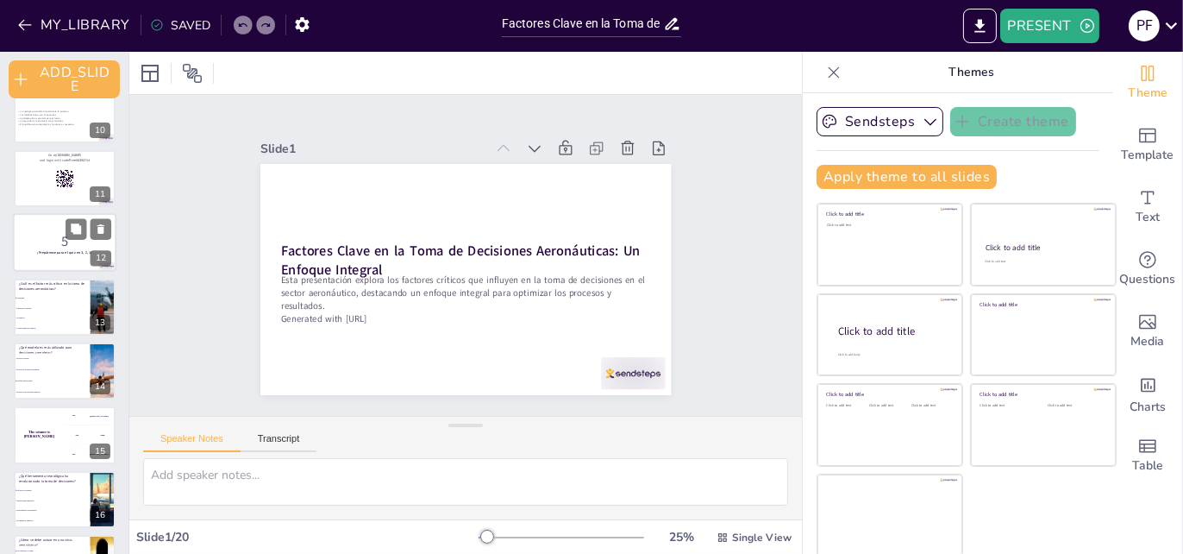
checkbox input "true"
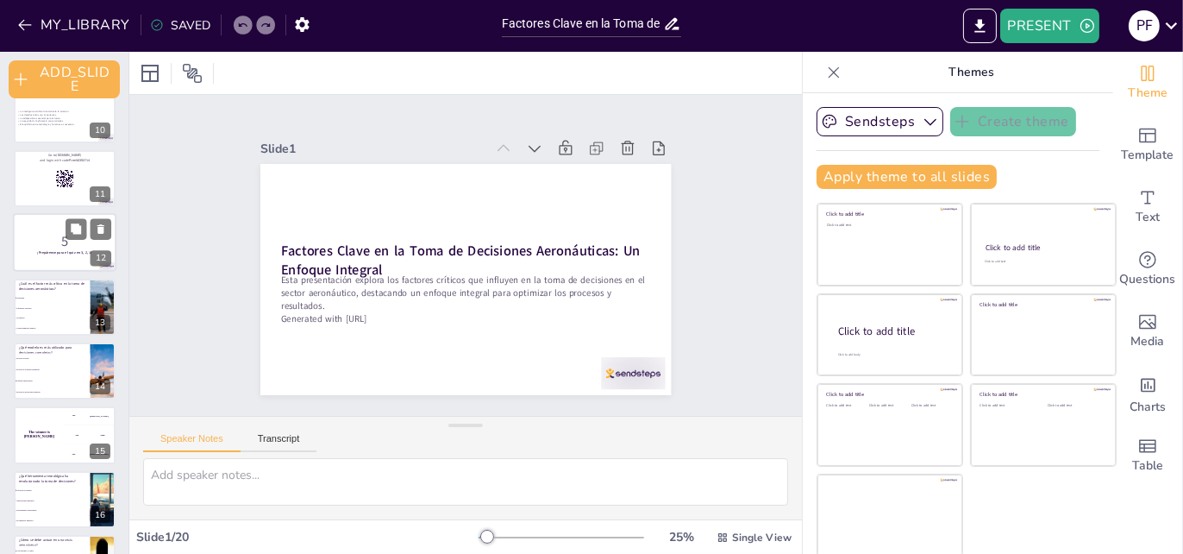
checkbox input "true"
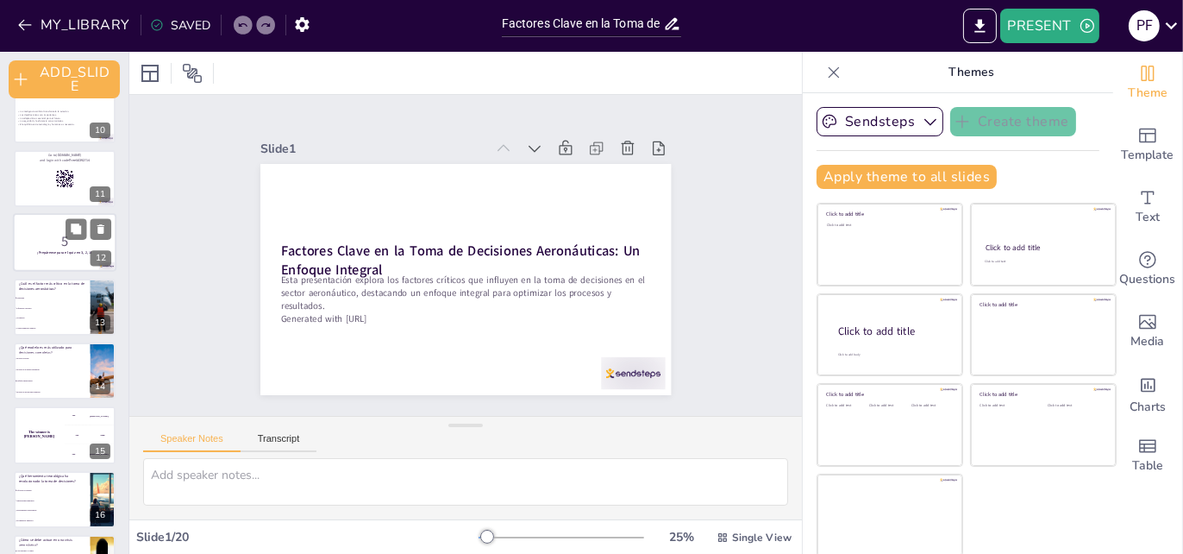
checkbox input "true"
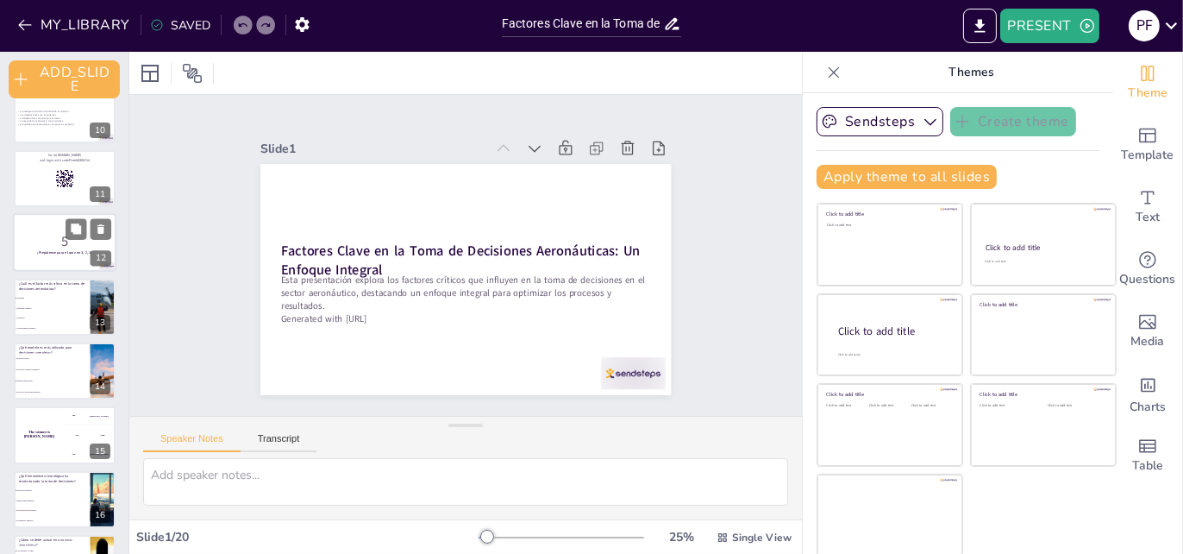
checkbox input "true"
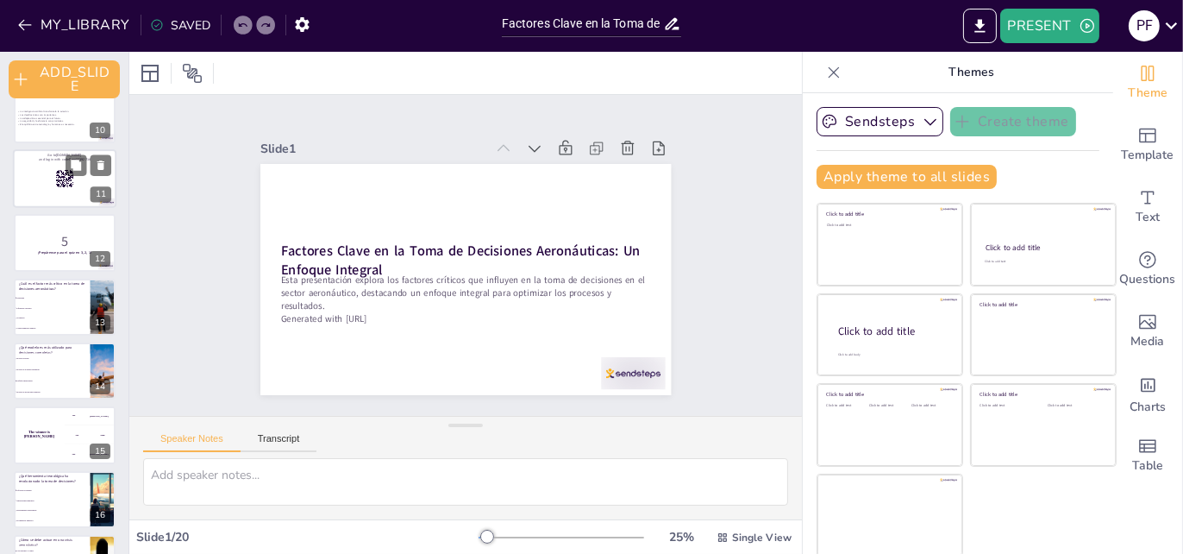
checkbox input "true"
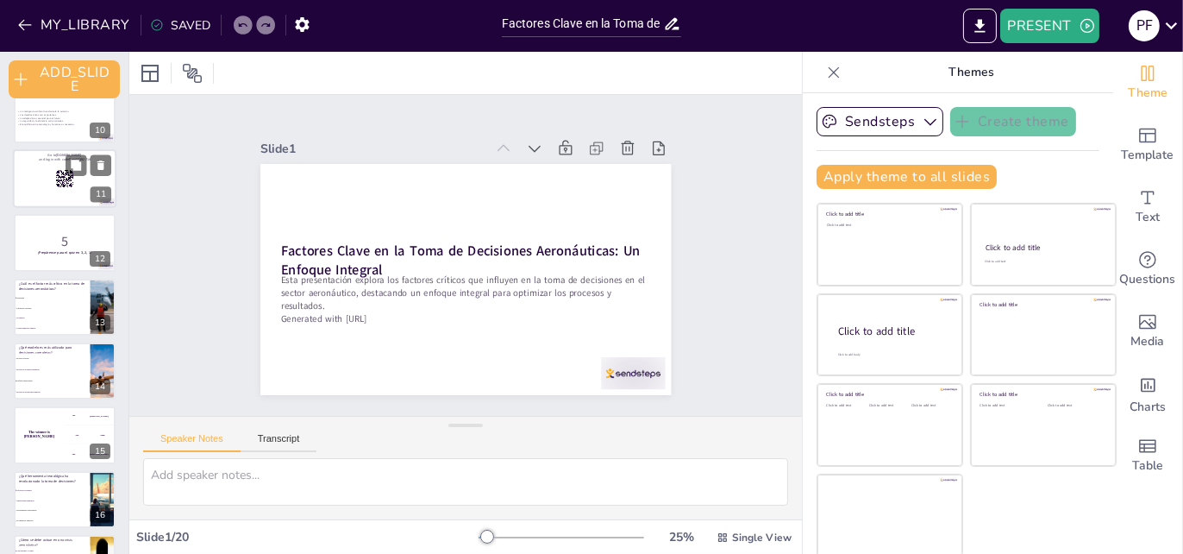
checkbox input "true"
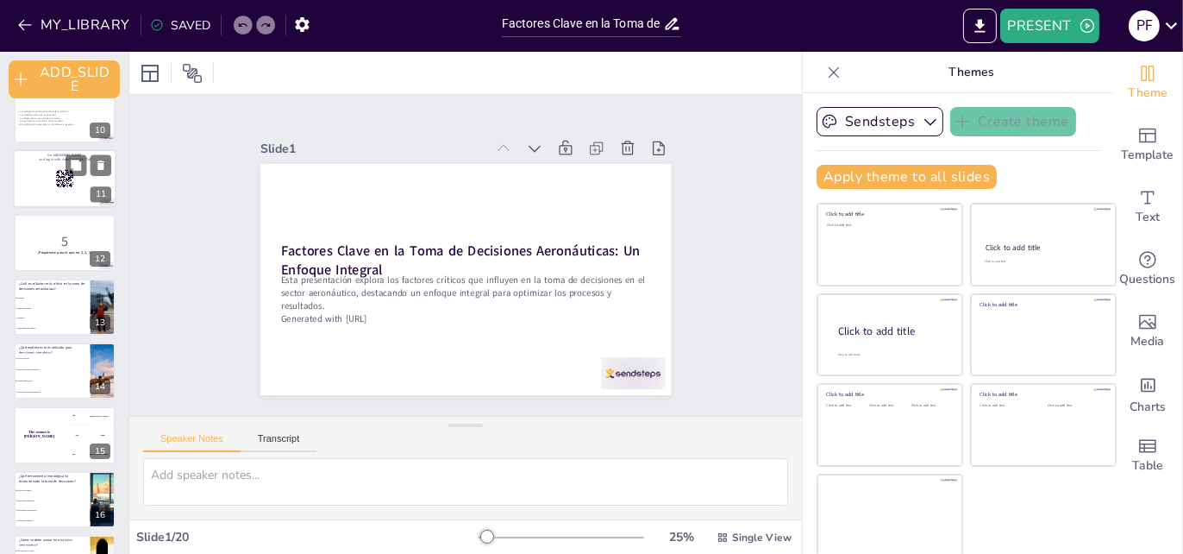
checkbox input "true"
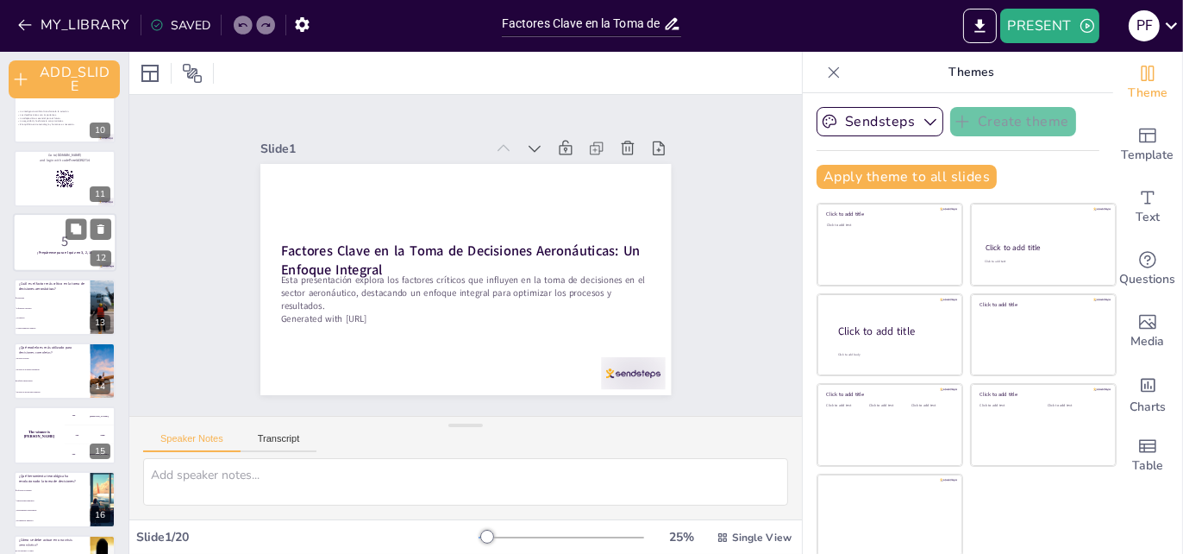
checkbox input "true"
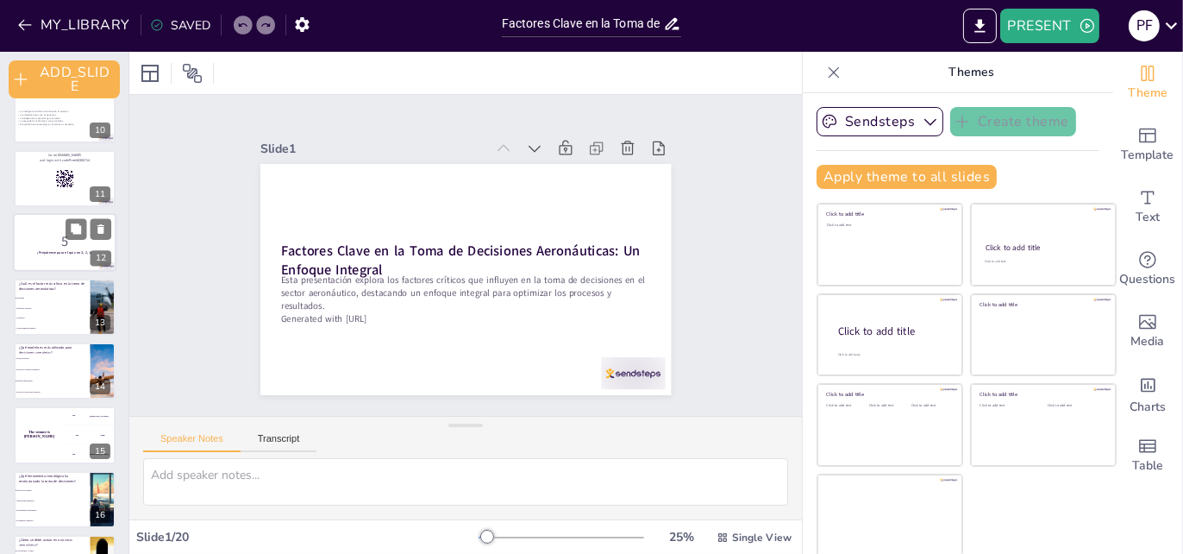
checkbox input "true"
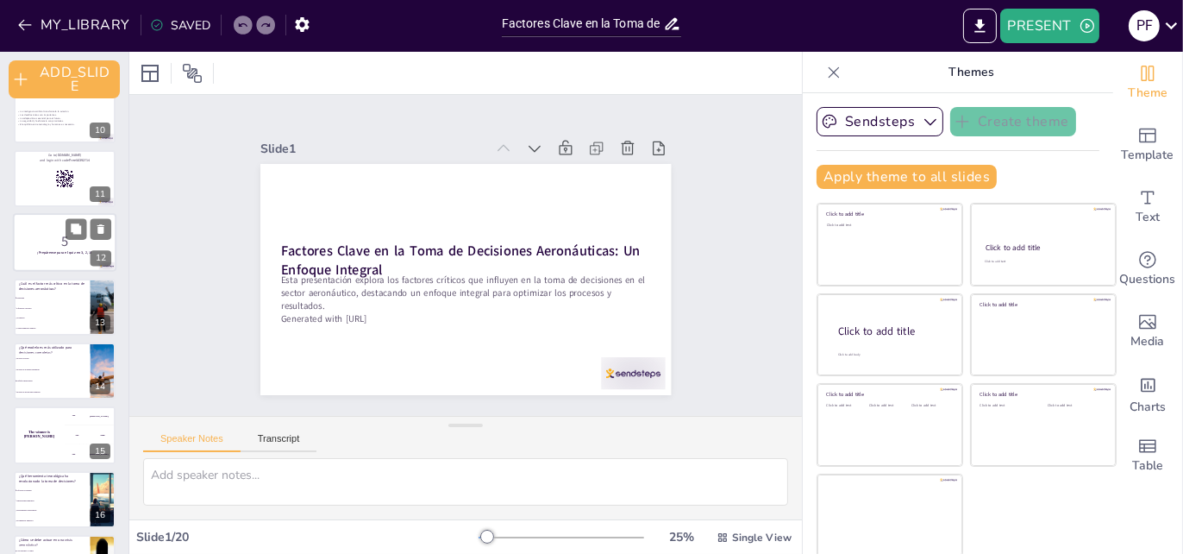
checkbox input "true"
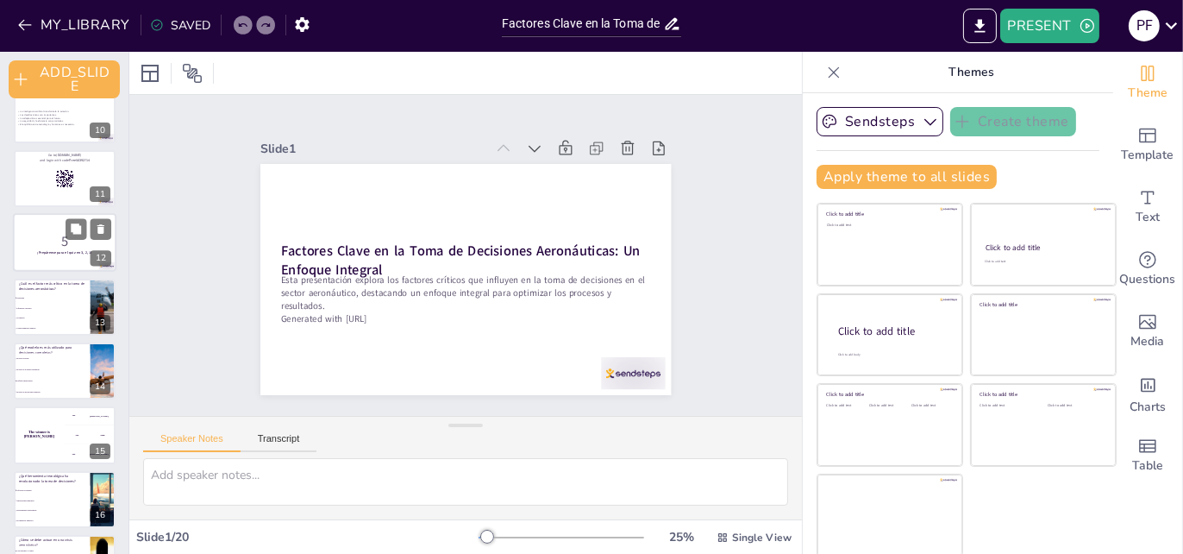
click at [46, 240] on p "5" at bounding box center [64, 241] width 93 height 19
checkbox input "true"
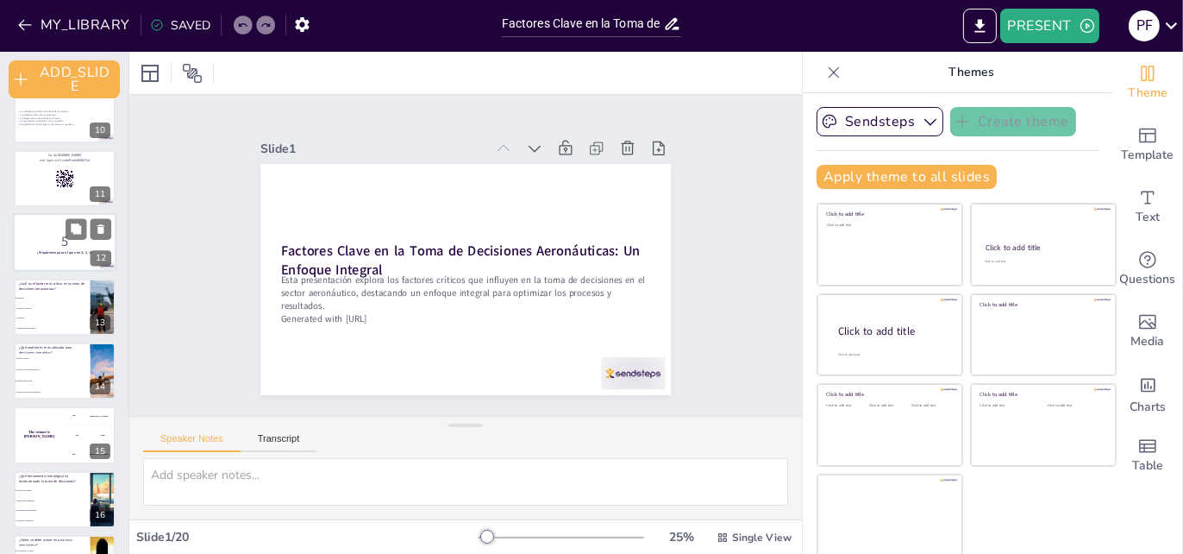
checkbox input "true"
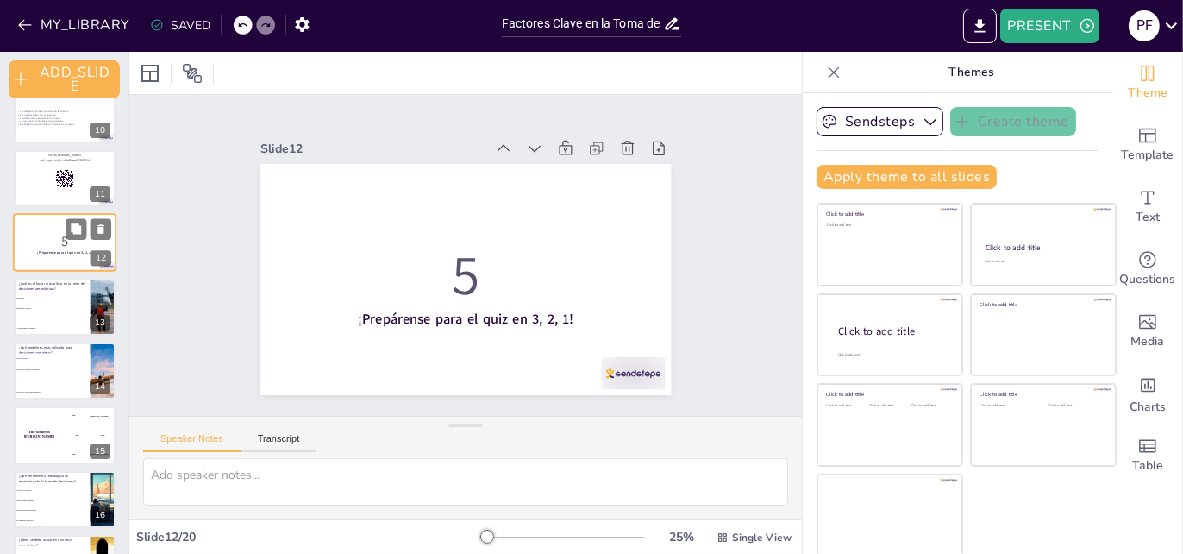
checkbox input "true"
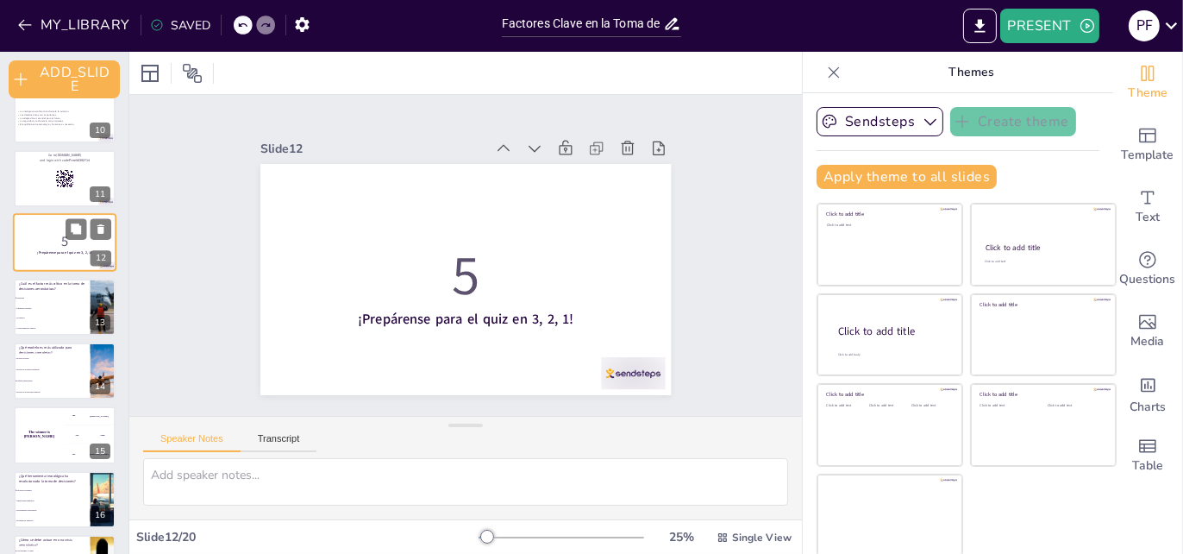
checkbox input "true"
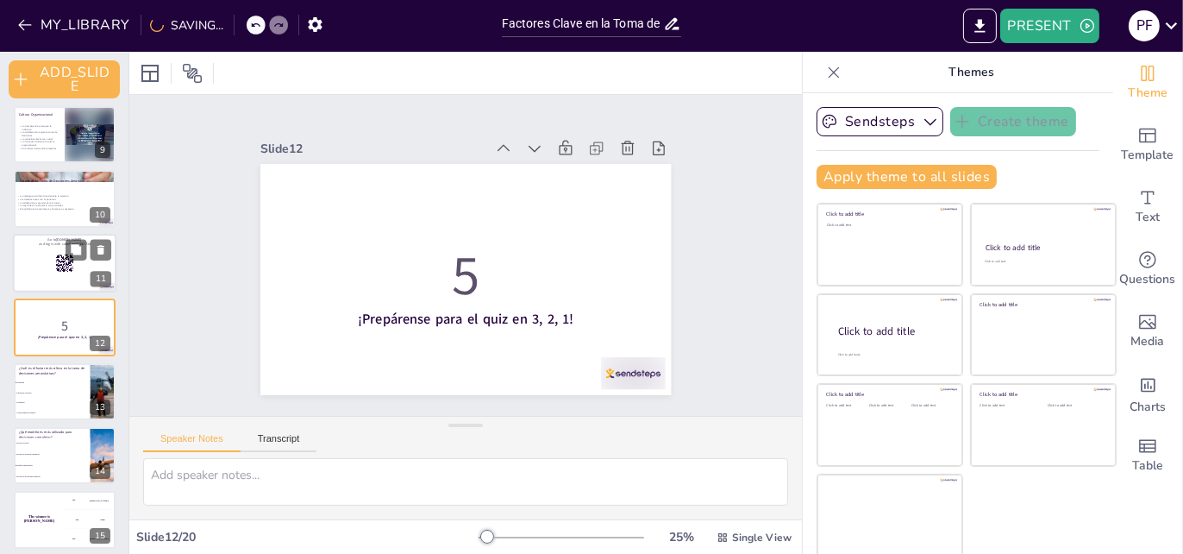
checkbox input "true"
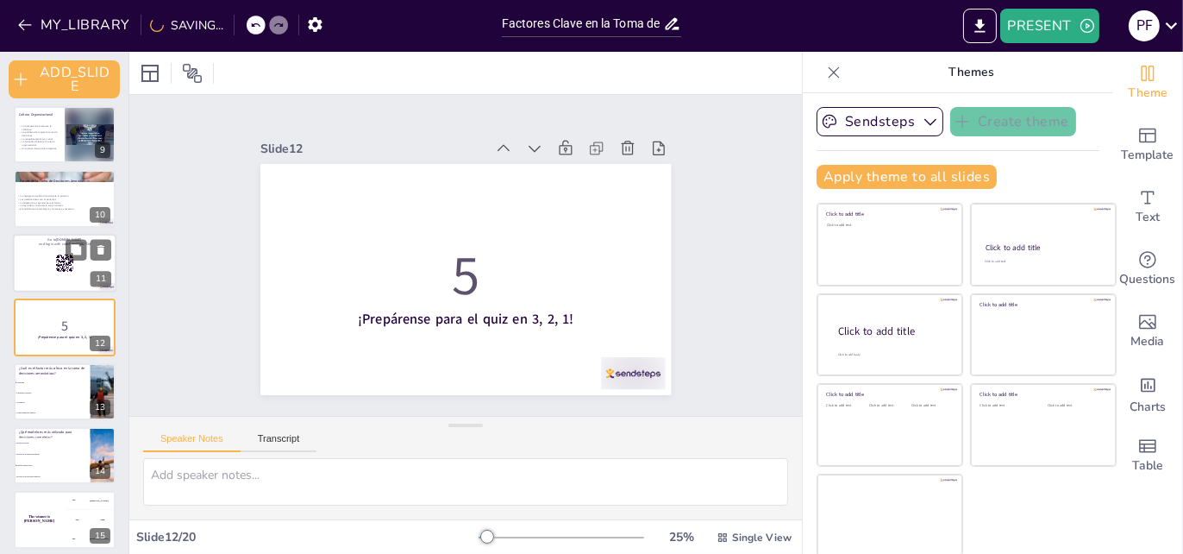
checkbox input "true"
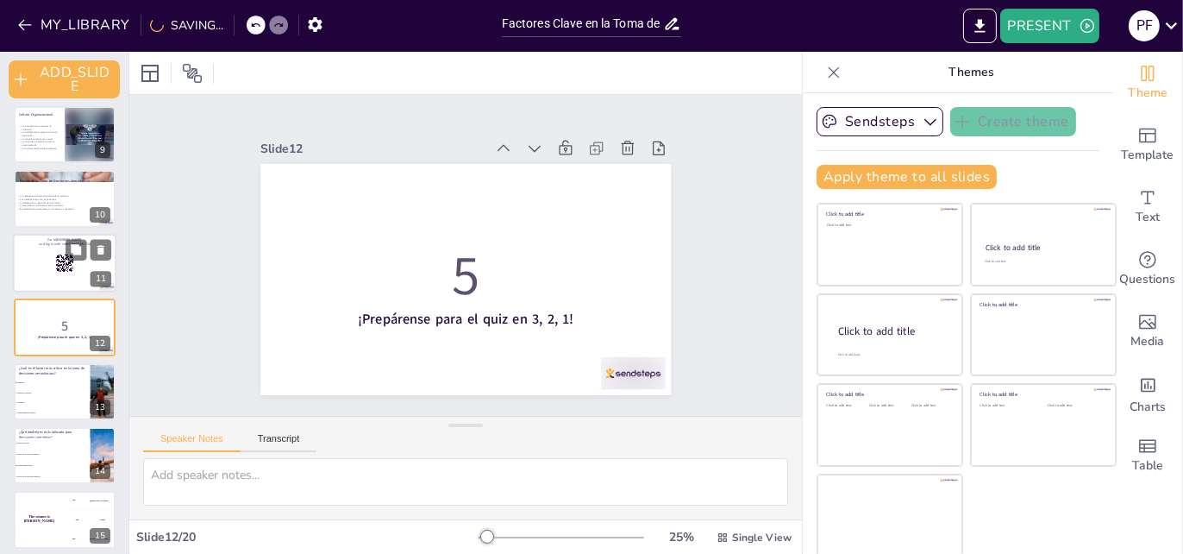
checkbox input "true"
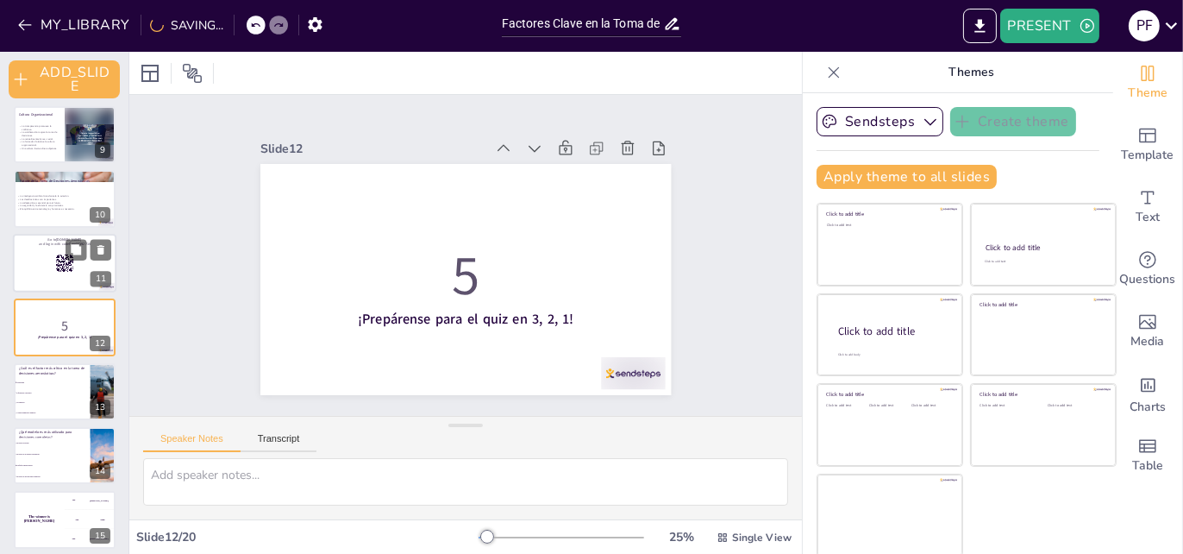
checkbox input "true"
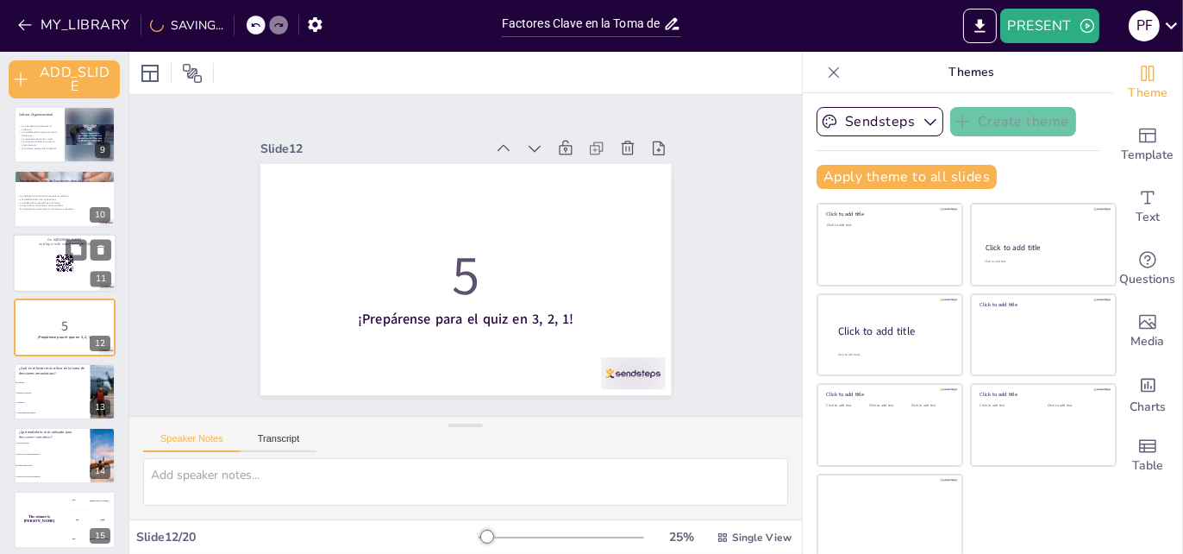
checkbox input "true"
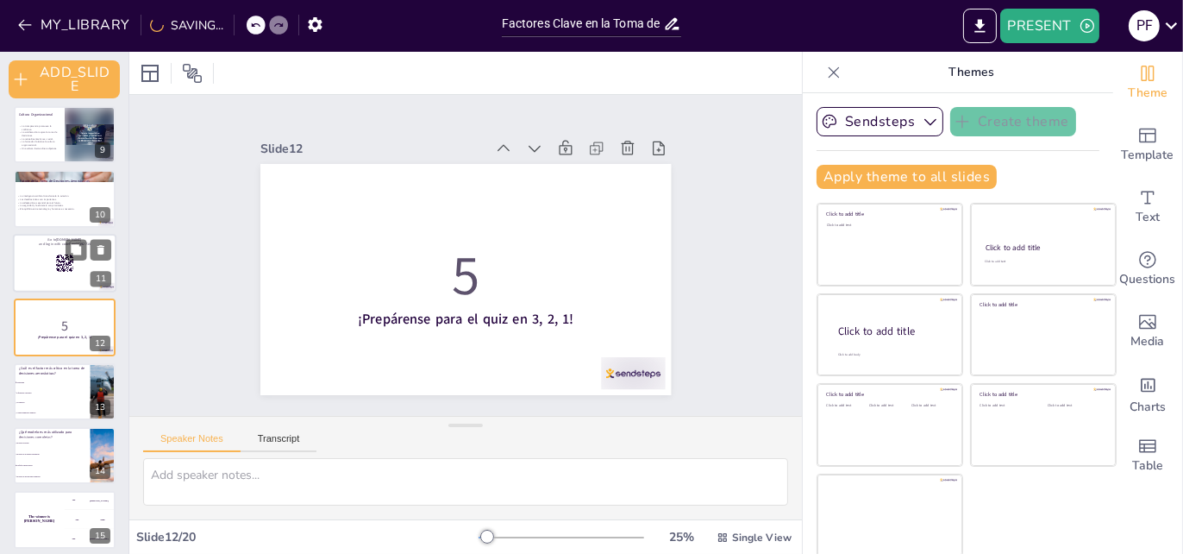
checkbox input "true"
click at [48, 381] on span "Seguridad" at bounding box center [53, 381] width 74 height 3
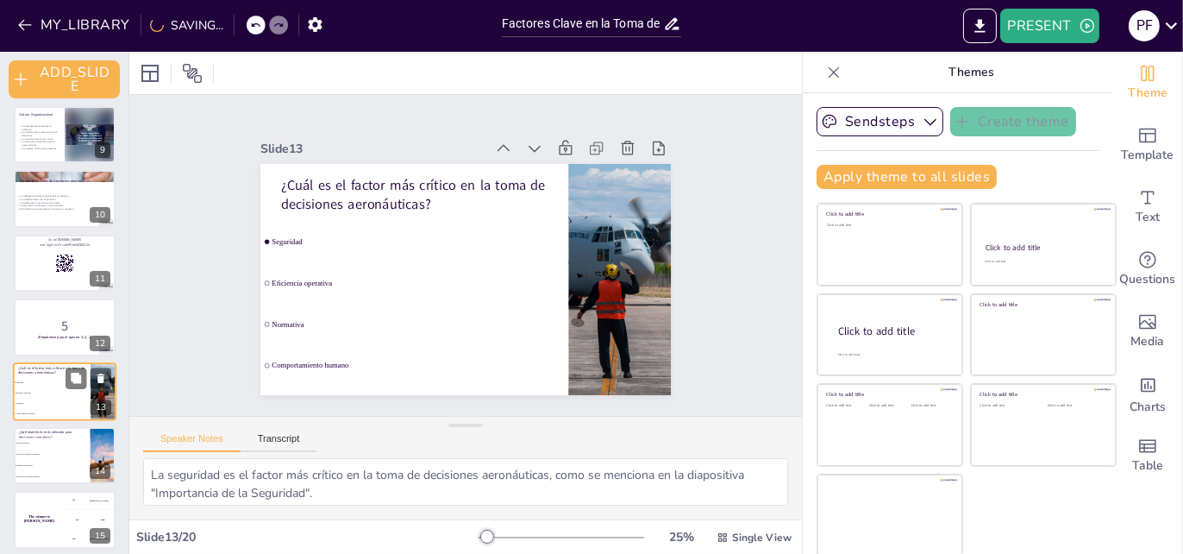
scroll to position [584, 0]
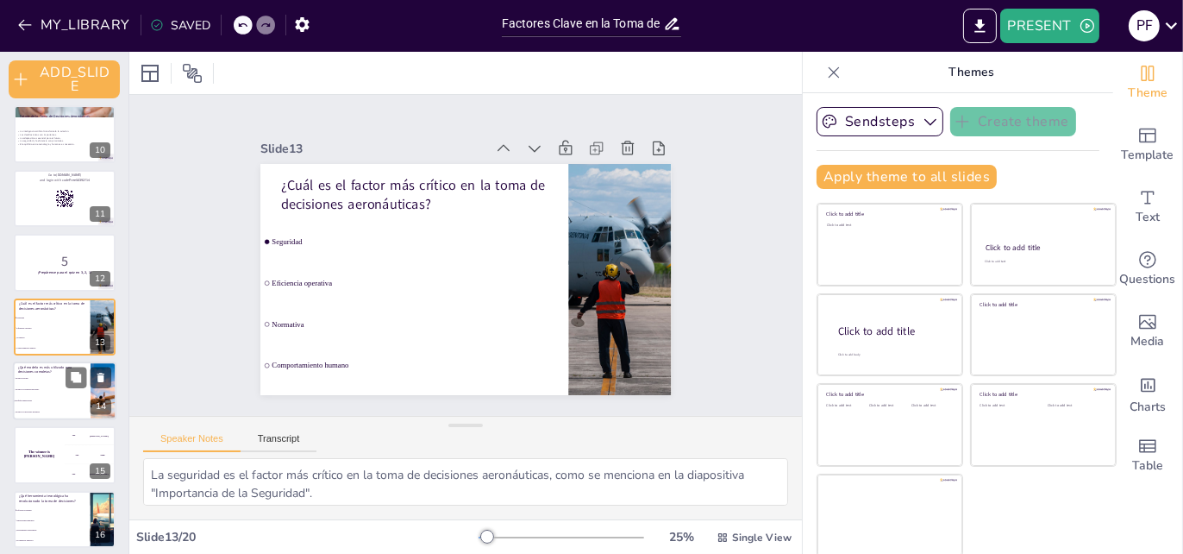
click at [49, 406] on li "Modelo de decisiones intuitivas" at bounding box center [52, 411] width 78 height 11
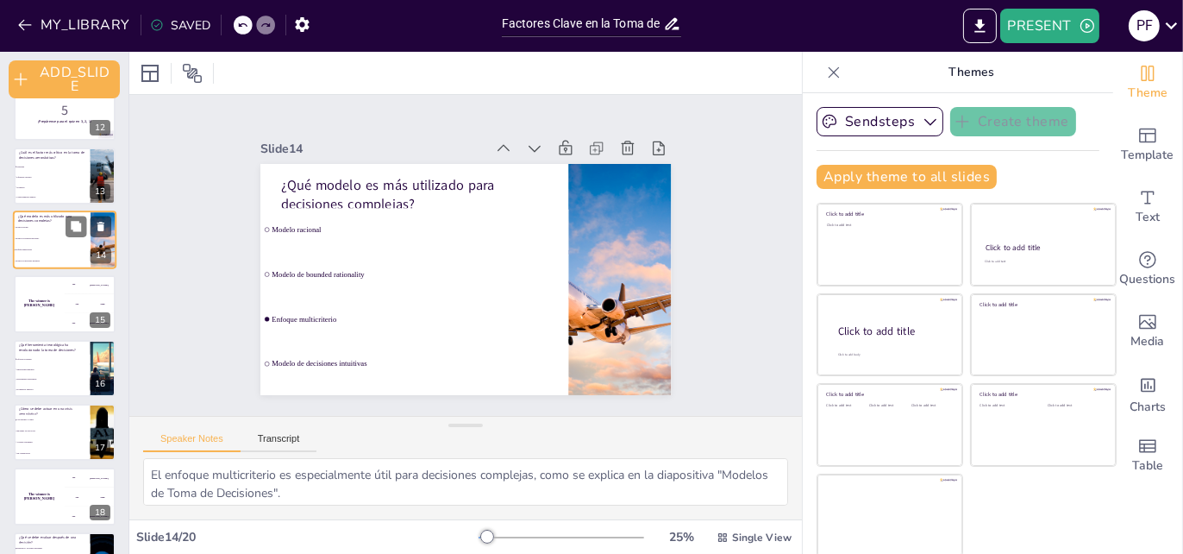
scroll to position [821, 0]
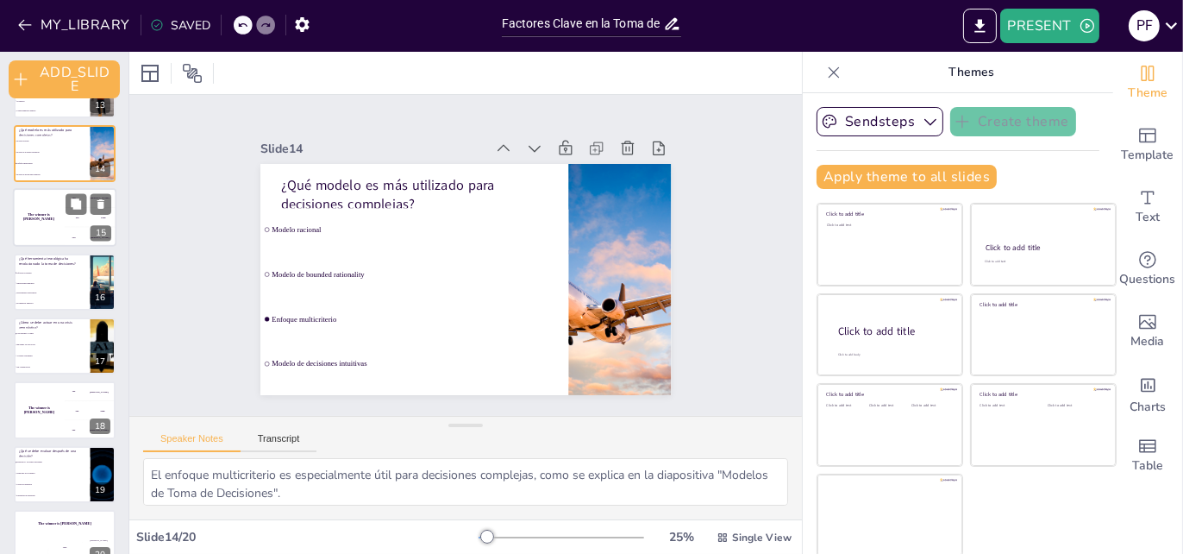
click at [49, 227] on div "The winner is Niels 🏆" at bounding box center [39, 218] width 52 height 59
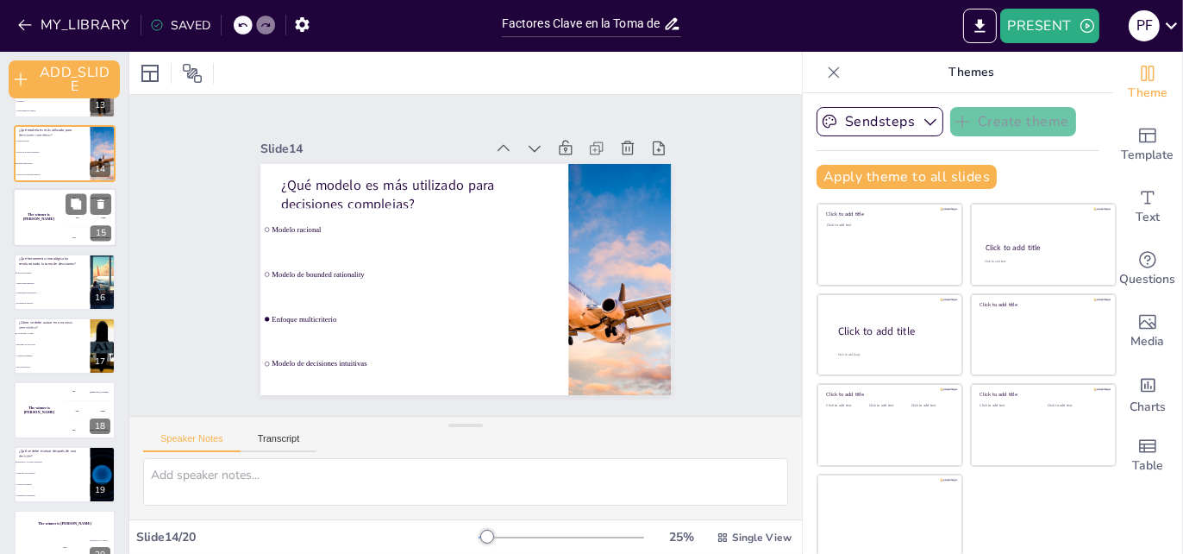
scroll to position [712, 0]
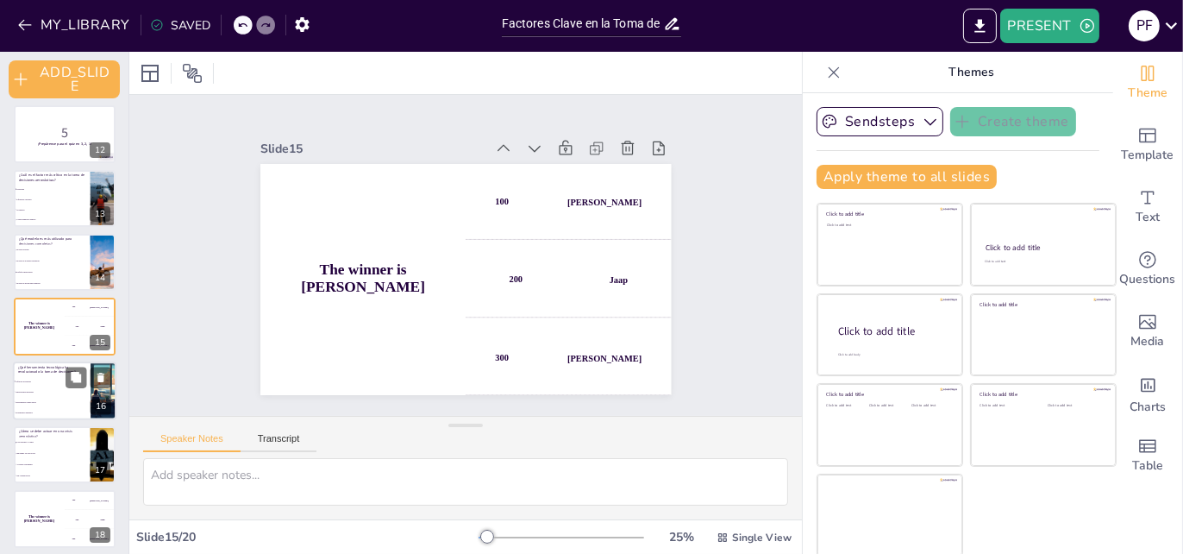
click at [36, 391] on span "Simulaciones manuales" at bounding box center [53, 392] width 74 height 3
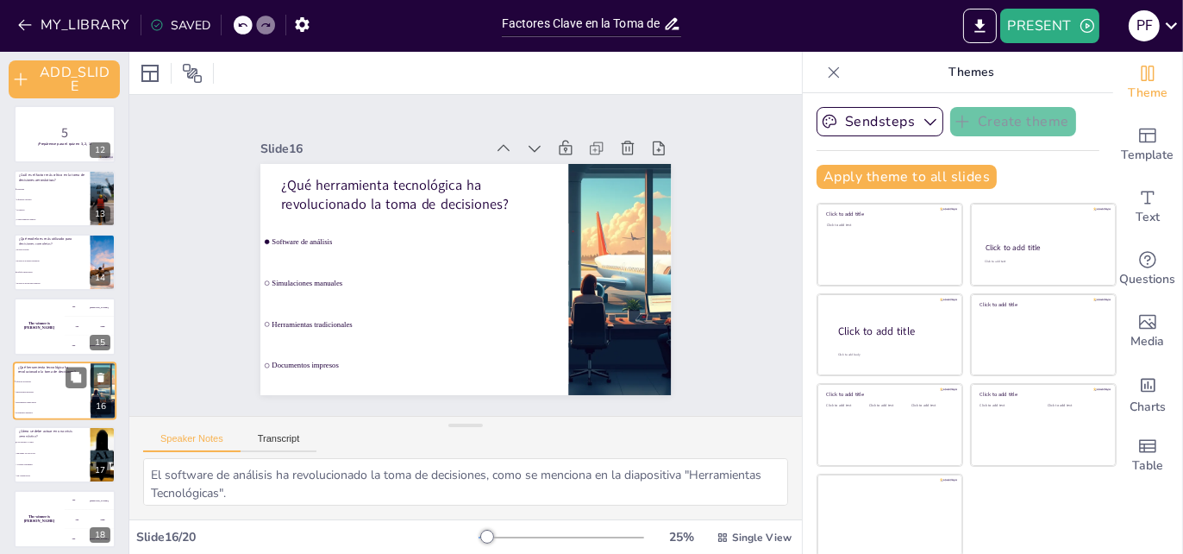
scroll to position [776, 0]
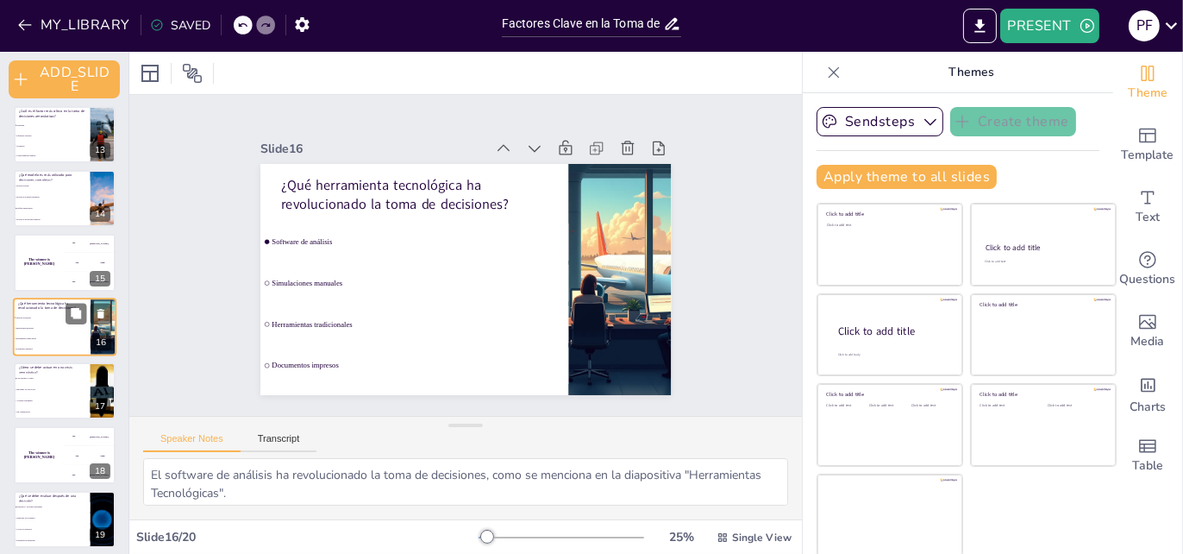
click at [36, 391] on li "Ignorando los protocolos" at bounding box center [52, 390] width 77 height 10
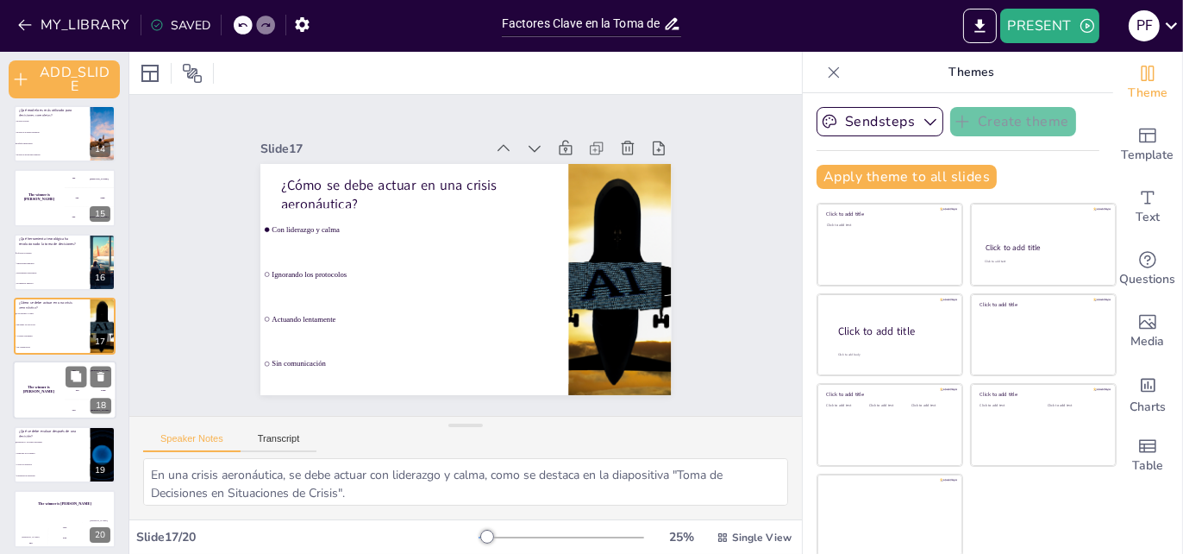
click at [37, 391] on h4 "The winner is Niels 🏆" at bounding box center [39, 390] width 52 height 9
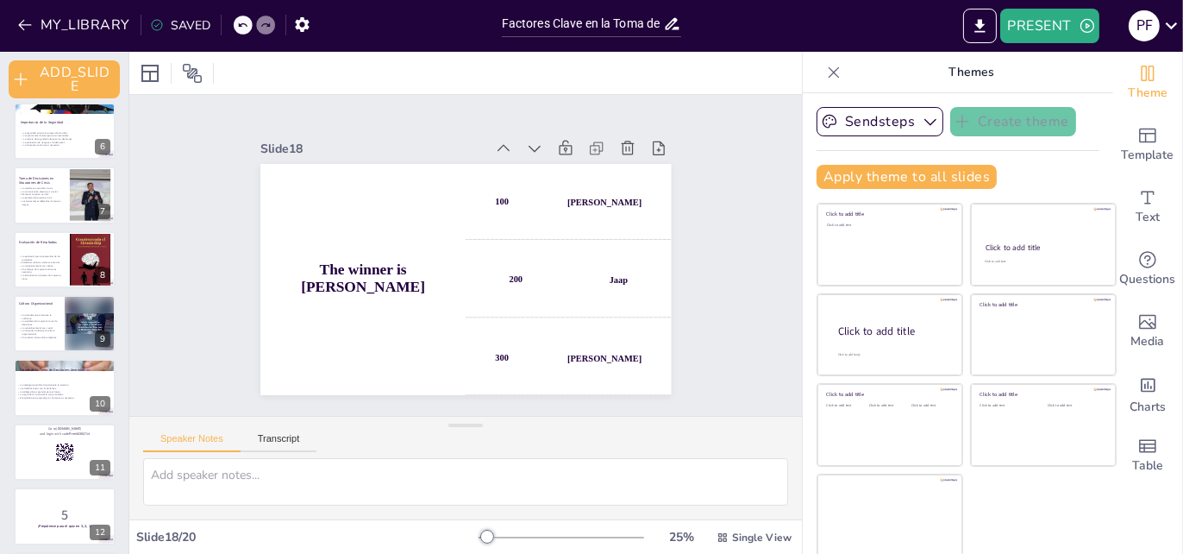
scroll to position [0, 0]
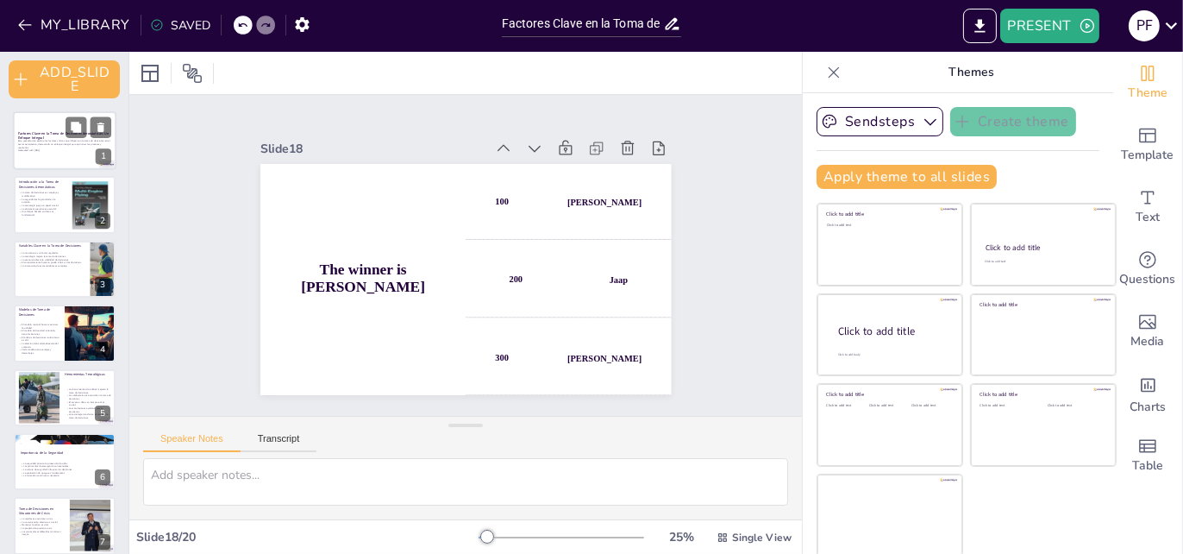
click at [50, 139] on p "Esta presentación explora los factores críticos que influyen en la toma de deci…" at bounding box center [64, 143] width 93 height 9
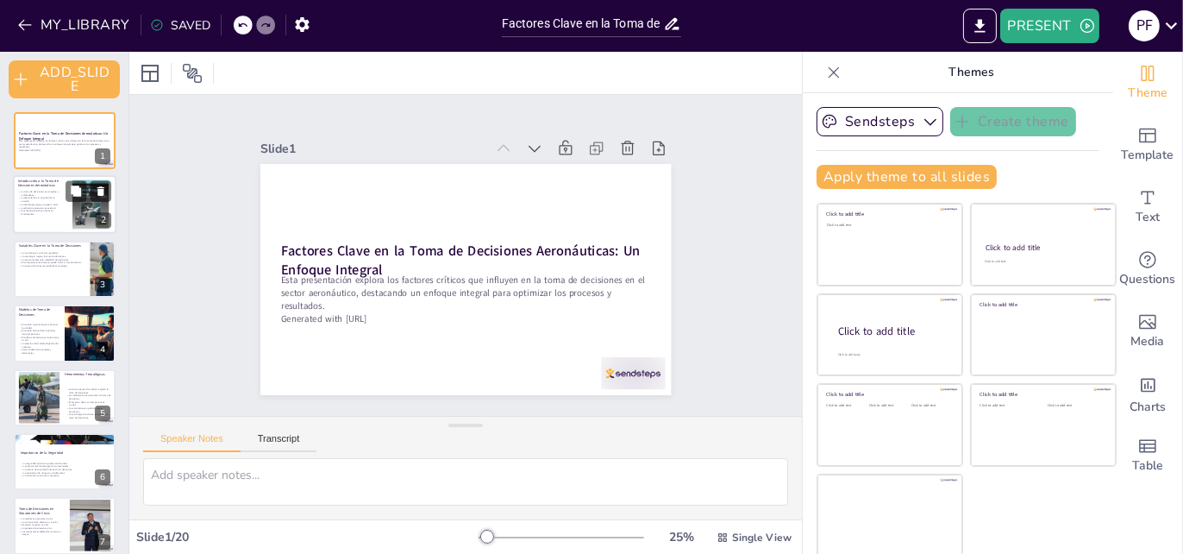
click at [47, 208] on p "La eficiencia operativa es esencial." at bounding box center [38, 207] width 41 height 3
